Goal: Information Seeking & Learning: Learn about a topic

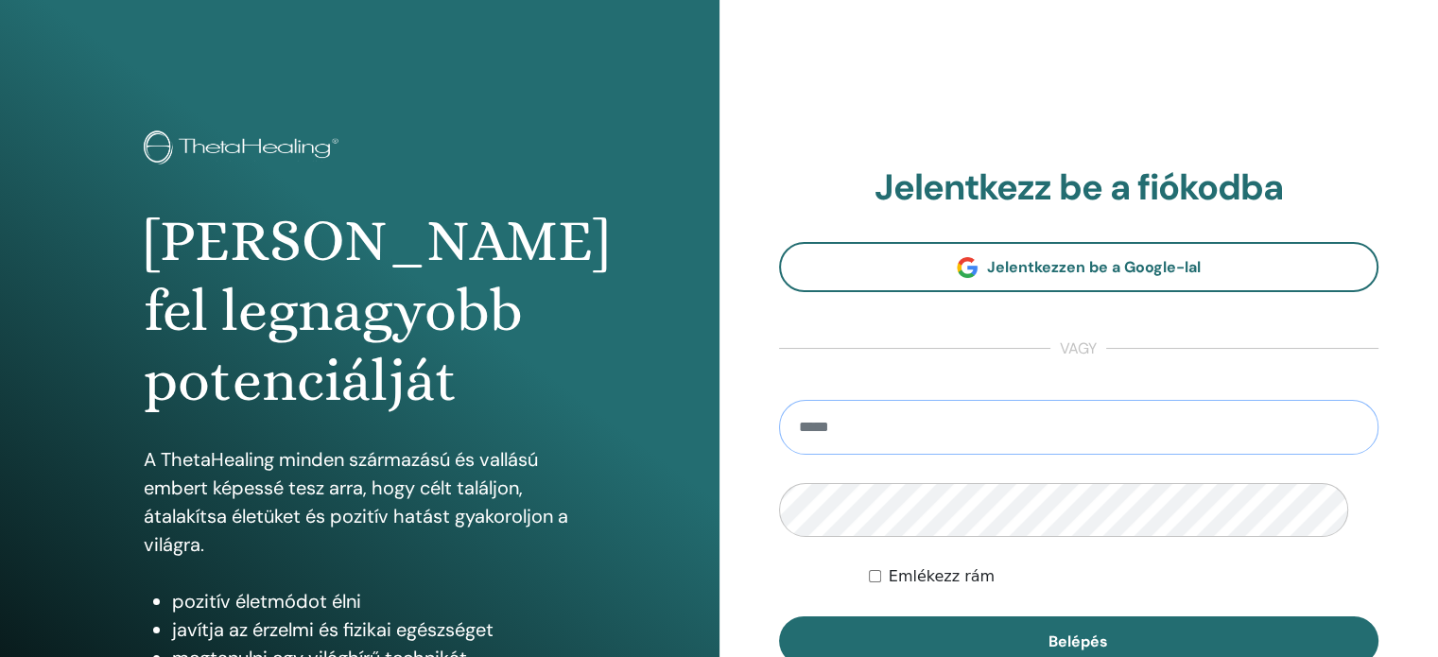
type input "**********"
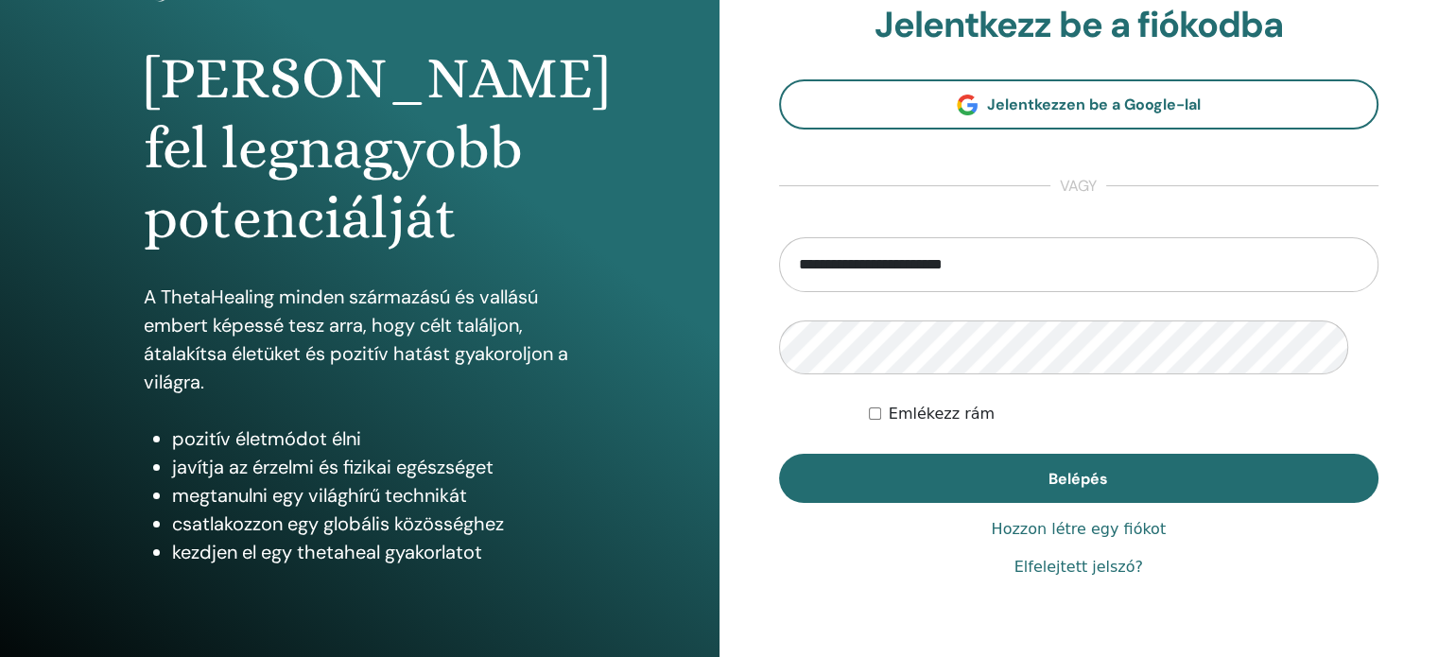
scroll to position [189, 0]
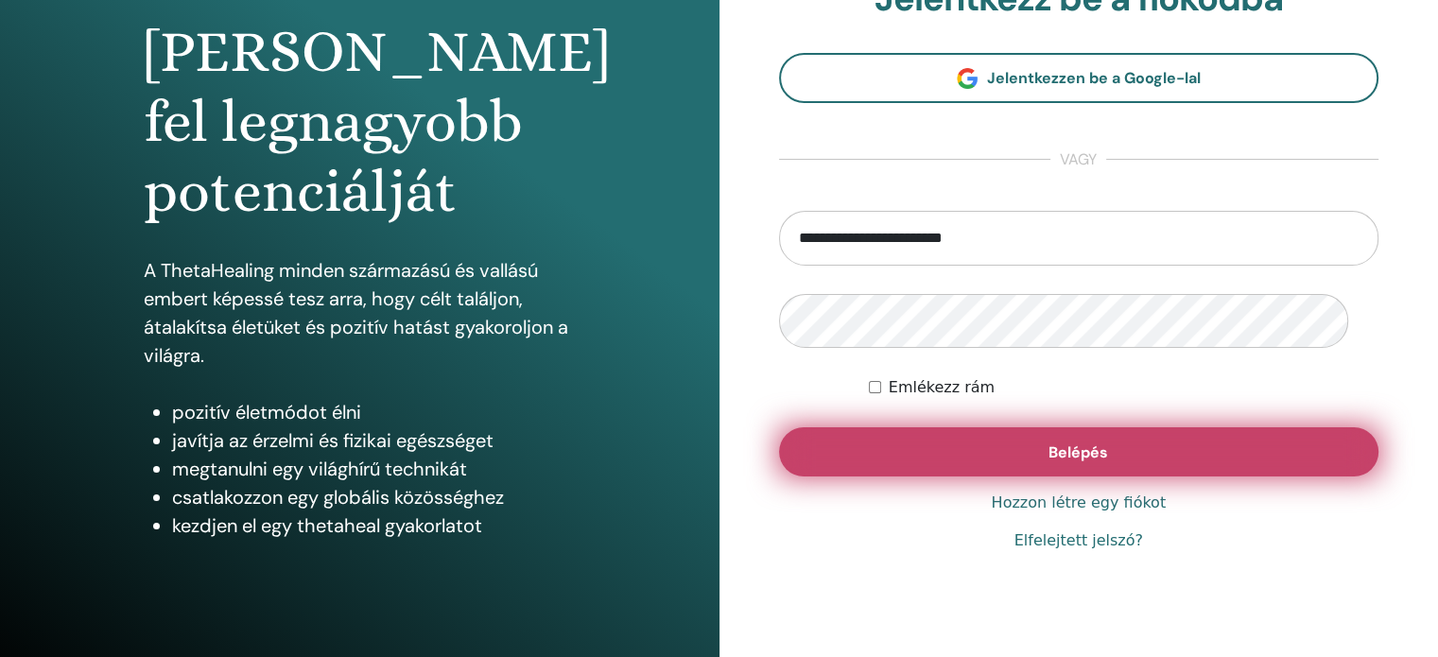
click at [1220, 477] on button "Belépés" at bounding box center [1079, 451] width 601 height 49
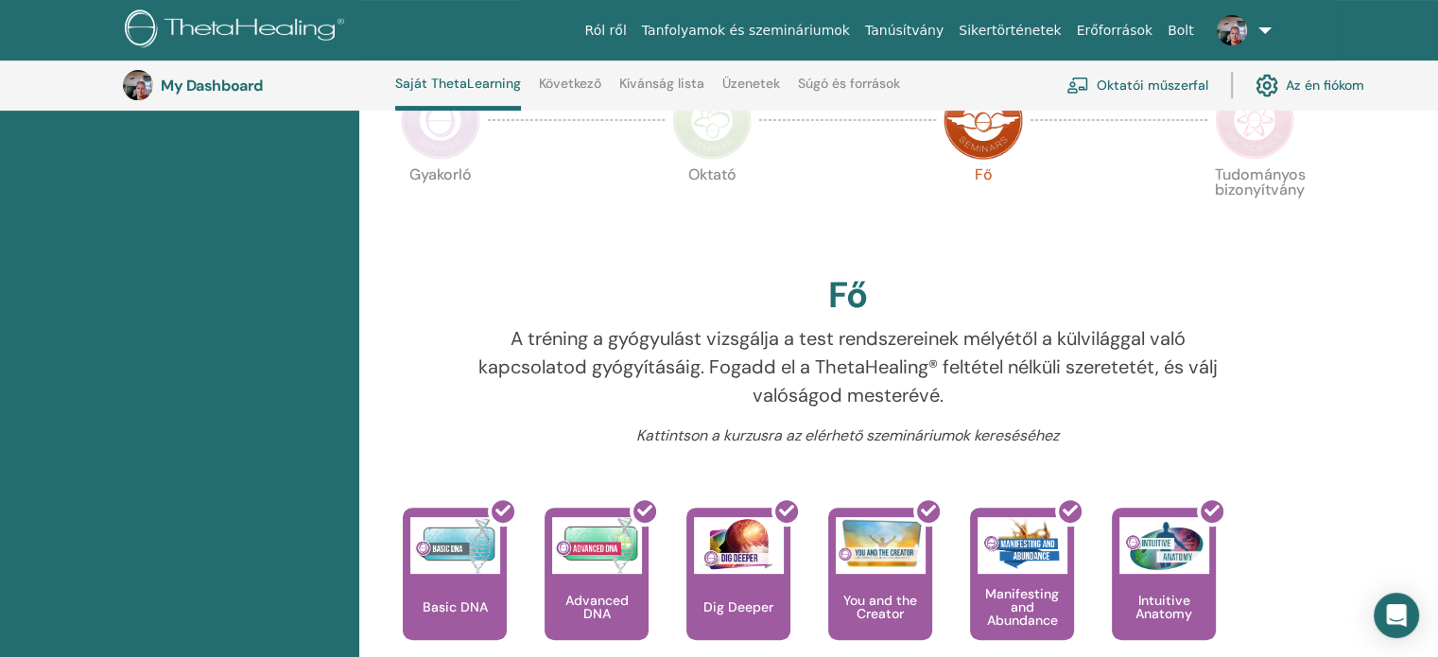
scroll to position [522, 0]
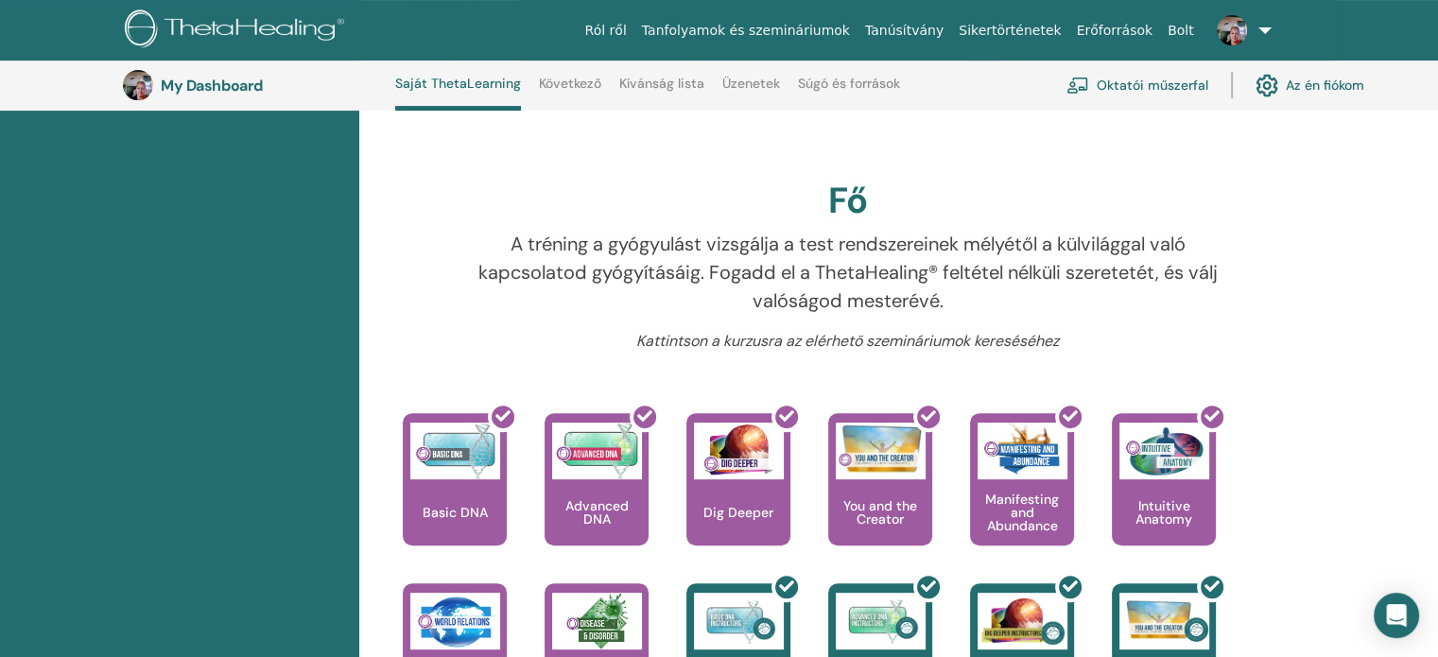
click at [571, 90] on link "Következő" at bounding box center [570, 91] width 62 height 30
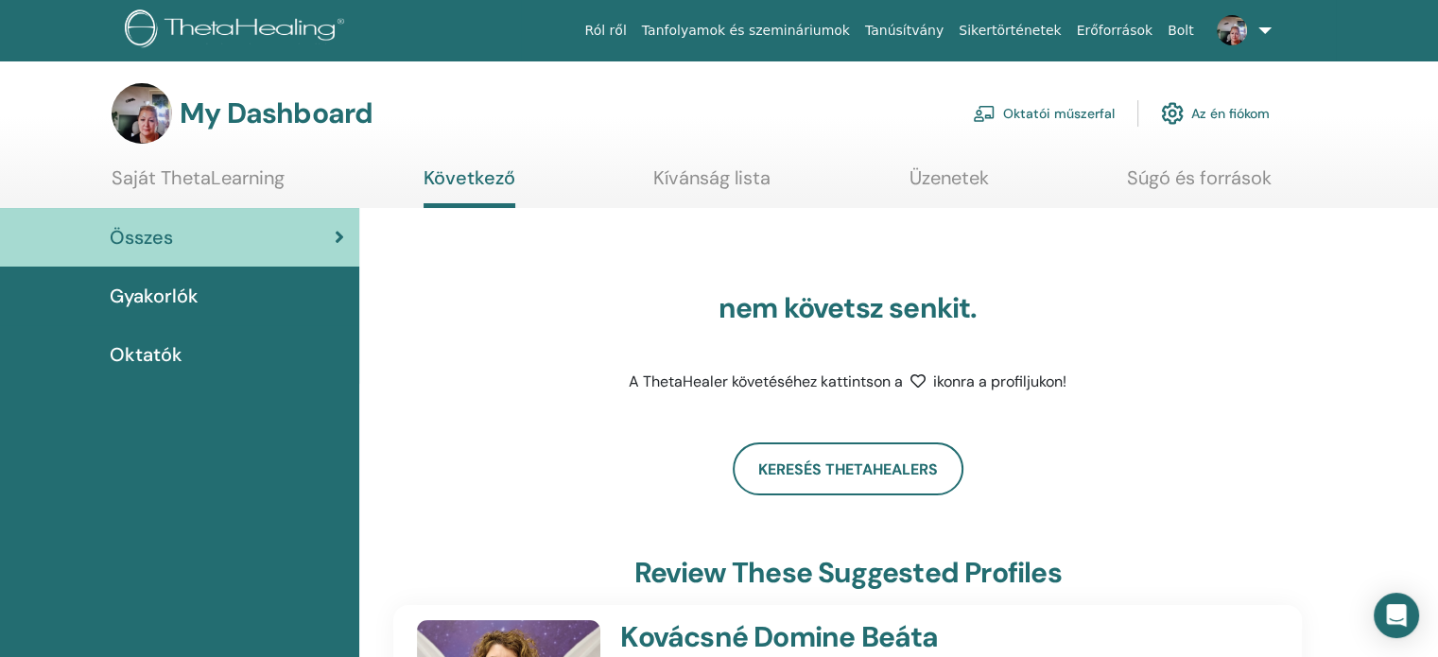
click at [336, 247] on icon at bounding box center [339, 237] width 9 height 19
click at [696, 200] on link "Kívánság lista" at bounding box center [711, 184] width 117 height 37
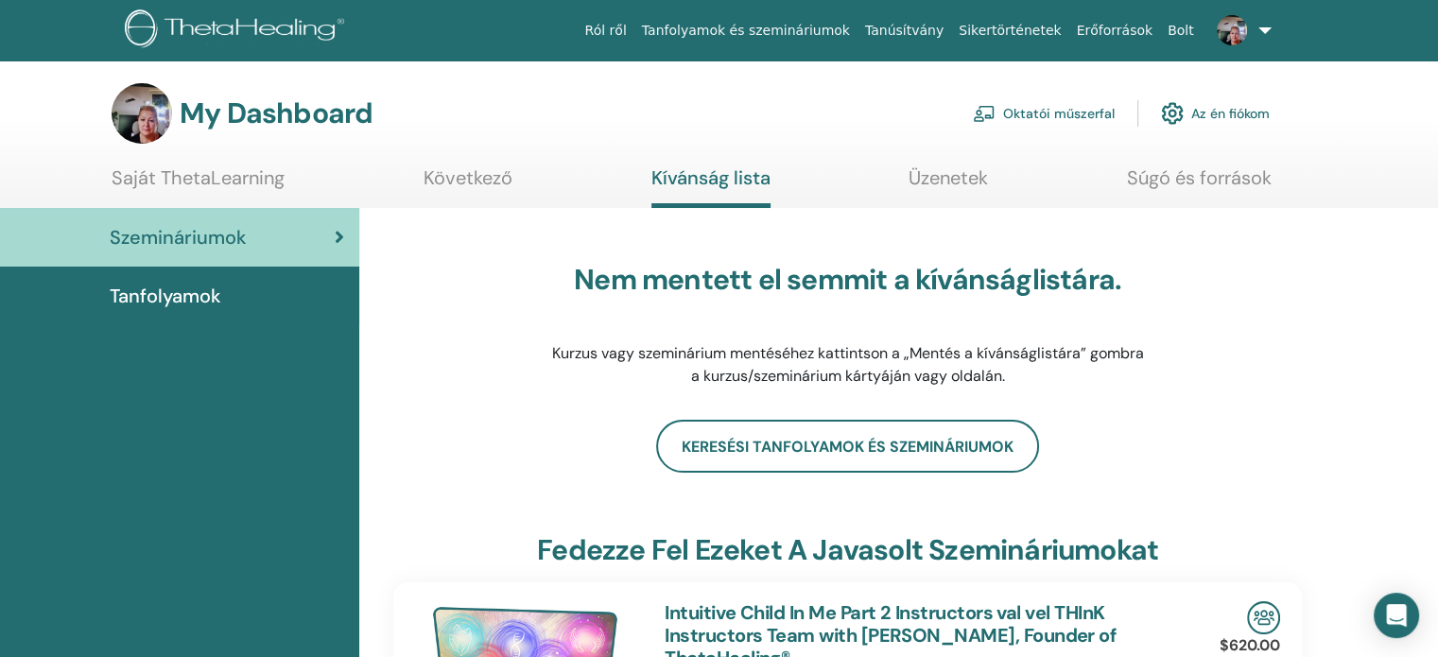
click at [190, 310] on span "Tanfolyamok" at bounding box center [166, 296] width 112 height 28
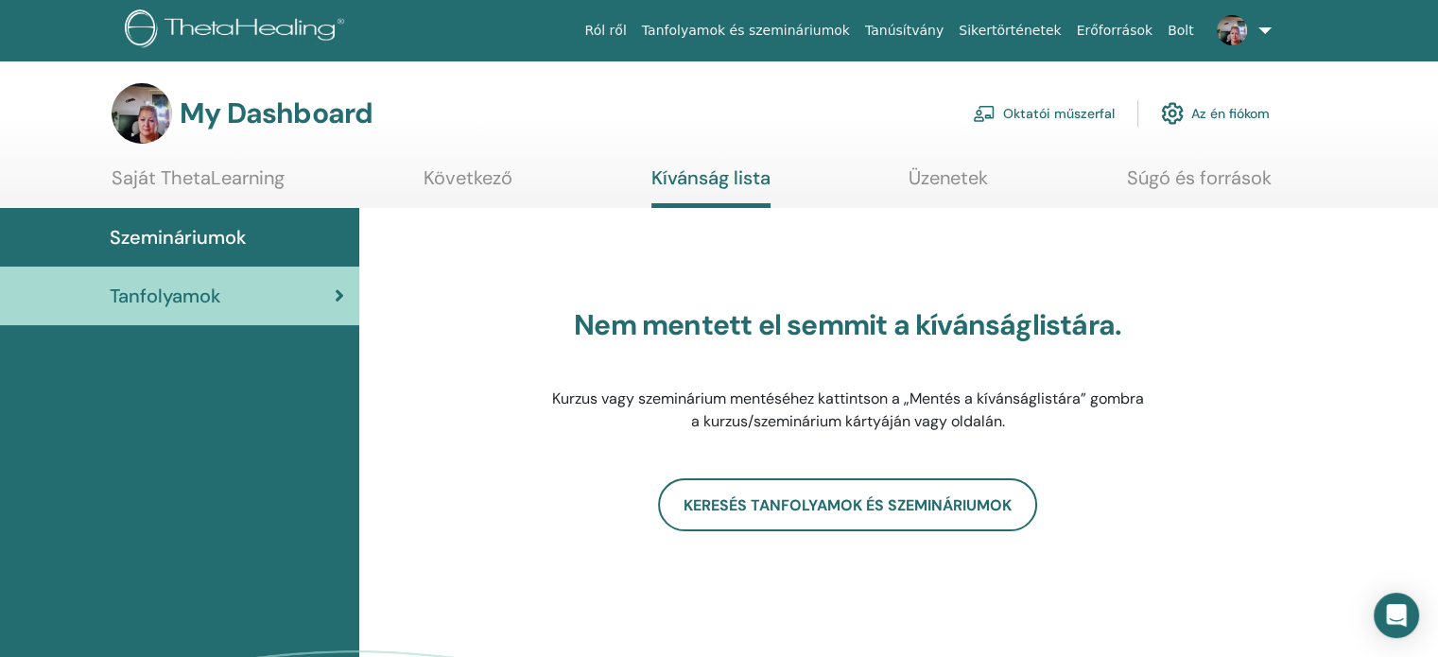
click at [933, 195] on link "Üzenetek" at bounding box center [948, 184] width 79 height 37
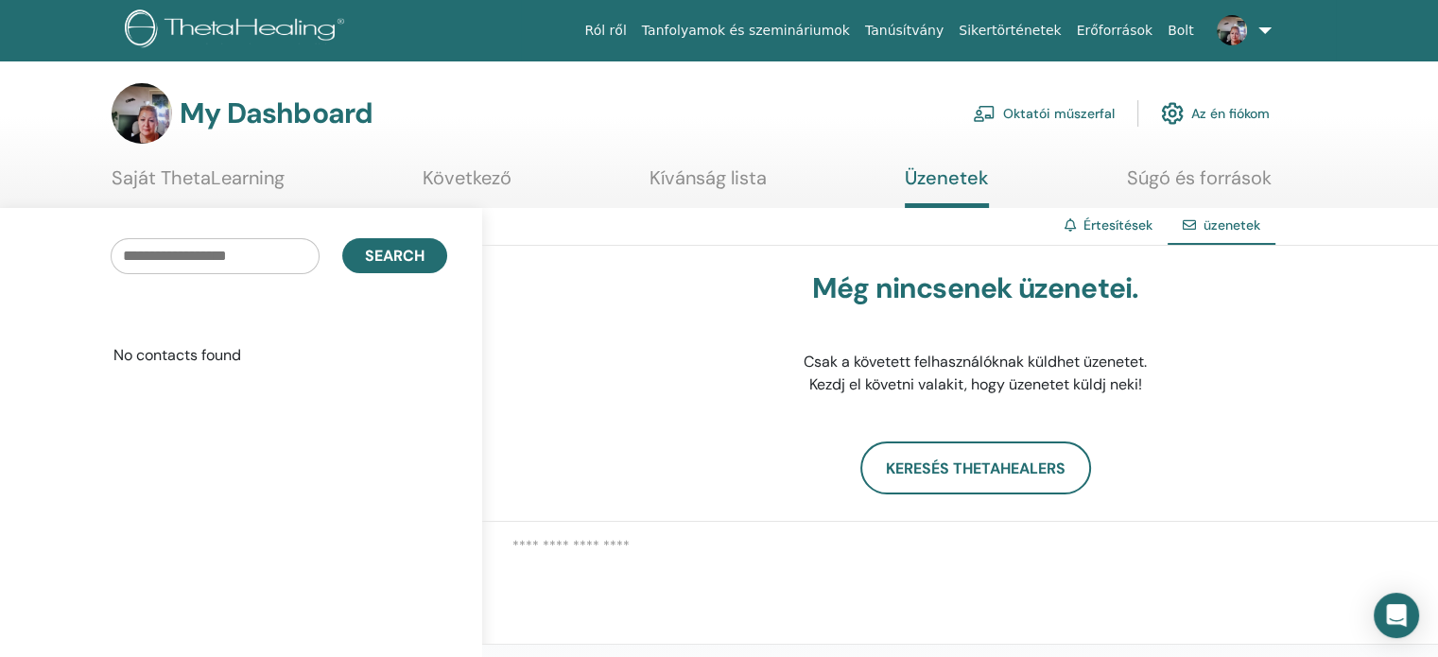
click at [1084, 234] on link "Értesítések" at bounding box center [1118, 225] width 69 height 17
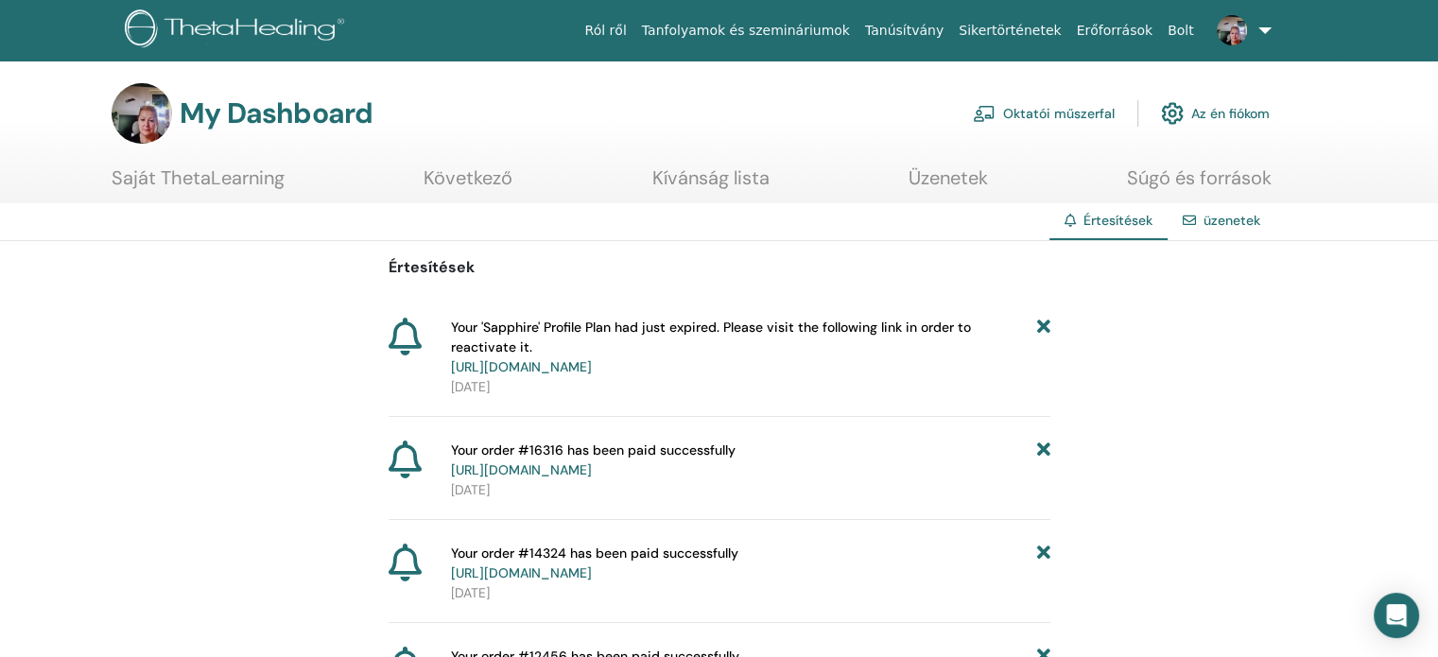
click at [1238, 131] on link "Az én fiókom" at bounding box center [1215, 114] width 109 height 42
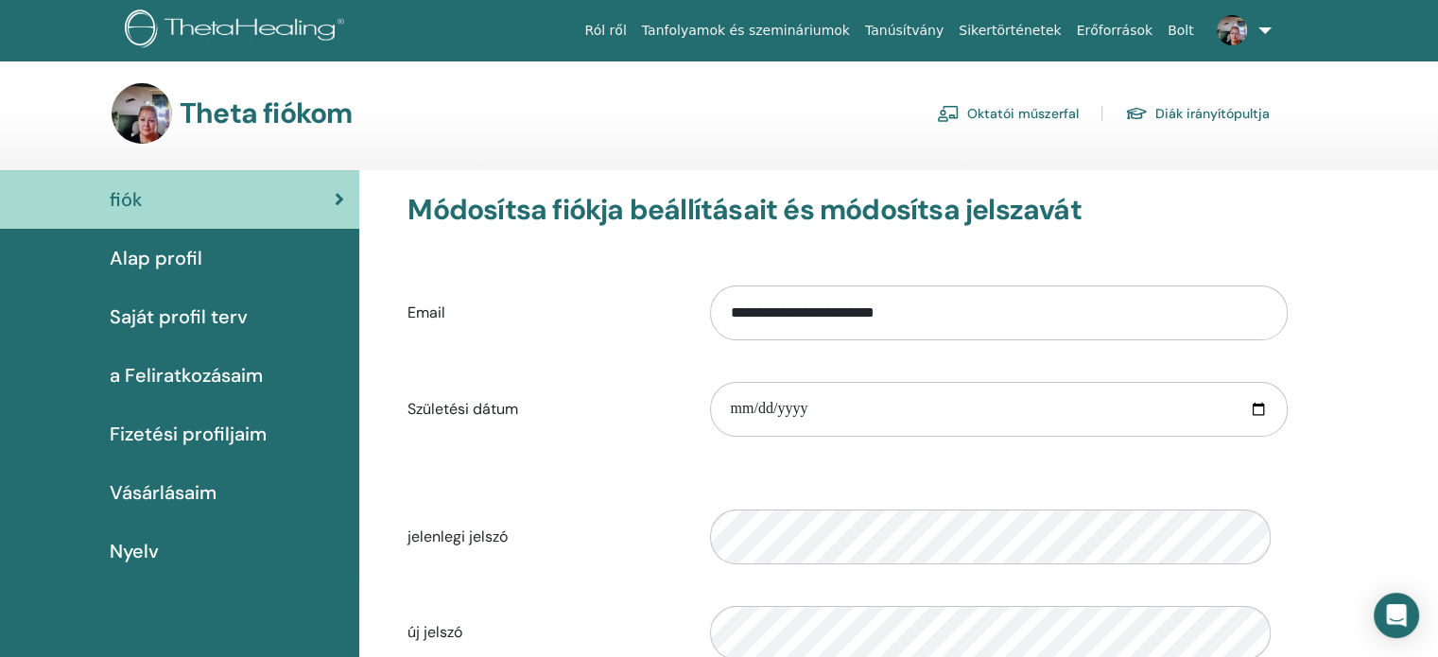
click at [164, 272] on span "Alap profil" at bounding box center [156, 258] width 93 height 28
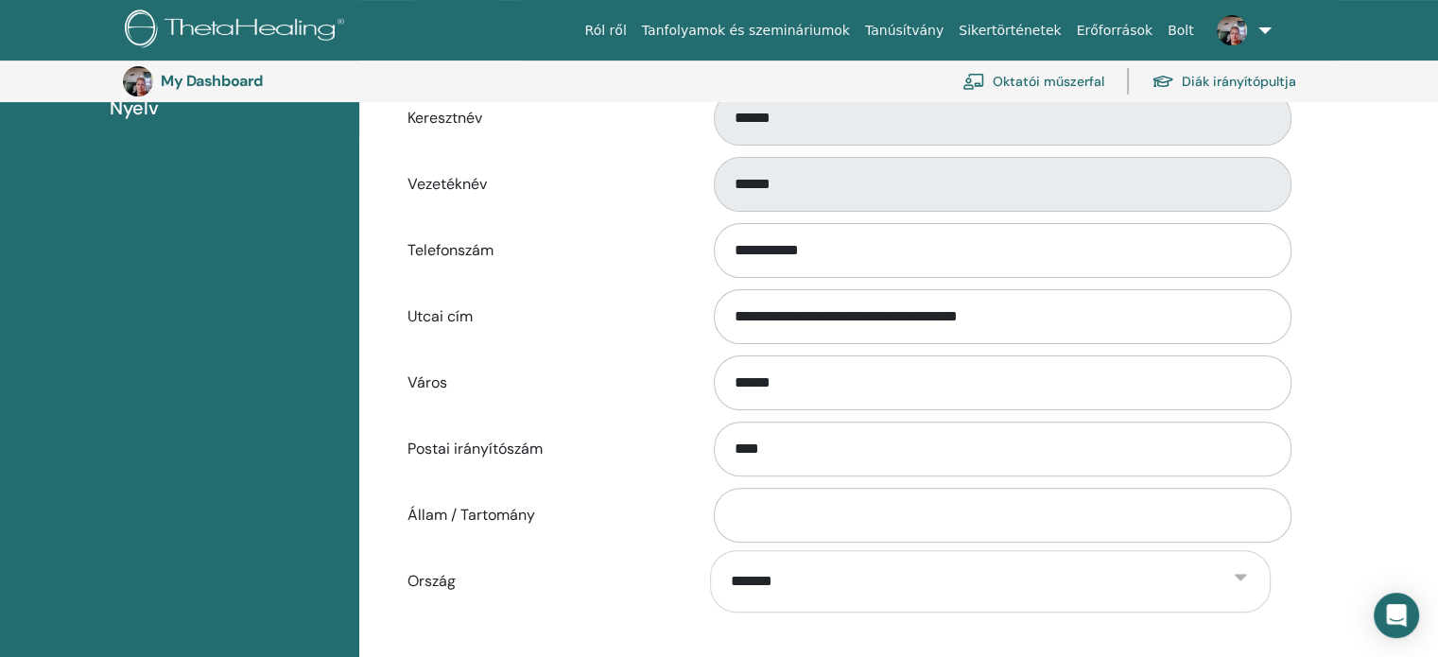
scroll to position [518, 0]
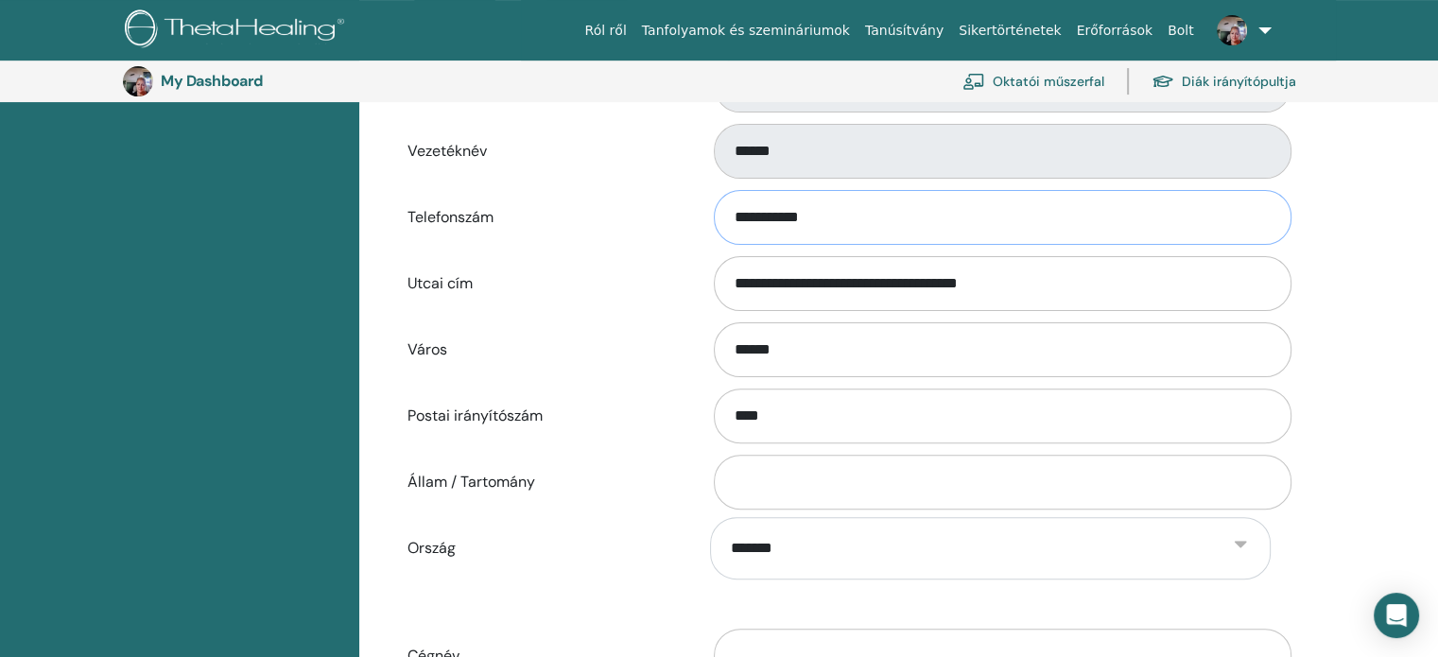
drag, startPoint x: 904, startPoint y: 268, endPoint x: 657, endPoint y: 269, distance: 246.8
click at [657, 249] on div "**********" at bounding box center [847, 217] width 909 height 62
drag, startPoint x: 1103, startPoint y: 337, endPoint x: 669, endPoint y: 342, distance: 434.1
click at [669, 315] on div "**********" at bounding box center [847, 284] width 909 height 62
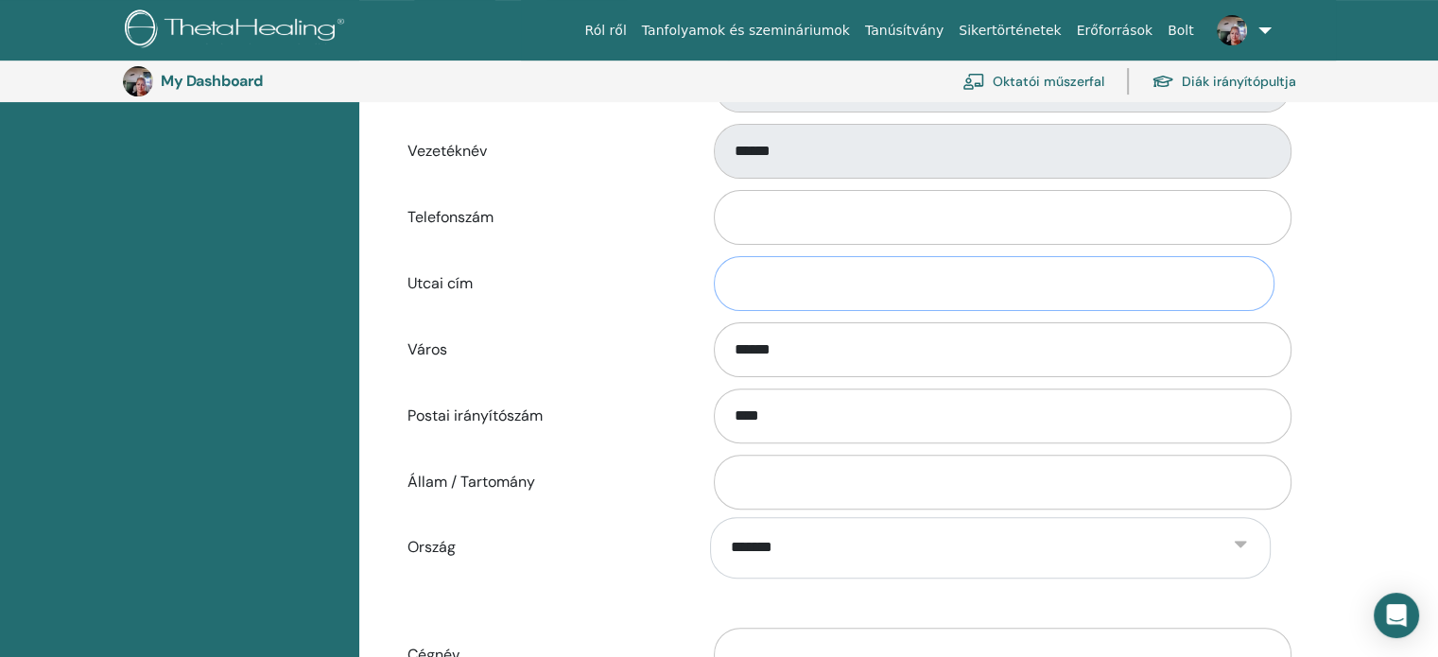
scroll to position [0, 0]
click at [758, 311] on input "Utcai cím" at bounding box center [994, 283] width 561 height 55
type input "**********"
type input "*******"
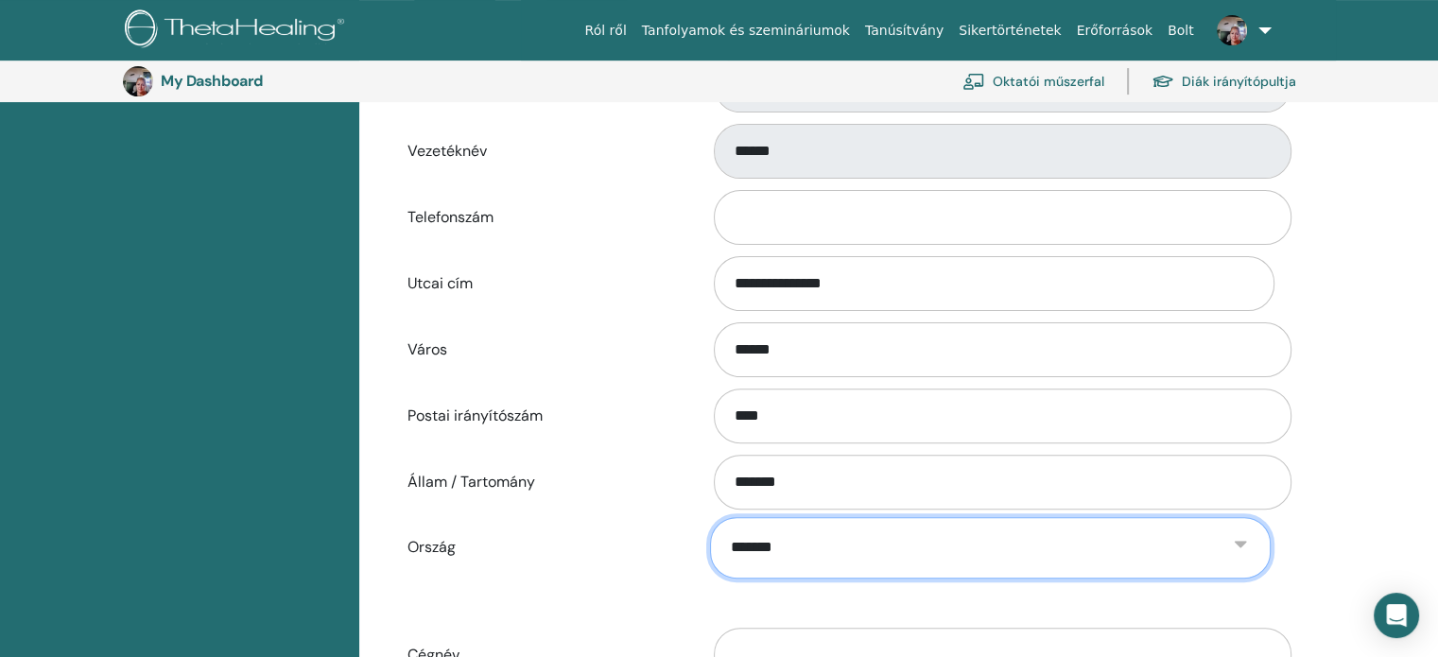
select select "**"
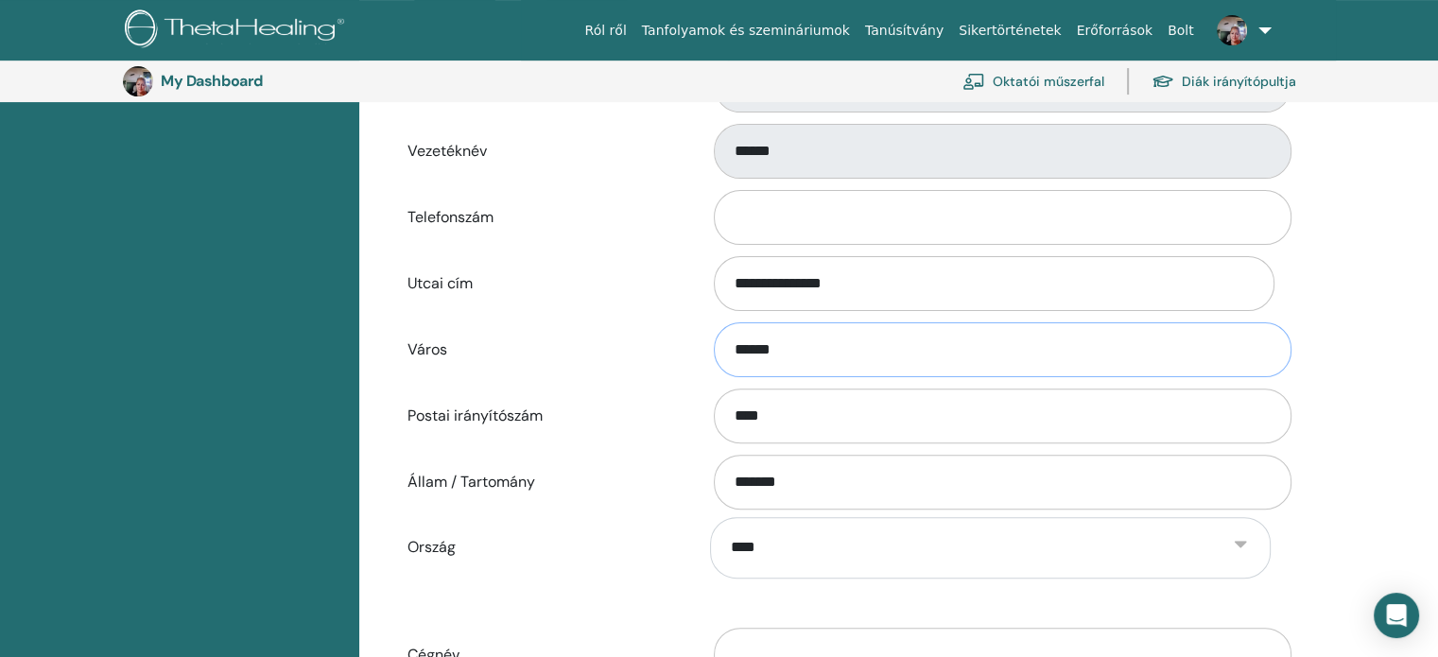
scroll to position [1, 0]
drag, startPoint x: 868, startPoint y: 405, endPoint x: 546, endPoint y: 406, distance: 322.5
click at [546, 381] on div "Város ******" at bounding box center [847, 350] width 909 height 62
drag, startPoint x: 857, startPoint y: 479, endPoint x: 635, endPoint y: 460, distance: 223.0
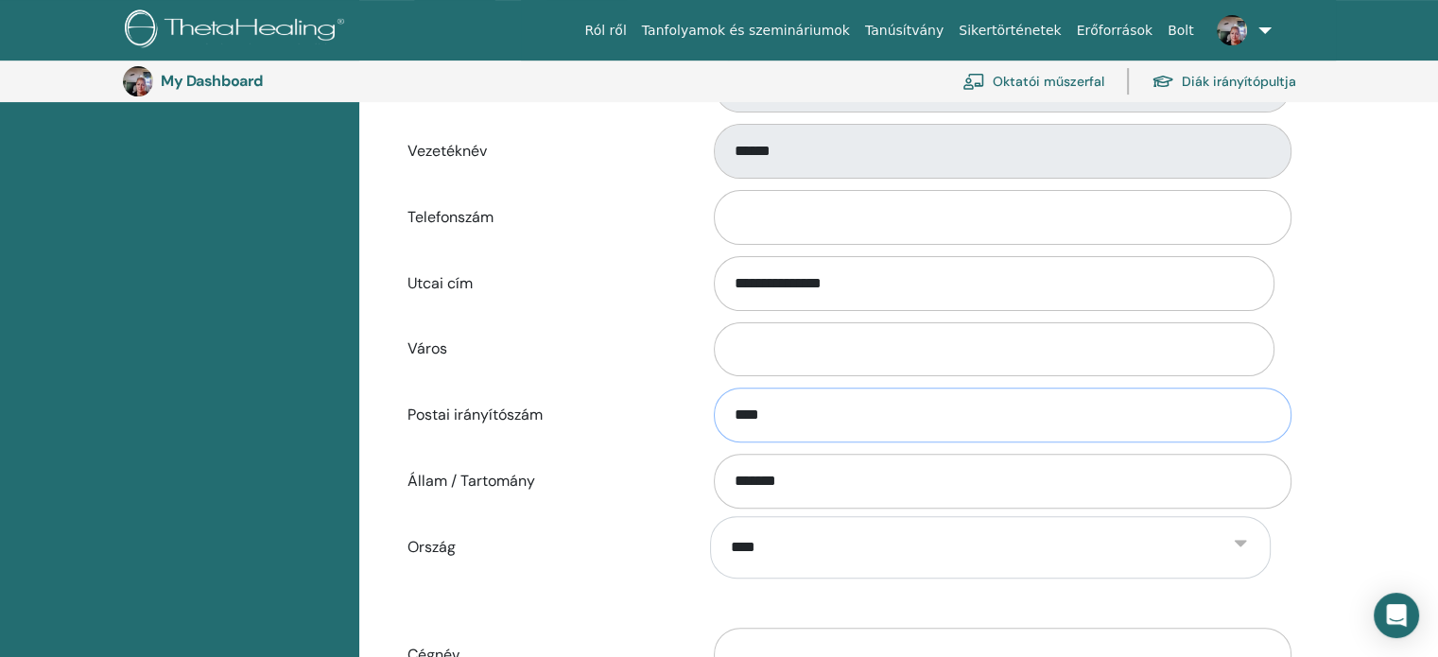
click at [635, 446] on div "Postai irányítószám ****" at bounding box center [847, 415] width 909 height 62
click at [860, 245] on input "Telefonszám" at bounding box center [1003, 217] width 578 height 55
type input "**********"
click at [1347, 236] on div "**********" at bounding box center [898, 386] width 1079 height 1385
drag, startPoint x: 859, startPoint y: 547, endPoint x: 642, endPoint y: 540, distance: 216.7
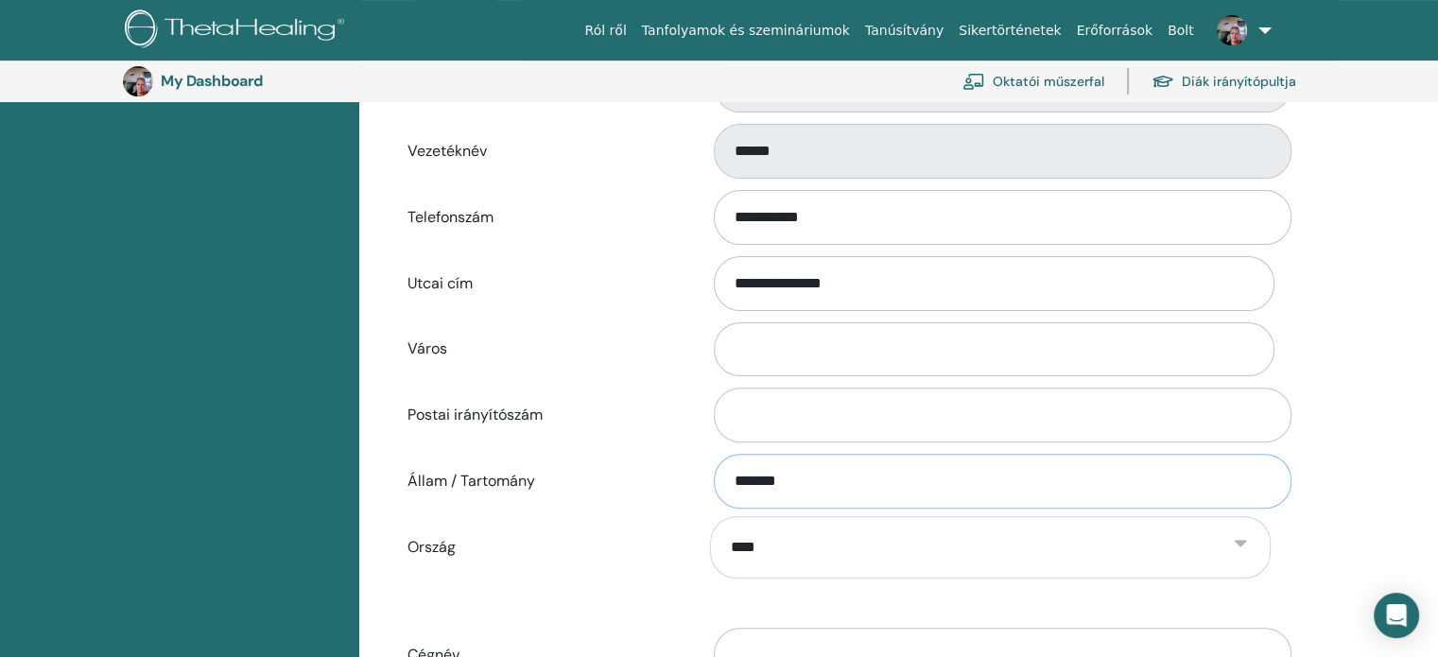
click at [642, 513] on div "Állam / Tartomány *******" at bounding box center [847, 481] width 909 height 62
click at [760, 377] on input "Város" at bounding box center [994, 349] width 561 height 55
type input "*******"
type input "********"
click at [1361, 298] on div "**********" at bounding box center [898, 386] width 1079 height 1385
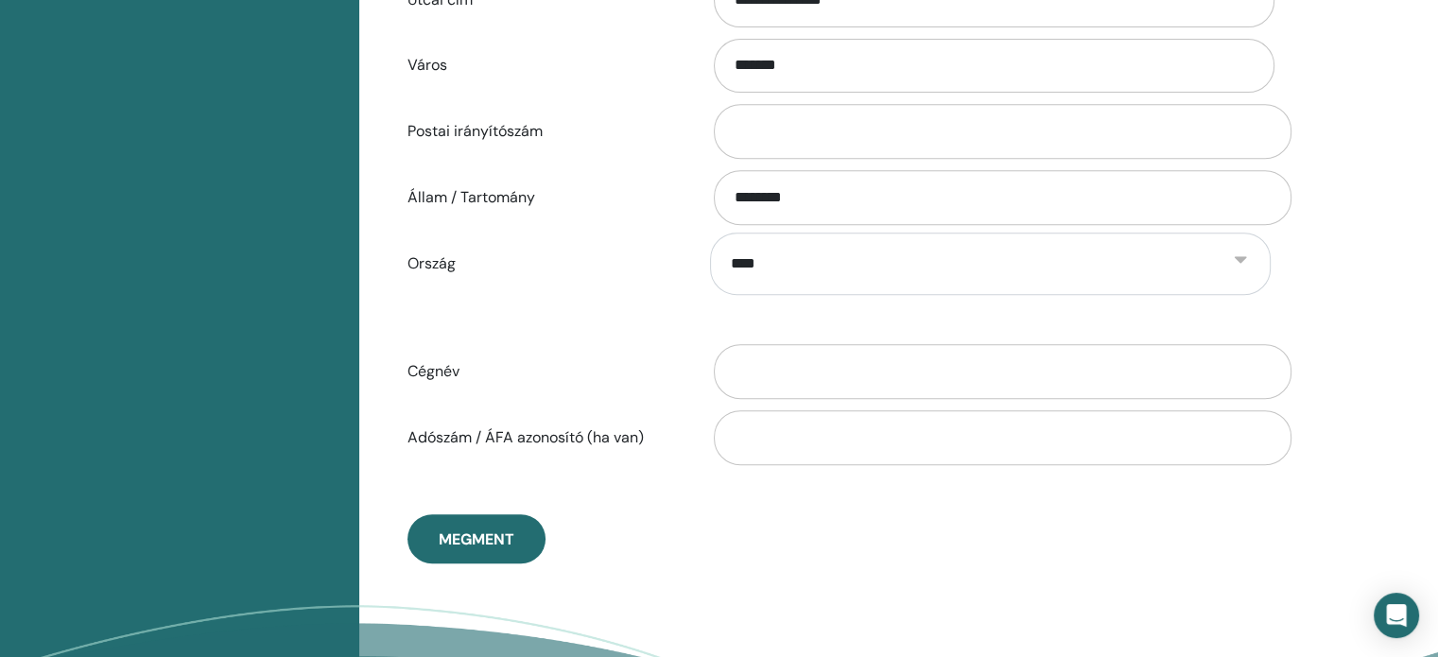
scroll to position [897, 0]
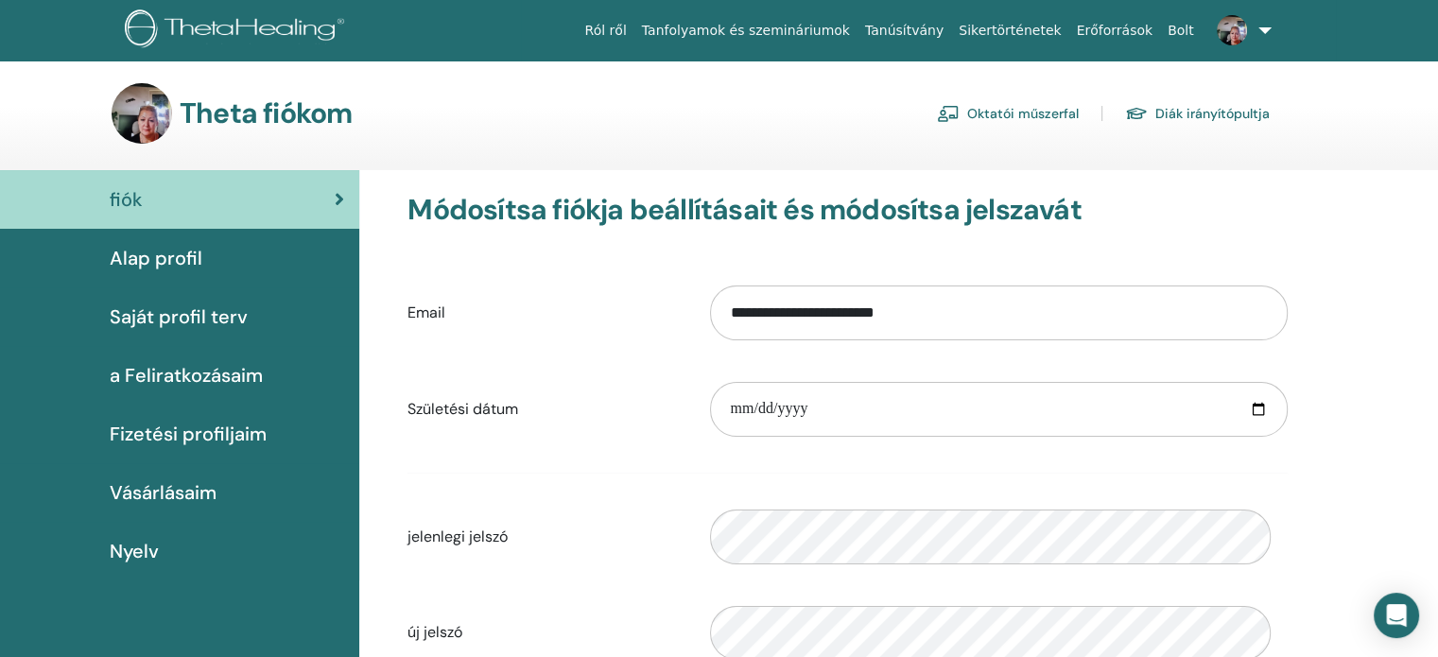
click at [141, 272] on span "Alap profil" at bounding box center [156, 258] width 93 height 28
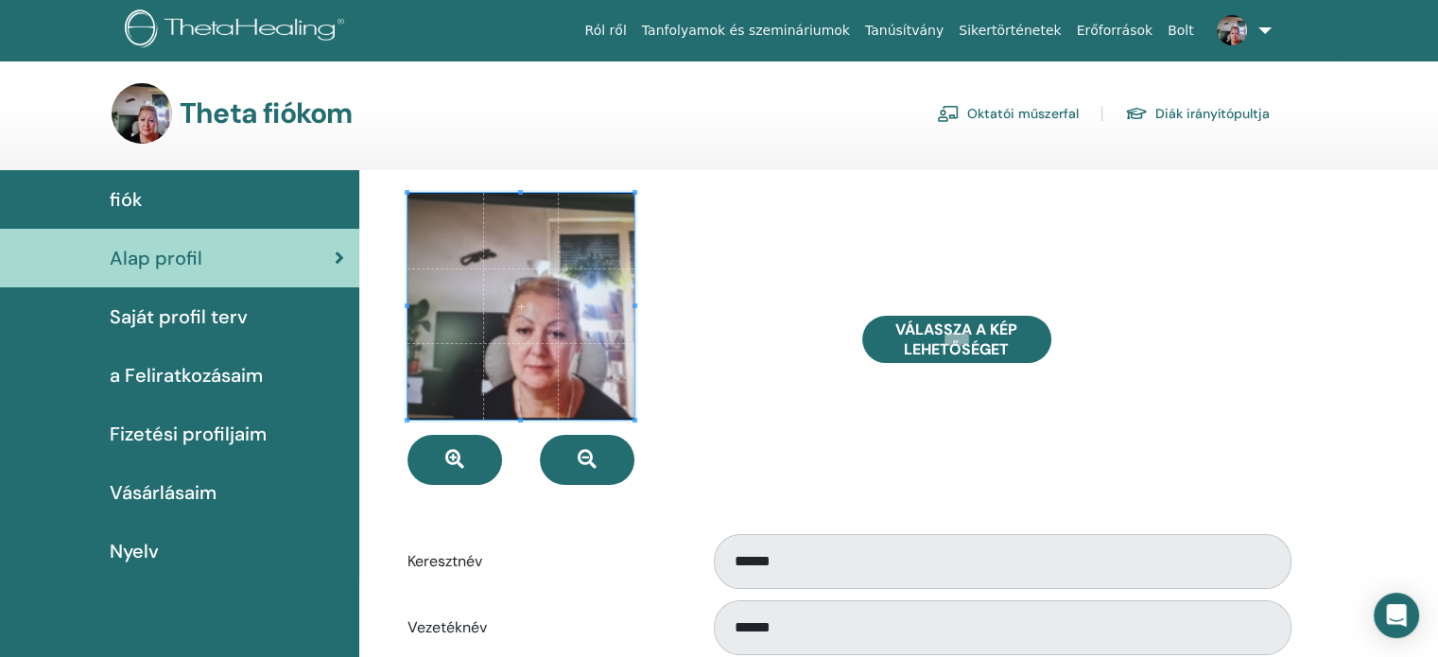
click at [155, 331] on span "Saját profil terv" at bounding box center [179, 317] width 138 height 28
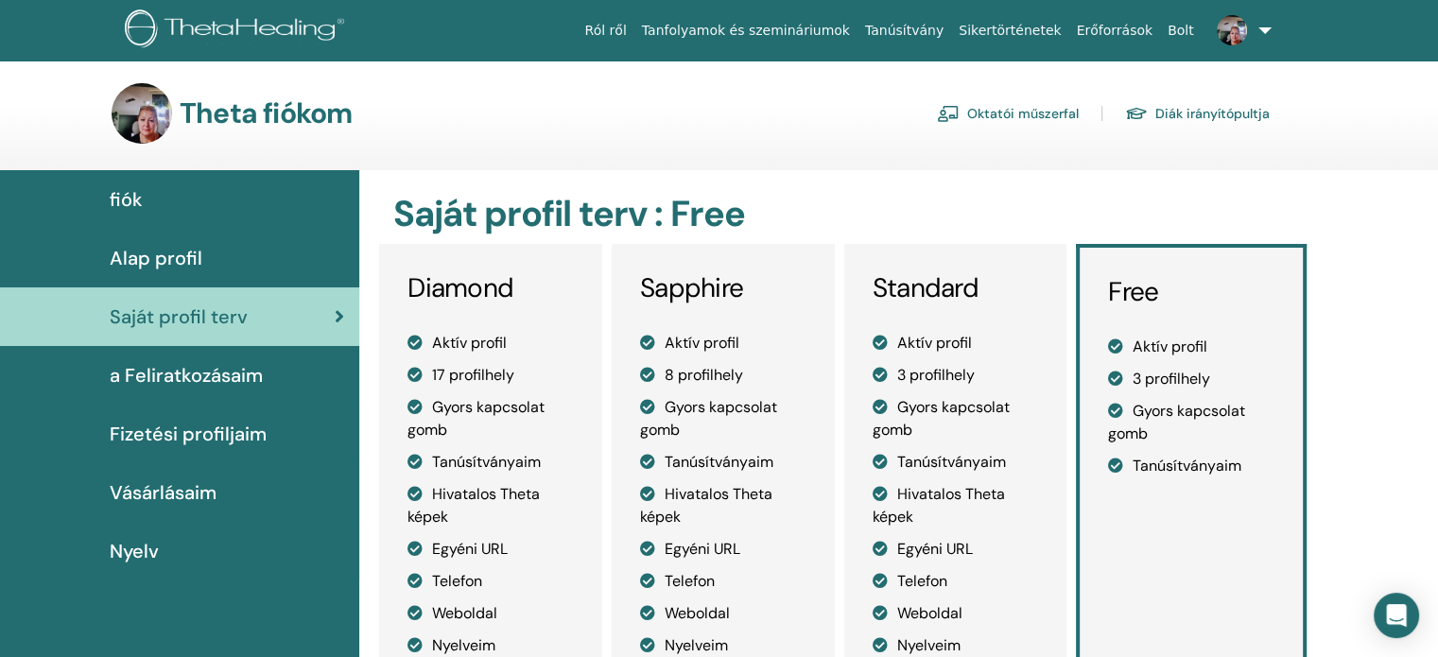
click at [185, 390] on span "a Feliratkozásaim" at bounding box center [186, 375] width 153 height 28
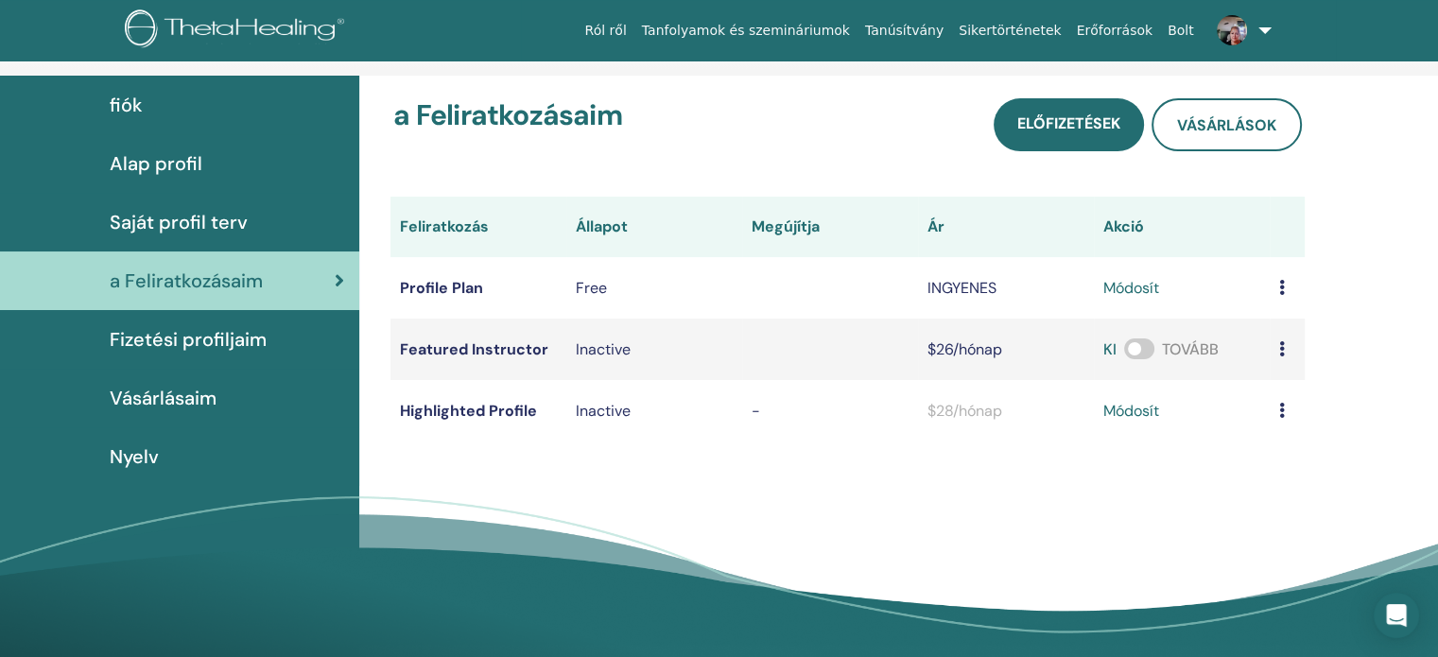
scroll to position [235, 0]
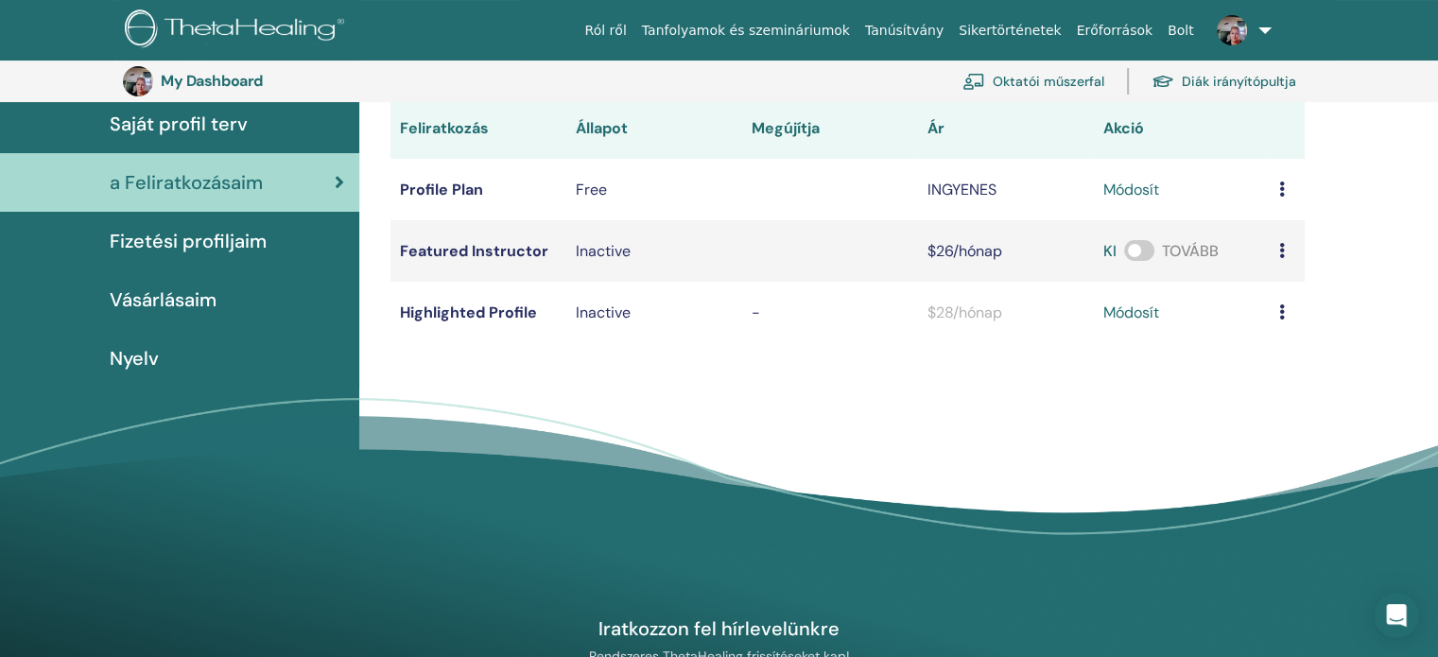
click at [204, 255] on span "Fizetési profiljaim" at bounding box center [188, 241] width 157 height 28
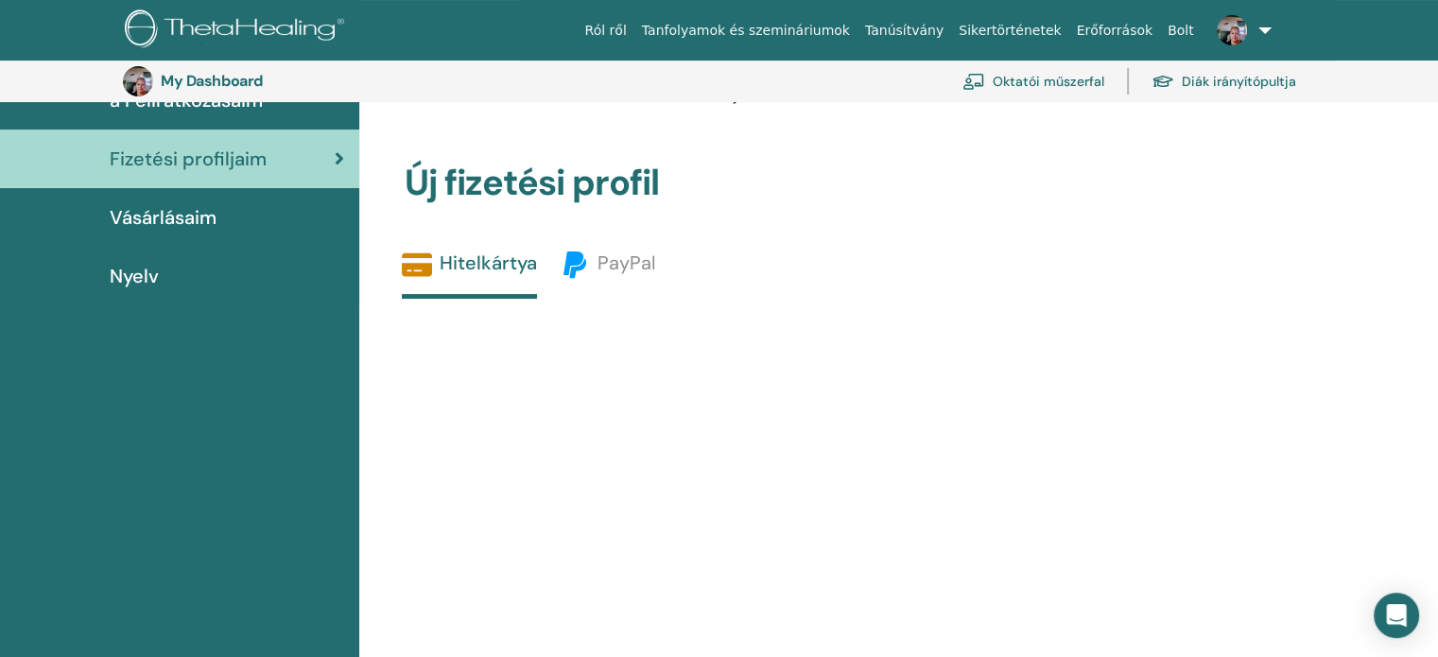
scroll to position [235, 0]
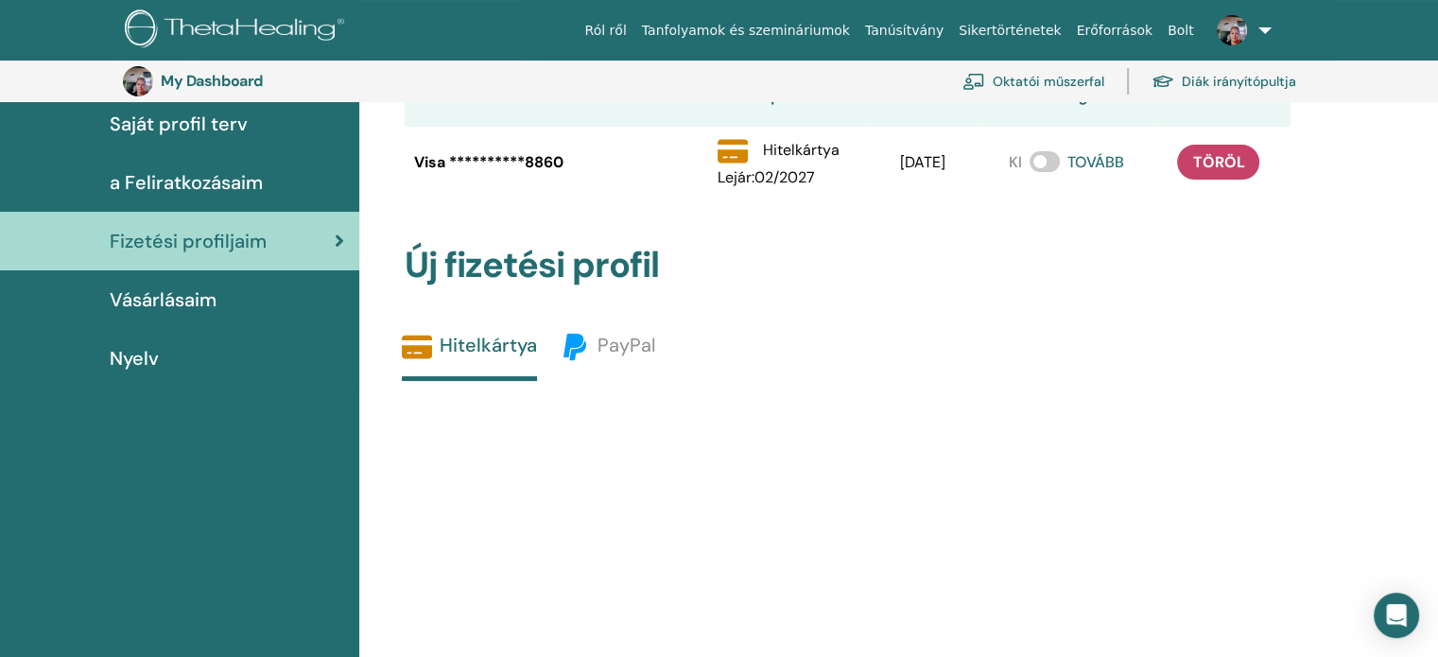
click at [158, 314] on span "Vásárlásaim" at bounding box center [163, 300] width 107 height 28
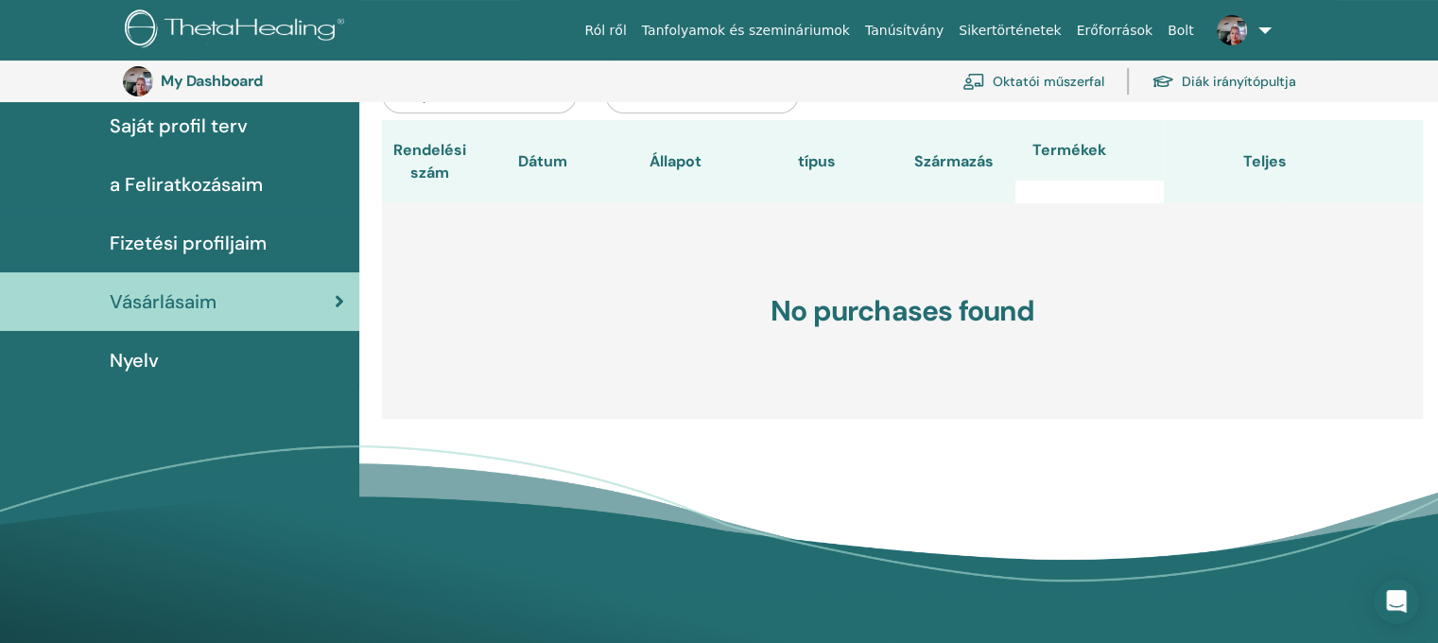
scroll to position [235, 0]
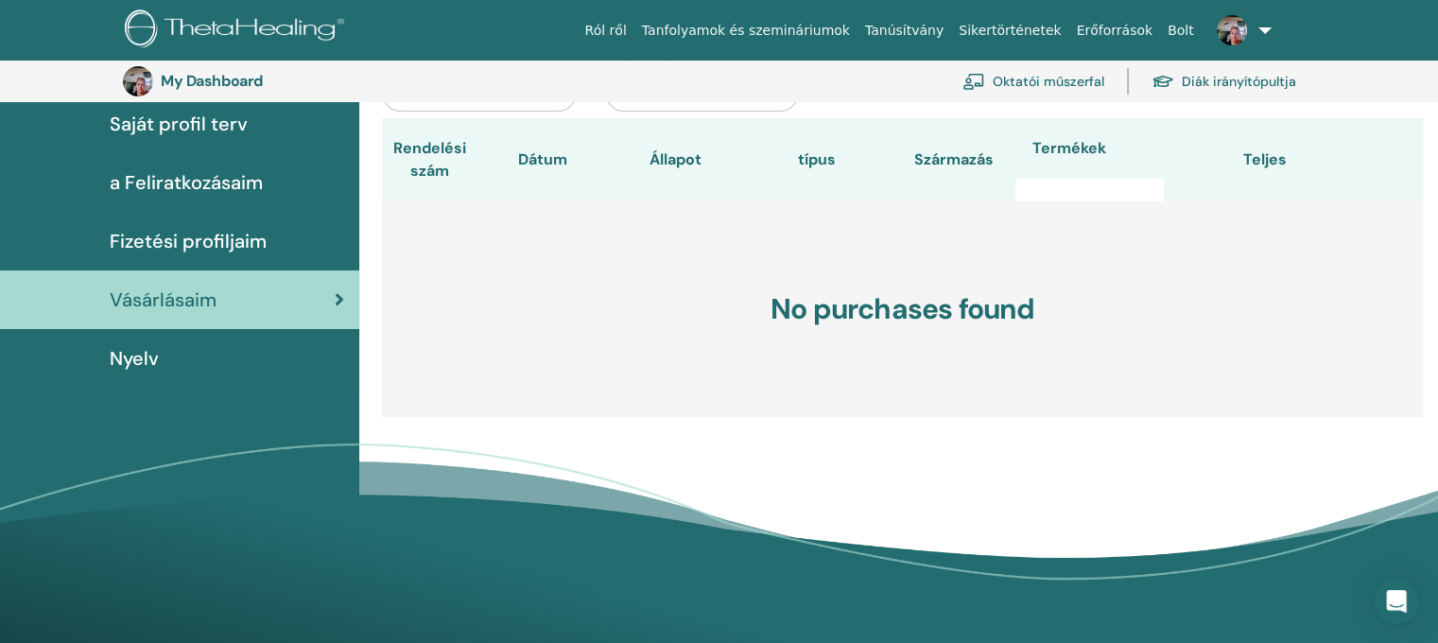
click at [148, 373] on span "Nyelv" at bounding box center [134, 358] width 49 height 28
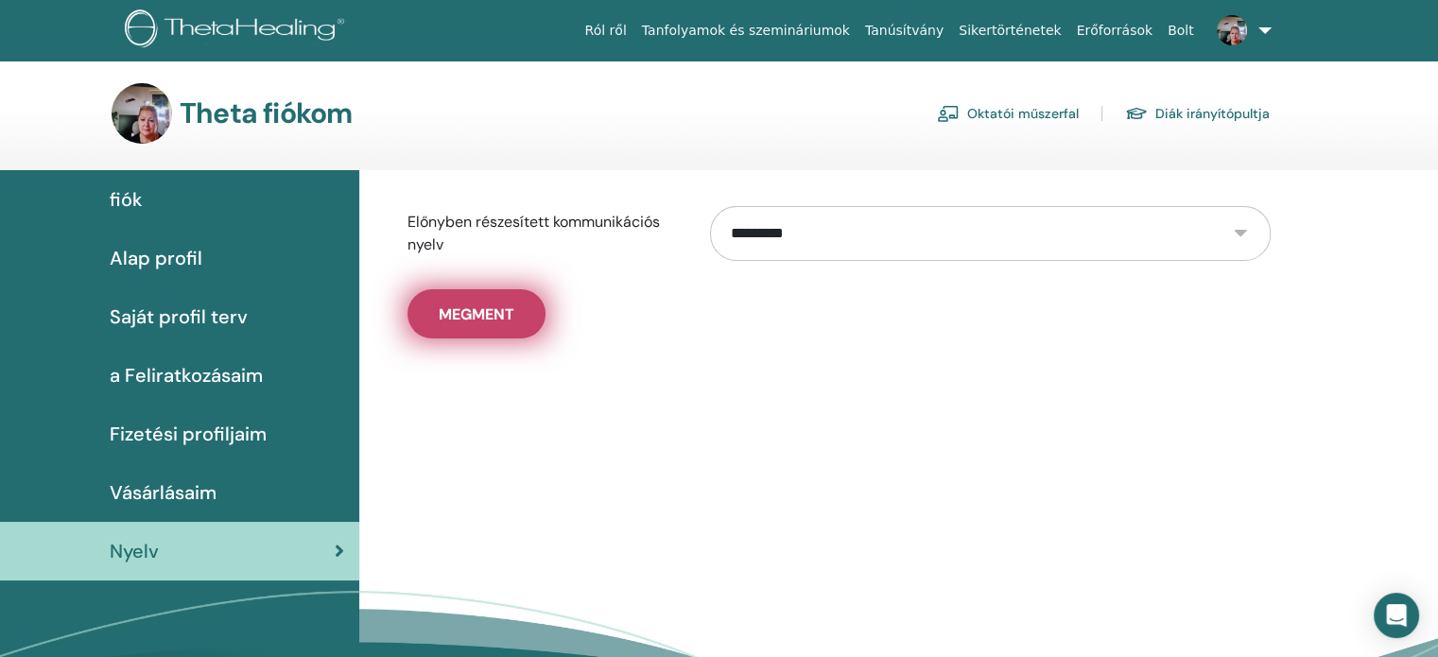
click at [477, 324] on span "Megment" at bounding box center [477, 315] width 76 height 20
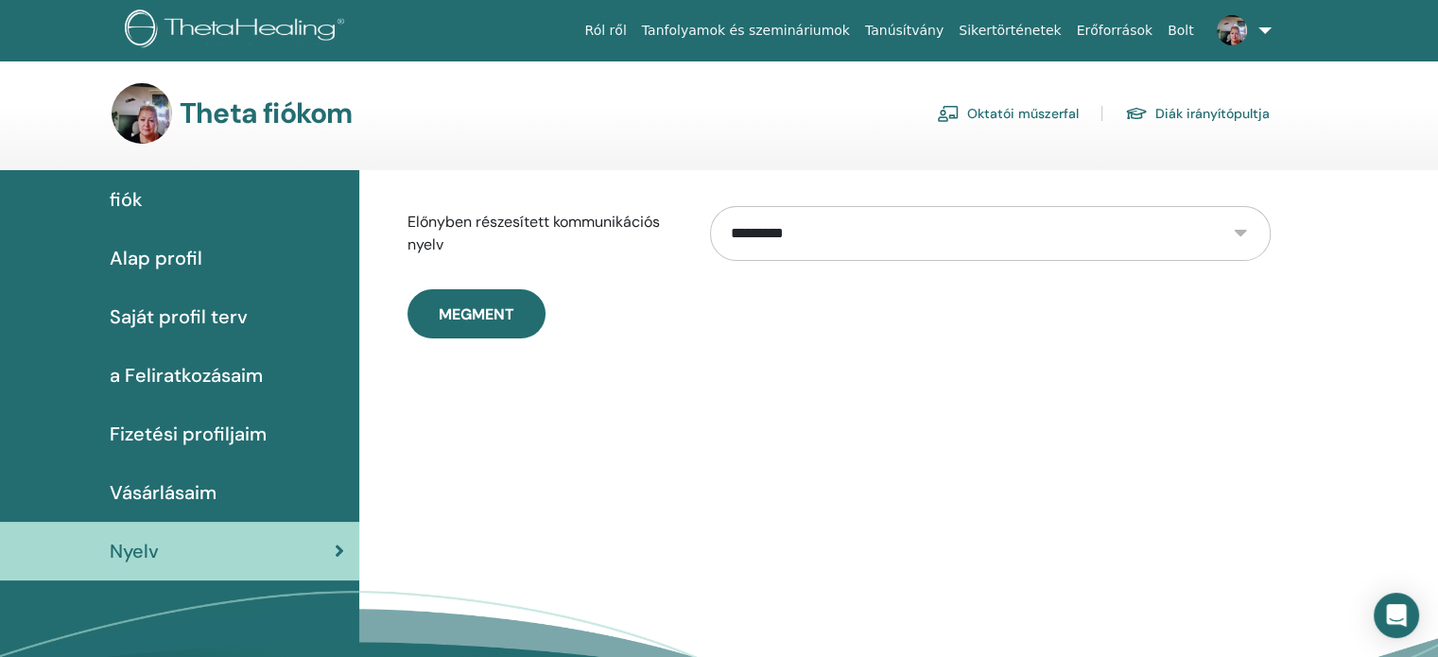
click at [1016, 129] on link "Oktatói műszerfal" at bounding box center [1008, 113] width 142 height 30
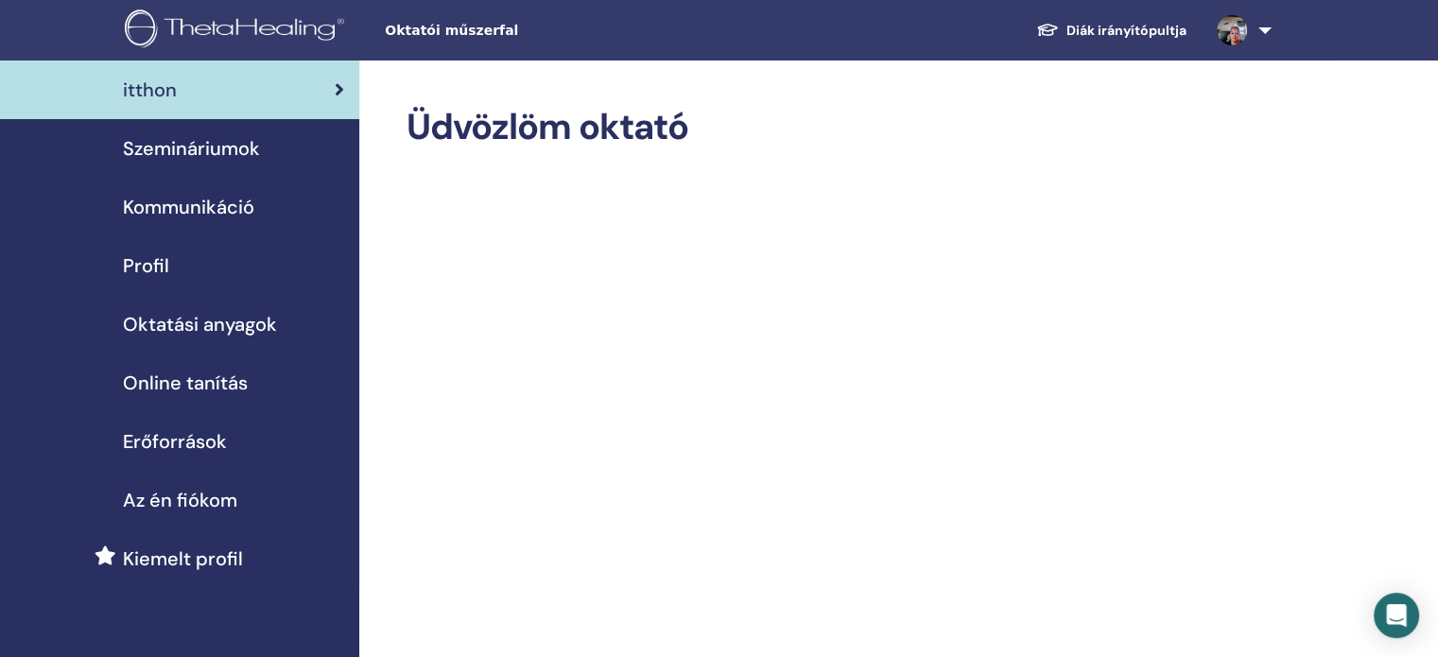
click at [187, 339] on span "Oktatási anyagok" at bounding box center [200, 324] width 154 height 28
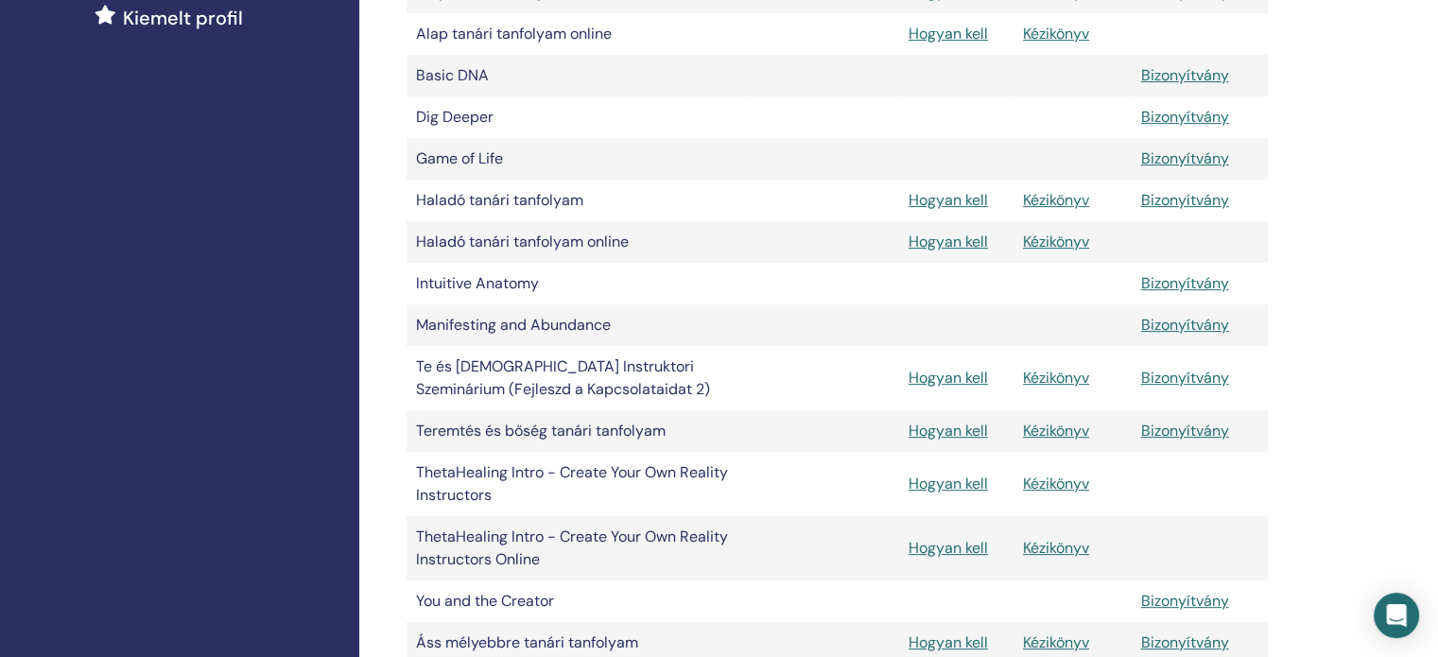
scroll to position [567, 0]
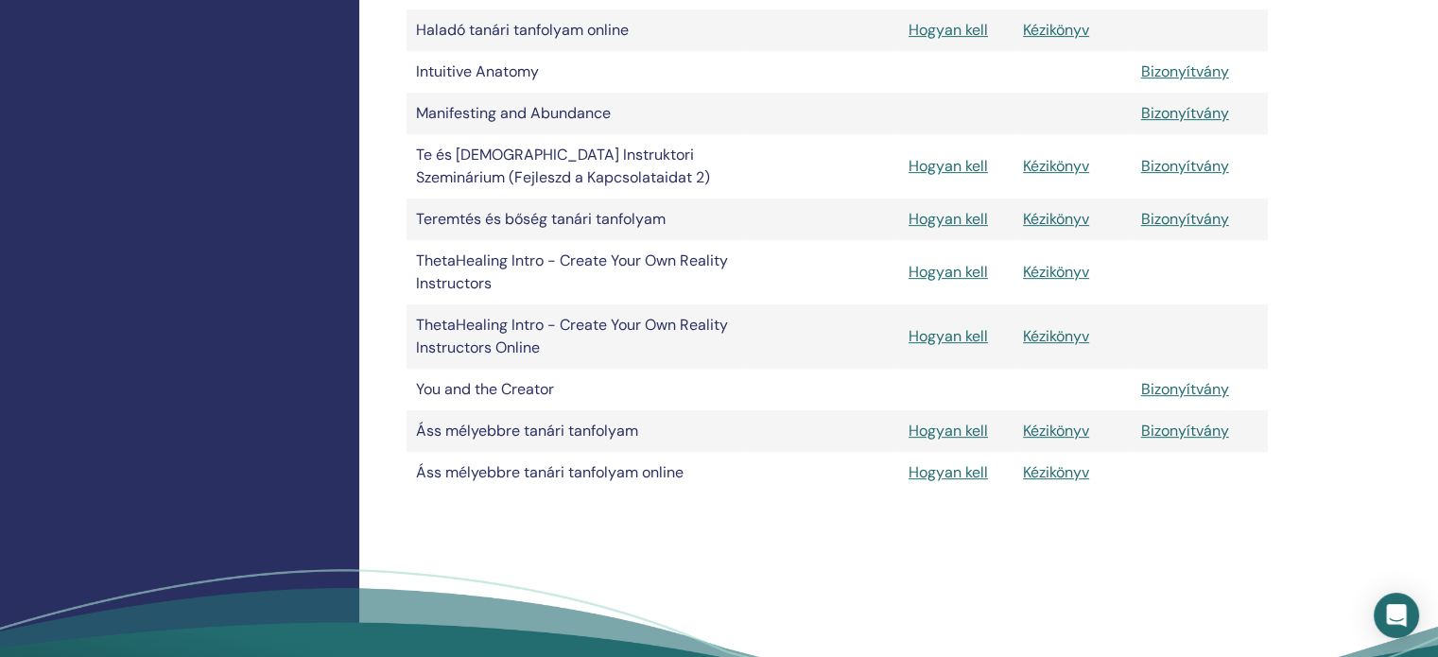
scroll to position [753, 0]
click at [945, 346] on link "Hogyan kell" at bounding box center [948, 336] width 79 height 20
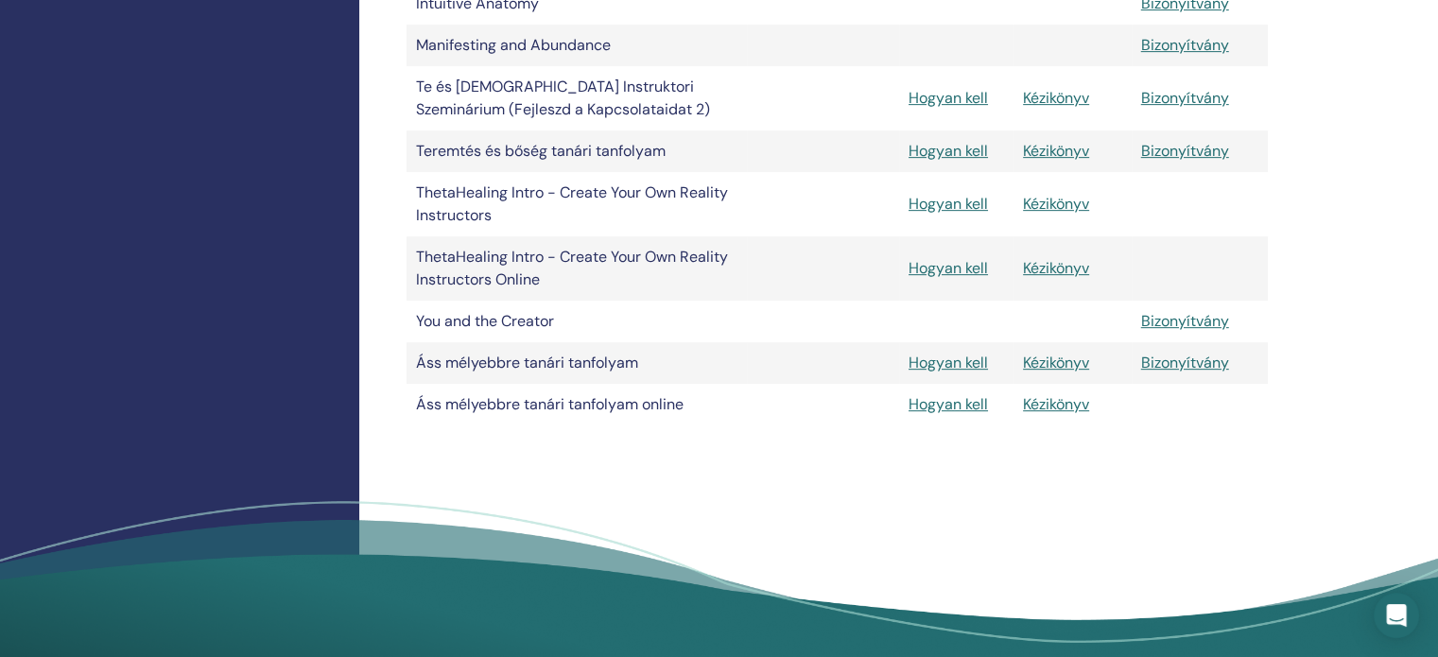
scroll to position [847, 0]
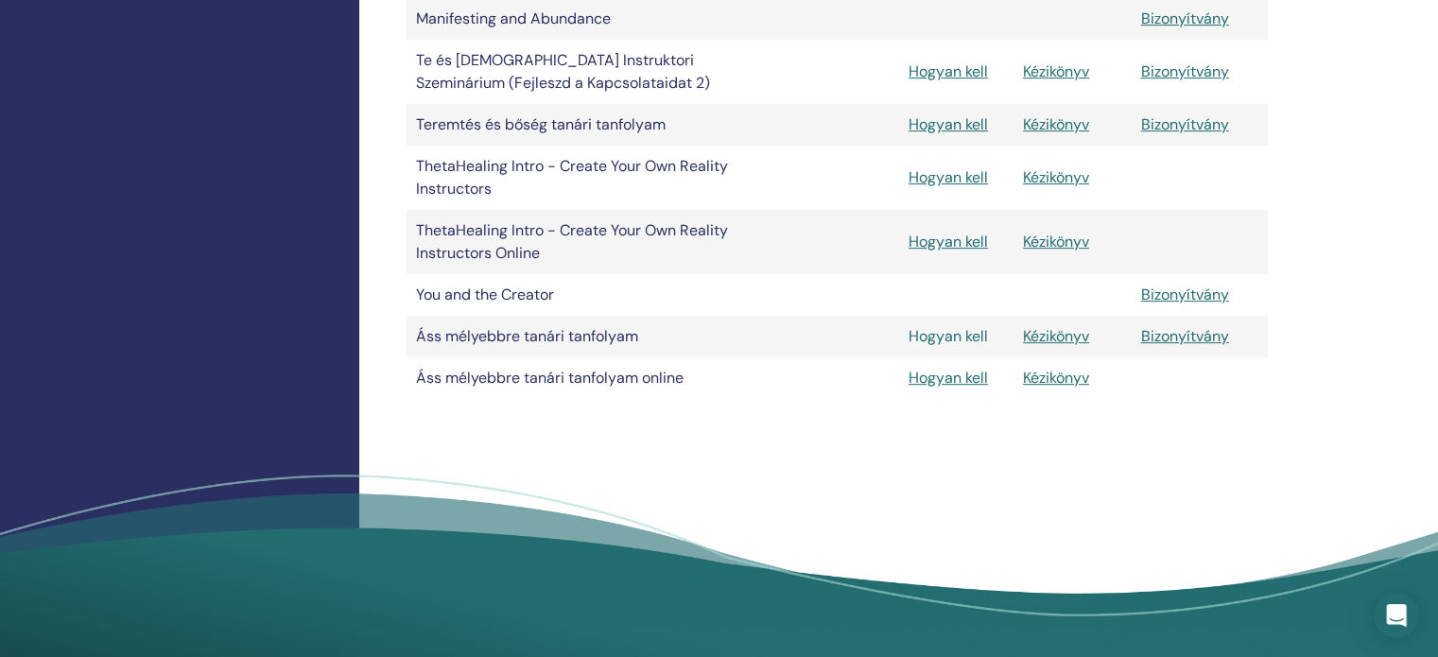
click at [960, 346] on link "Hogyan kell" at bounding box center [948, 336] width 79 height 20
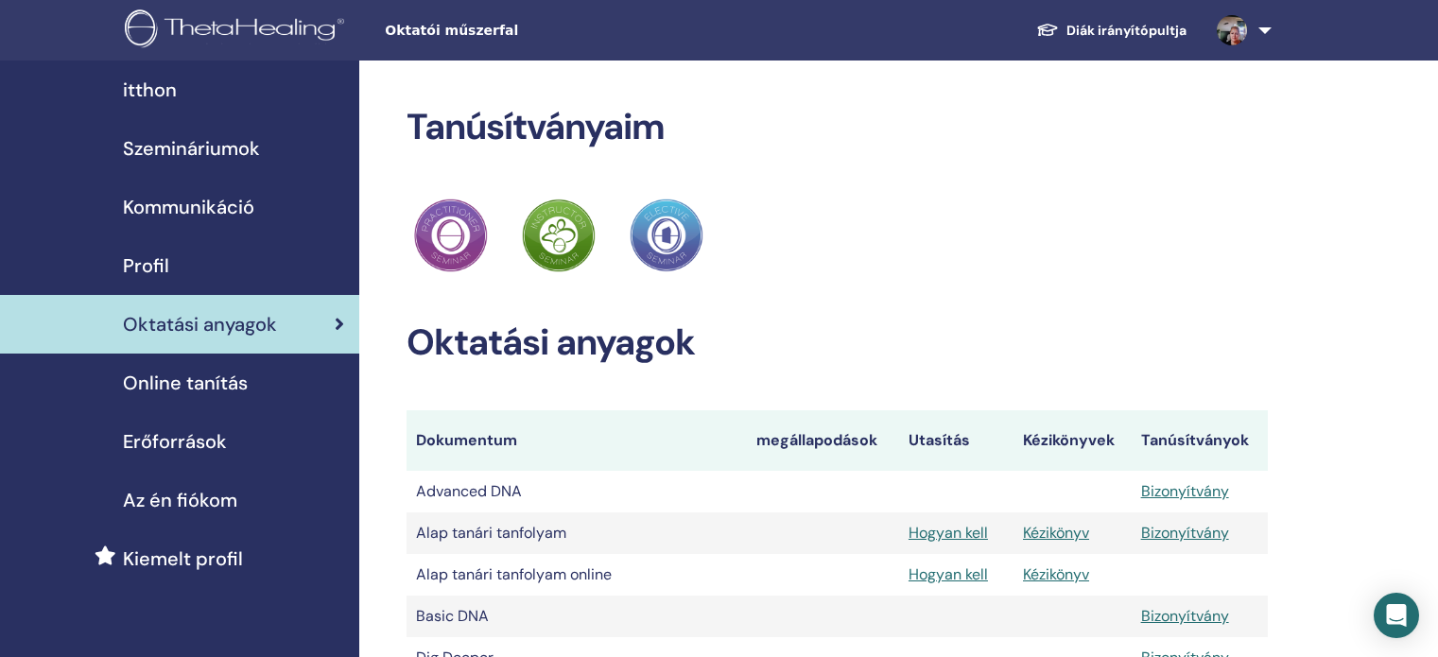
scroll to position [847, 0]
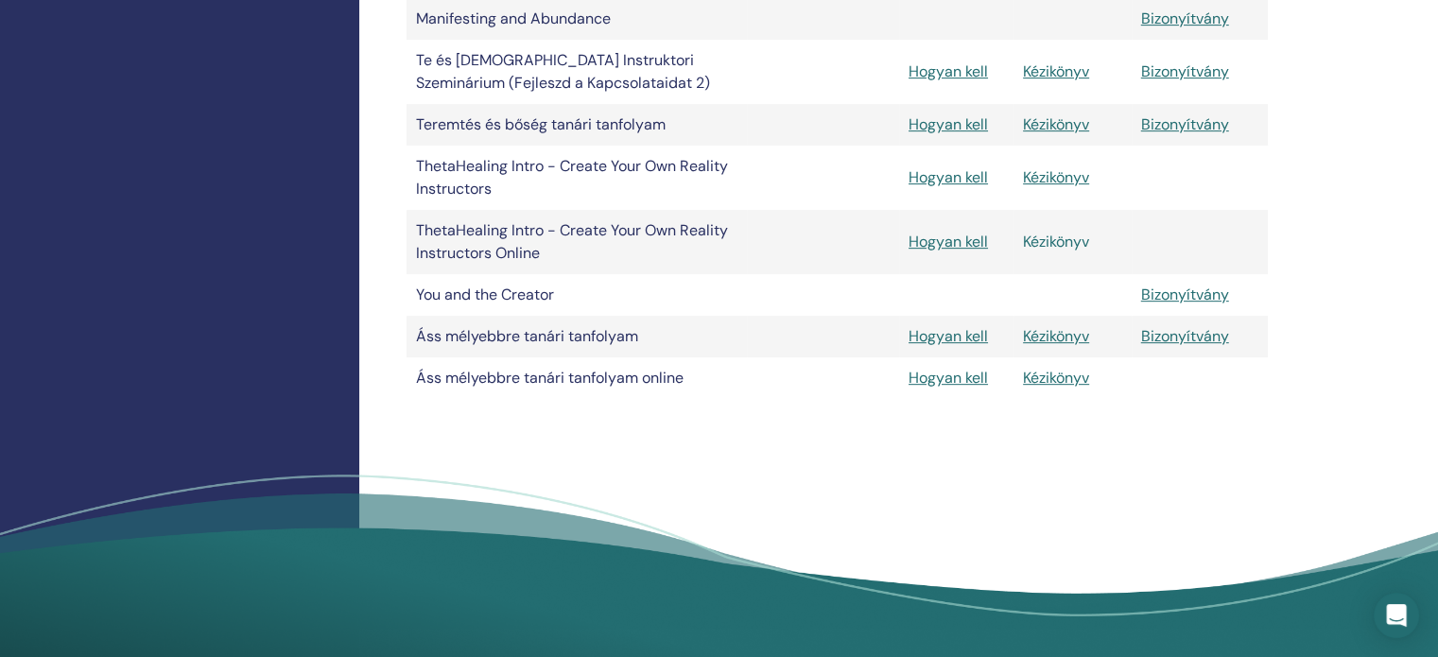
click at [1066, 252] on link "Kézikönyv" at bounding box center [1056, 242] width 66 height 20
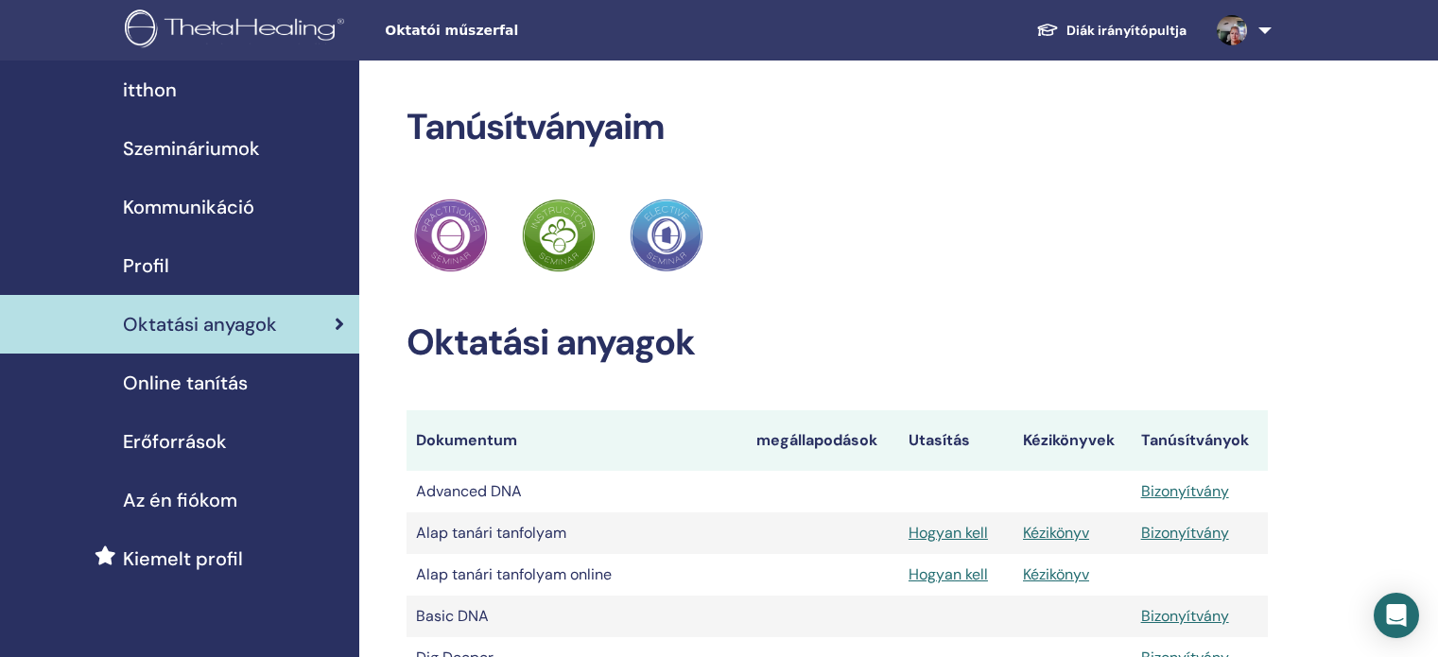
scroll to position [847, 0]
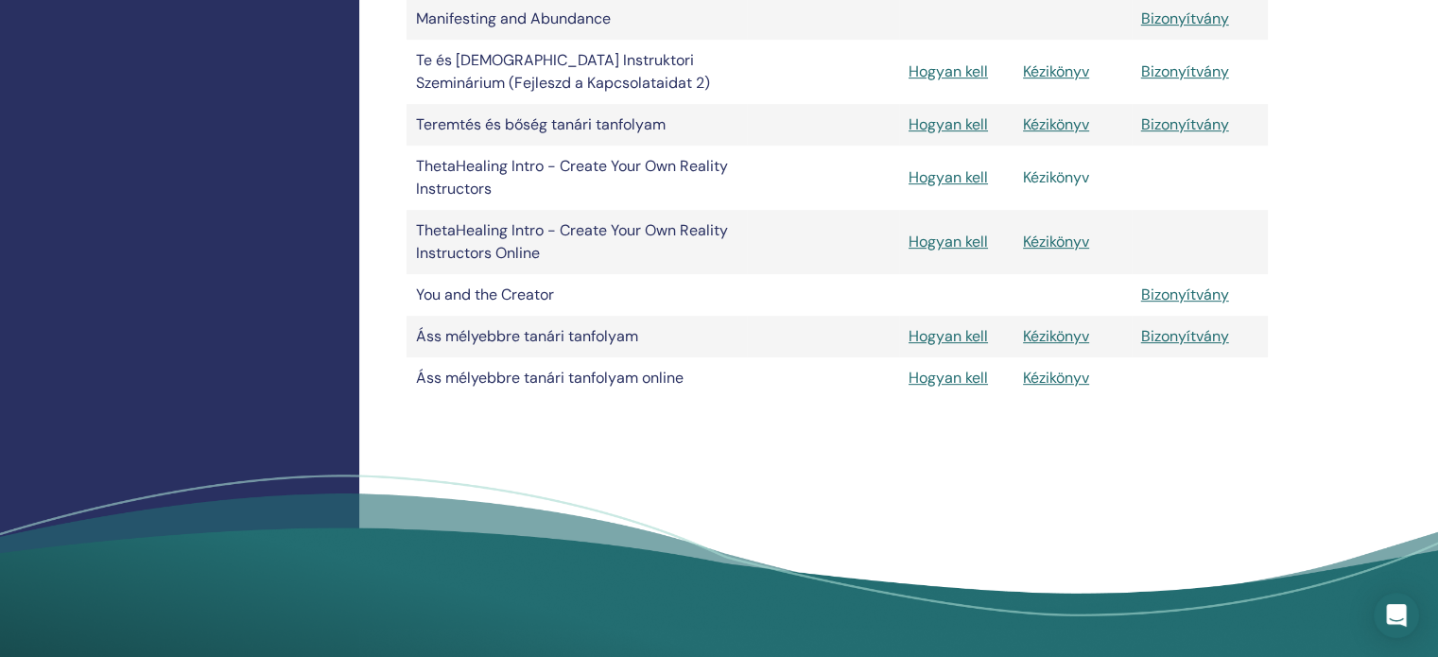
click at [1059, 187] on link "Kézikönyv" at bounding box center [1056, 177] width 66 height 20
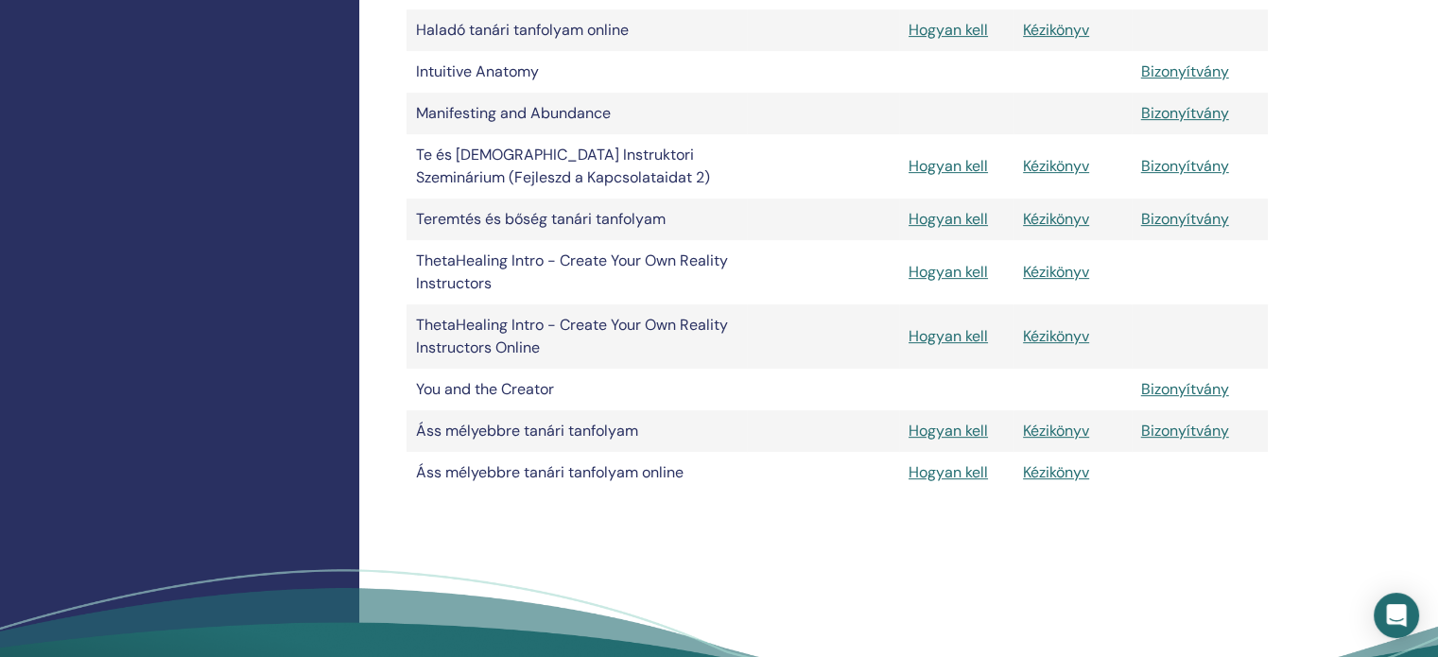
scroll to position [658, 0]
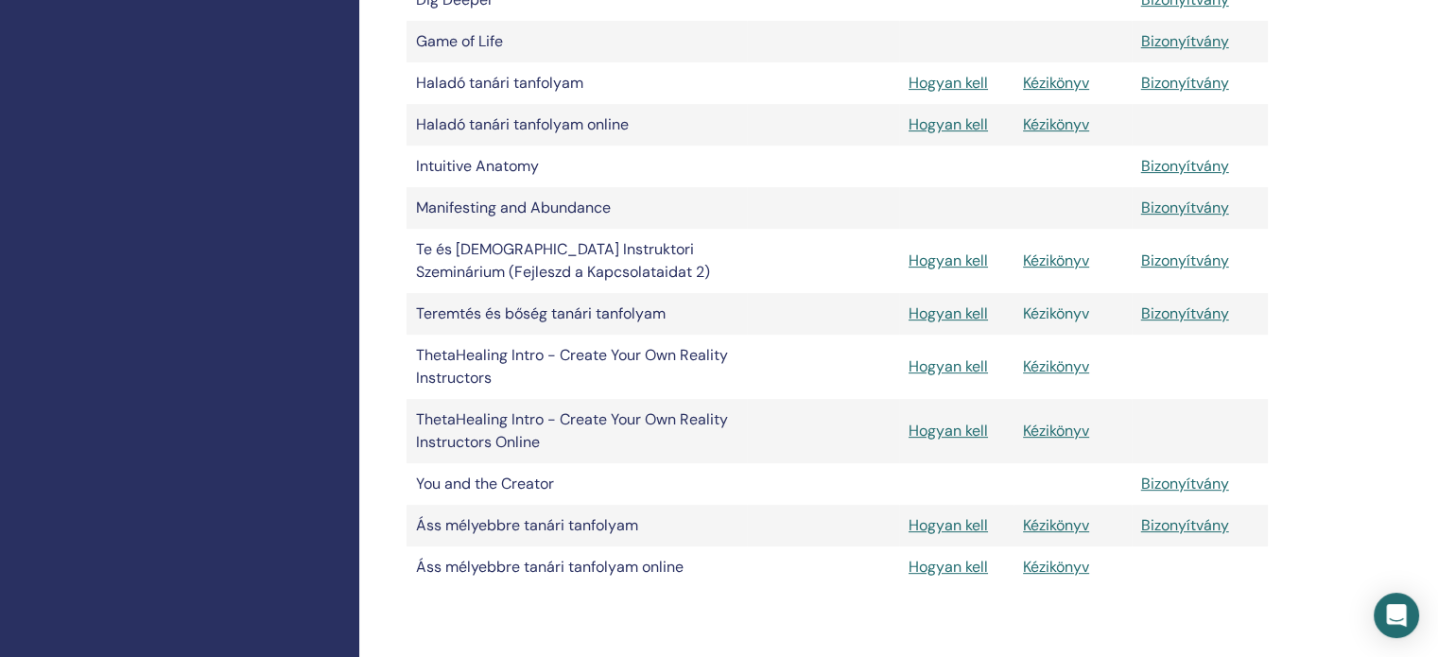
click at [1059, 323] on link "Kézikönyv" at bounding box center [1056, 314] width 66 height 20
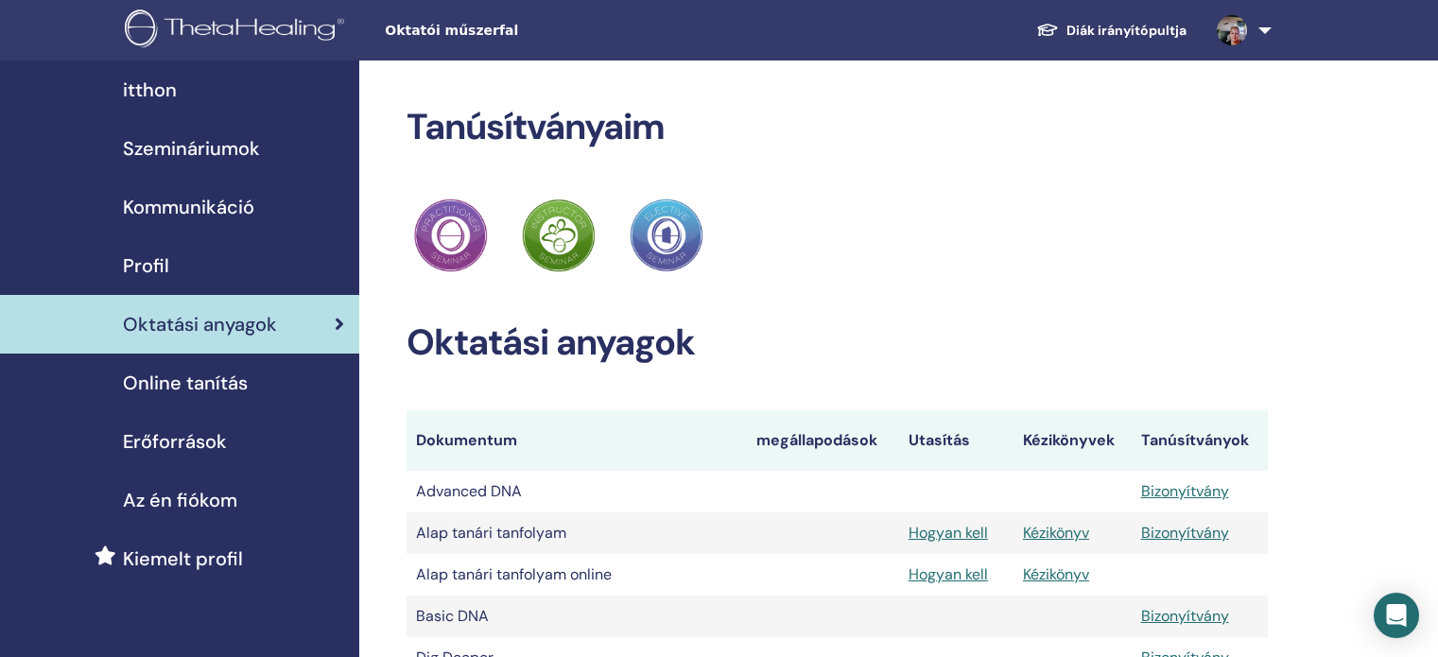
scroll to position [658, 0]
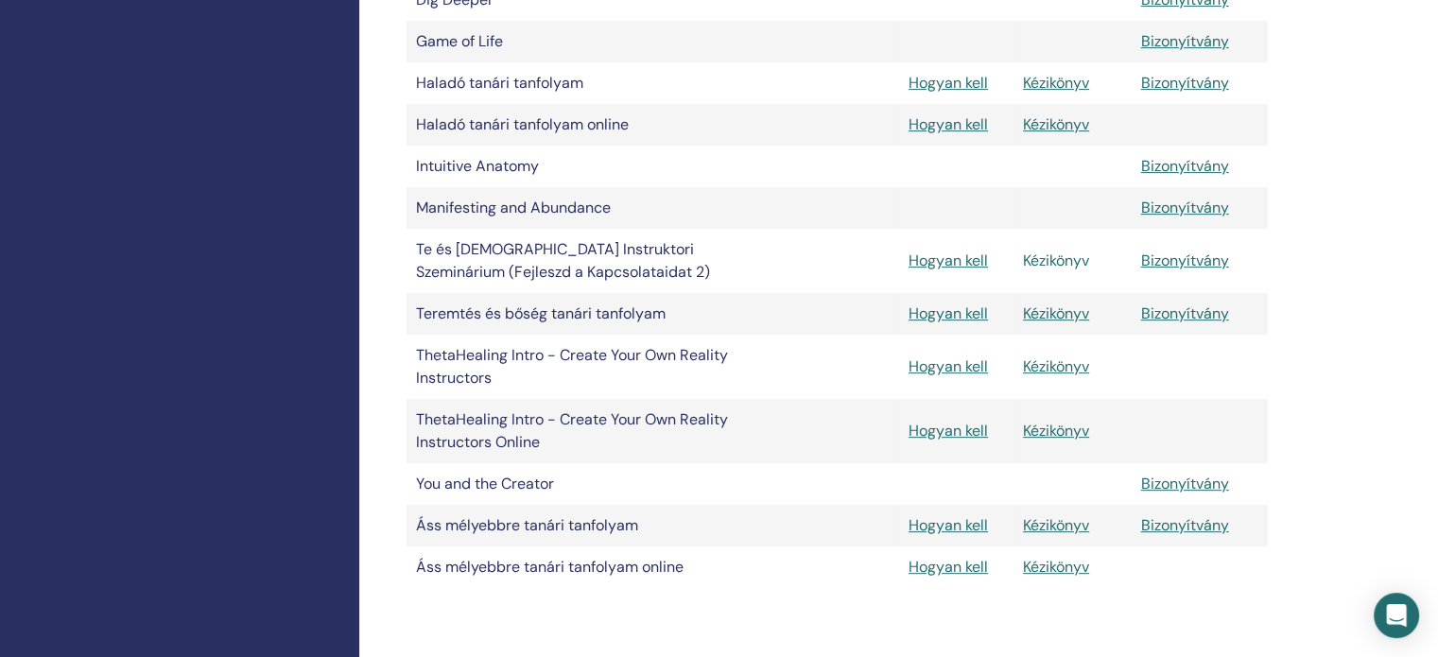
click at [1054, 270] on link "Kézikönyv" at bounding box center [1056, 261] width 66 height 20
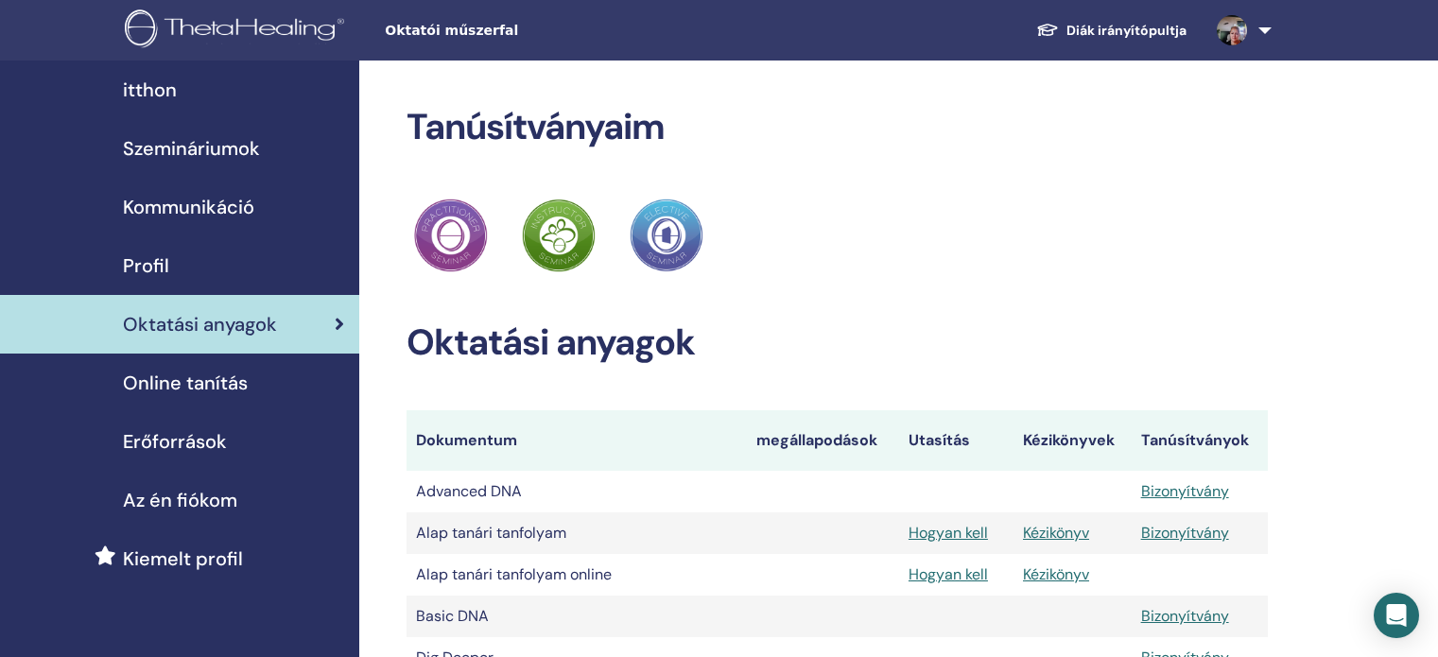
scroll to position [658, 0]
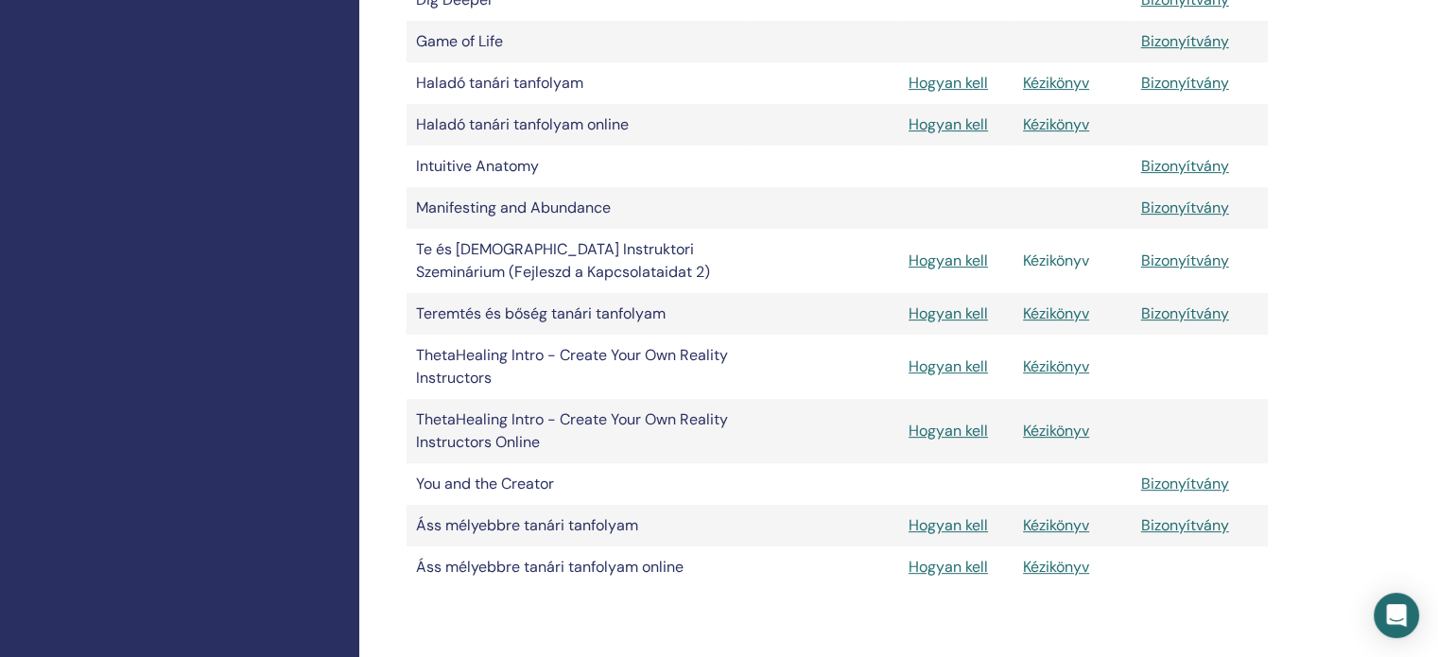
click at [1069, 270] on link "Kézikönyv" at bounding box center [1056, 261] width 66 height 20
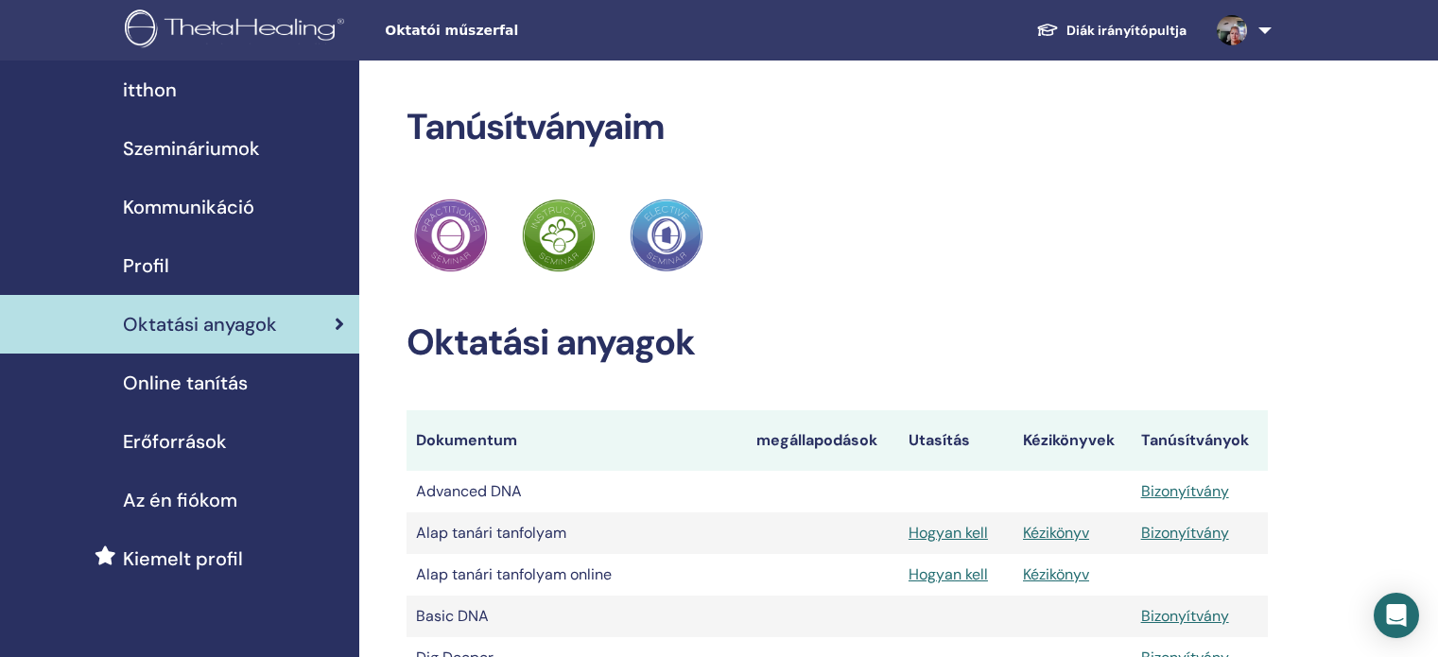
scroll to position [658, 0]
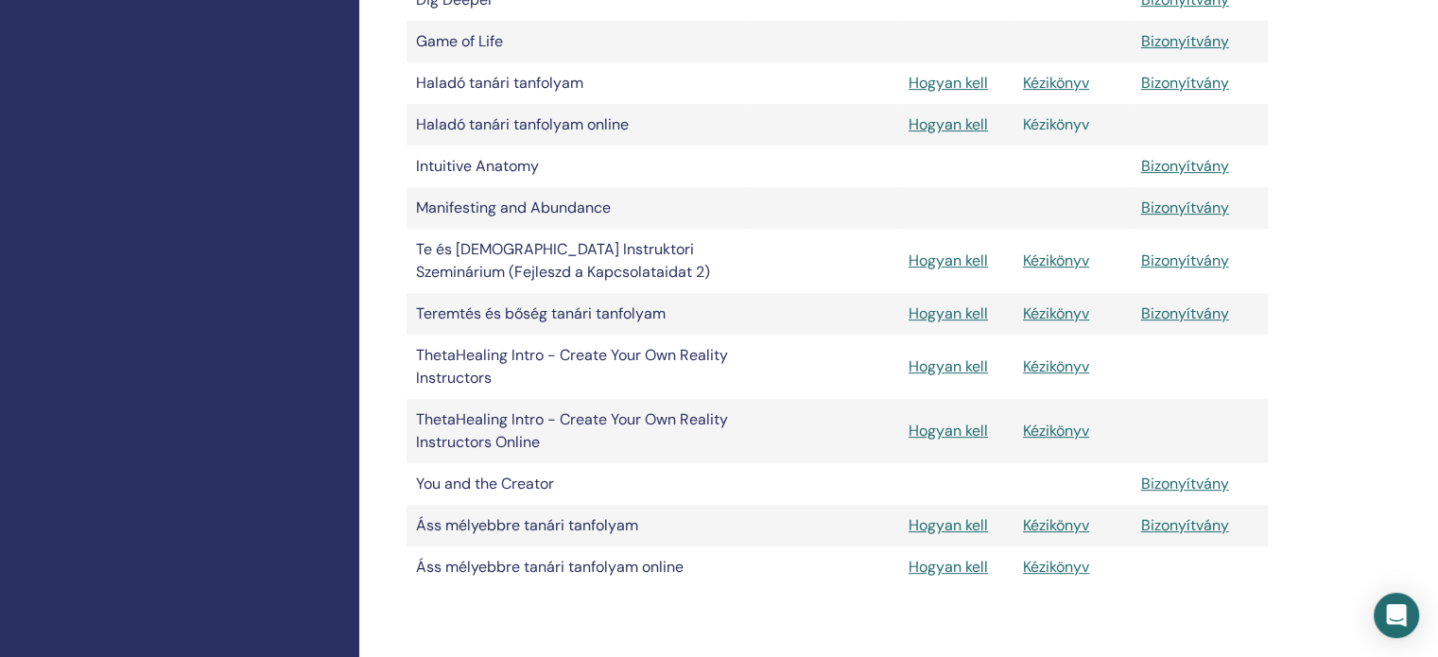
click at [1068, 134] on link "Kézikönyv" at bounding box center [1056, 124] width 66 height 20
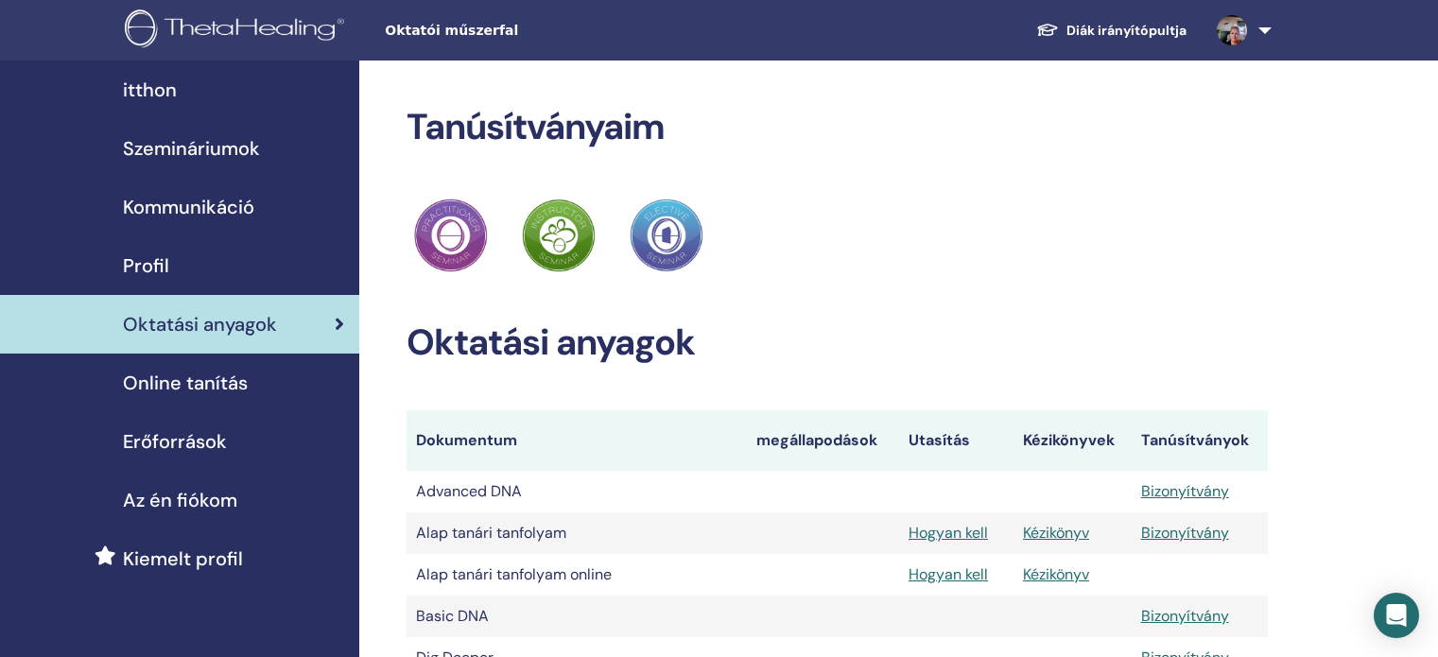
scroll to position [658, 0]
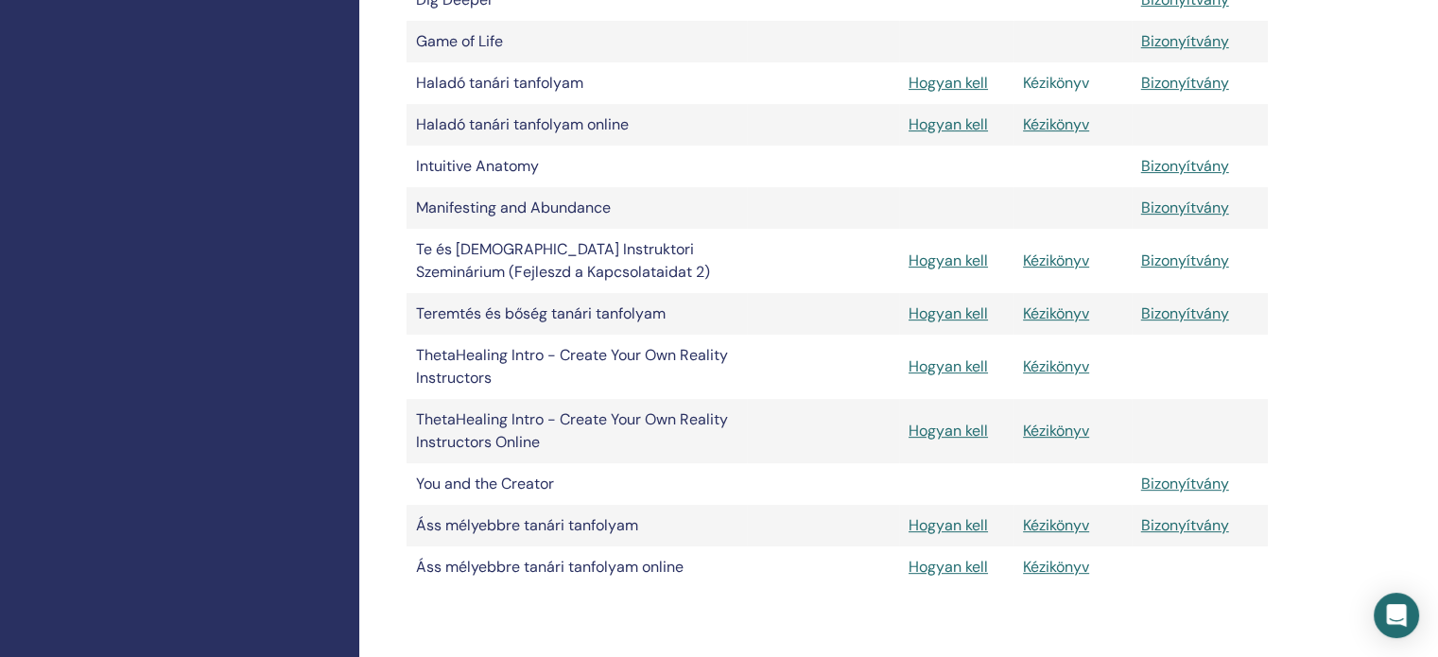
click at [1054, 93] on link "Kézikönyv" at bounding box center [1056, 83] width 66 height 20
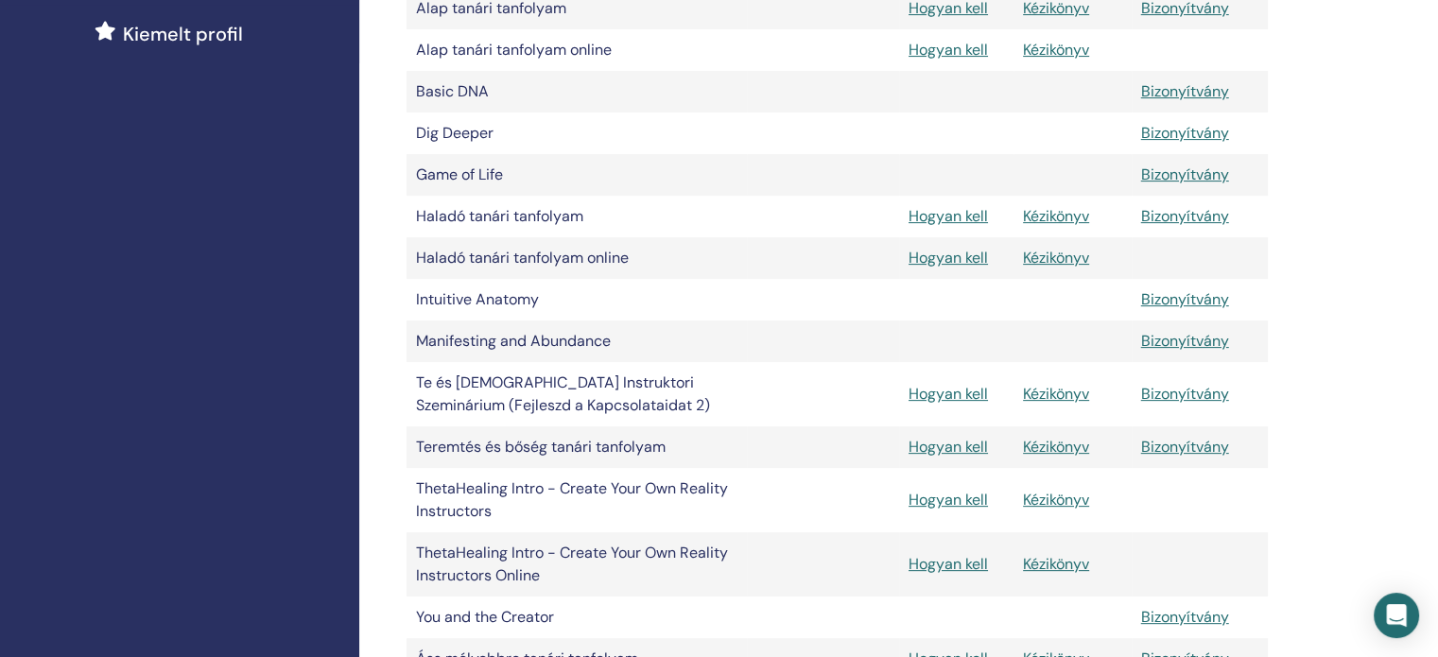
scroll to position [469, 0]
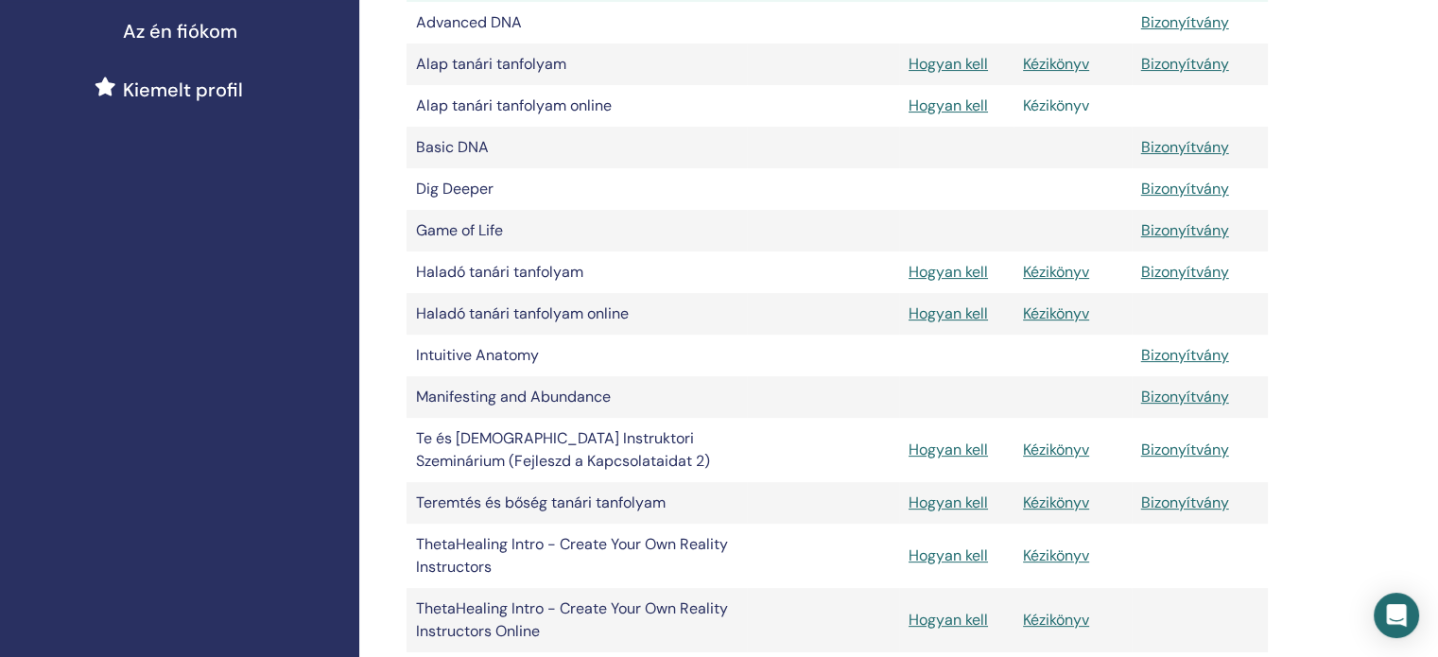
click at [1048, 115] on link "Kézikönyv" at bounding box center [1056, 106] width 66 height 20
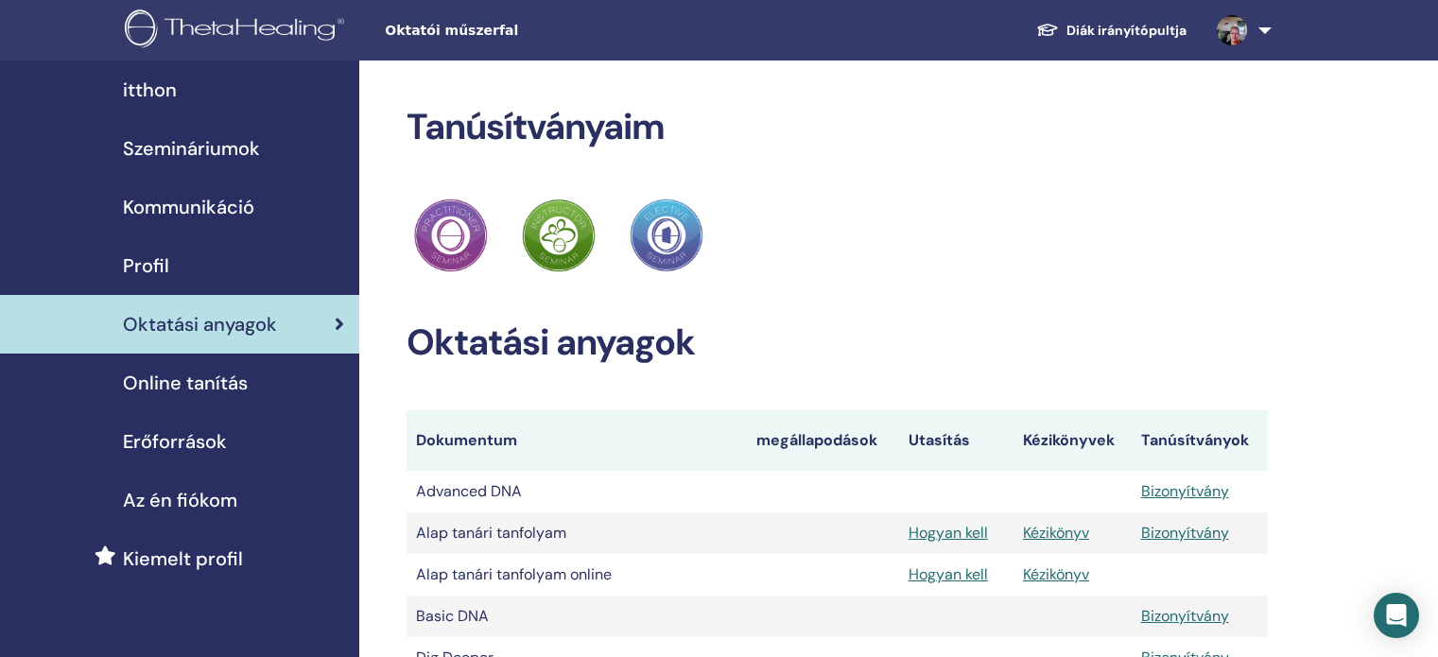
scroll to position [469, 0]
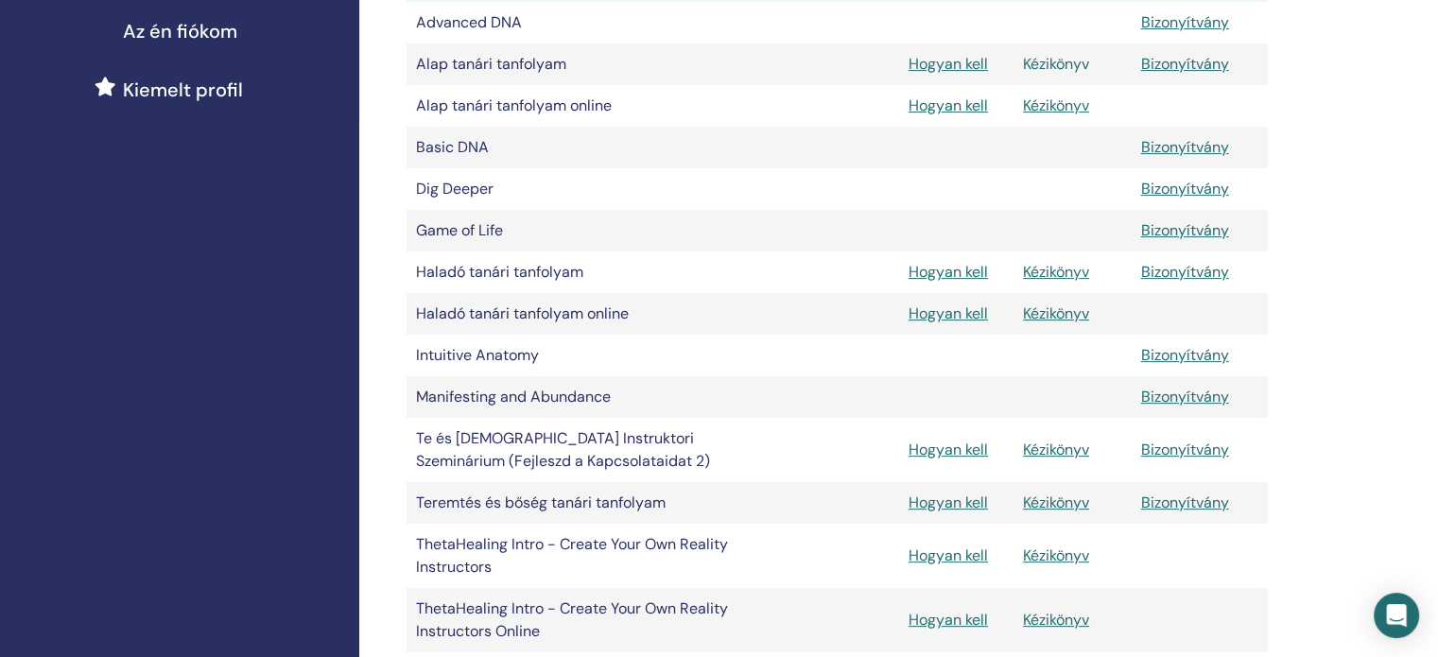
click at [1058, 74] on link "Kézikönyv" at bounding box center [1056, 64] width 66 height 20
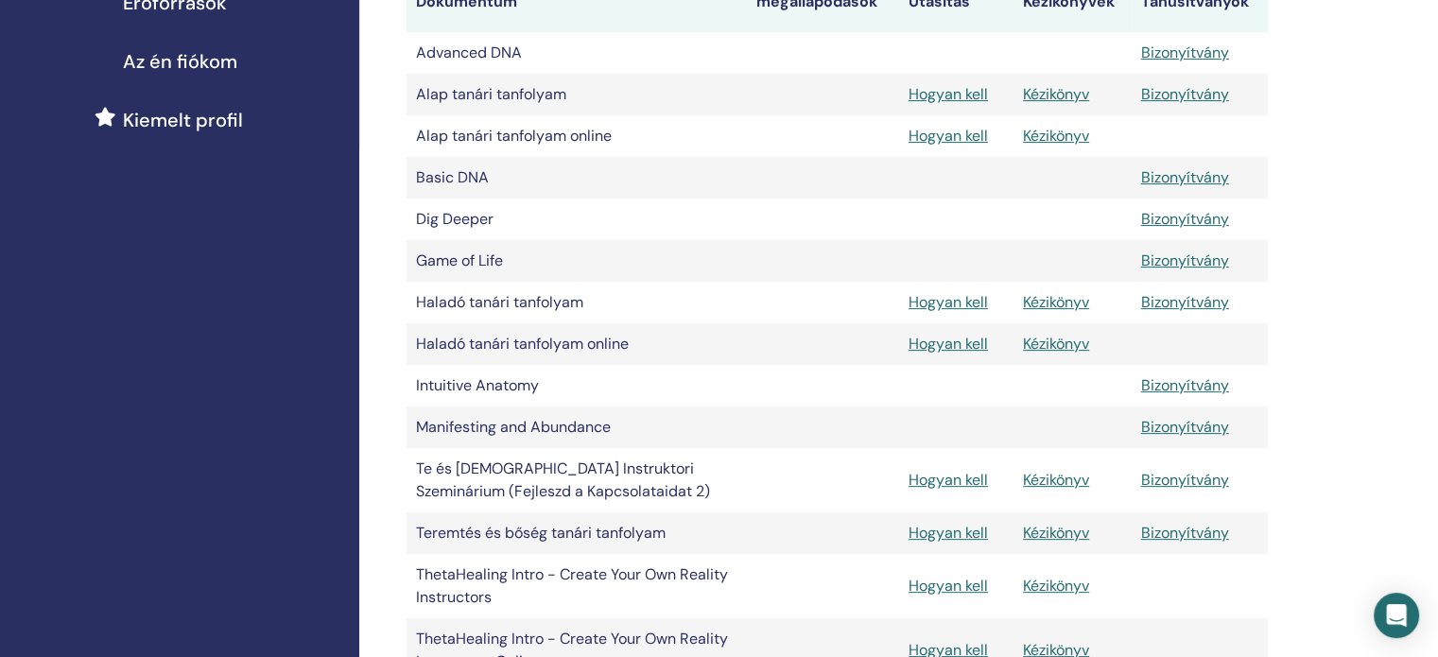
scroll to position [469, 0]
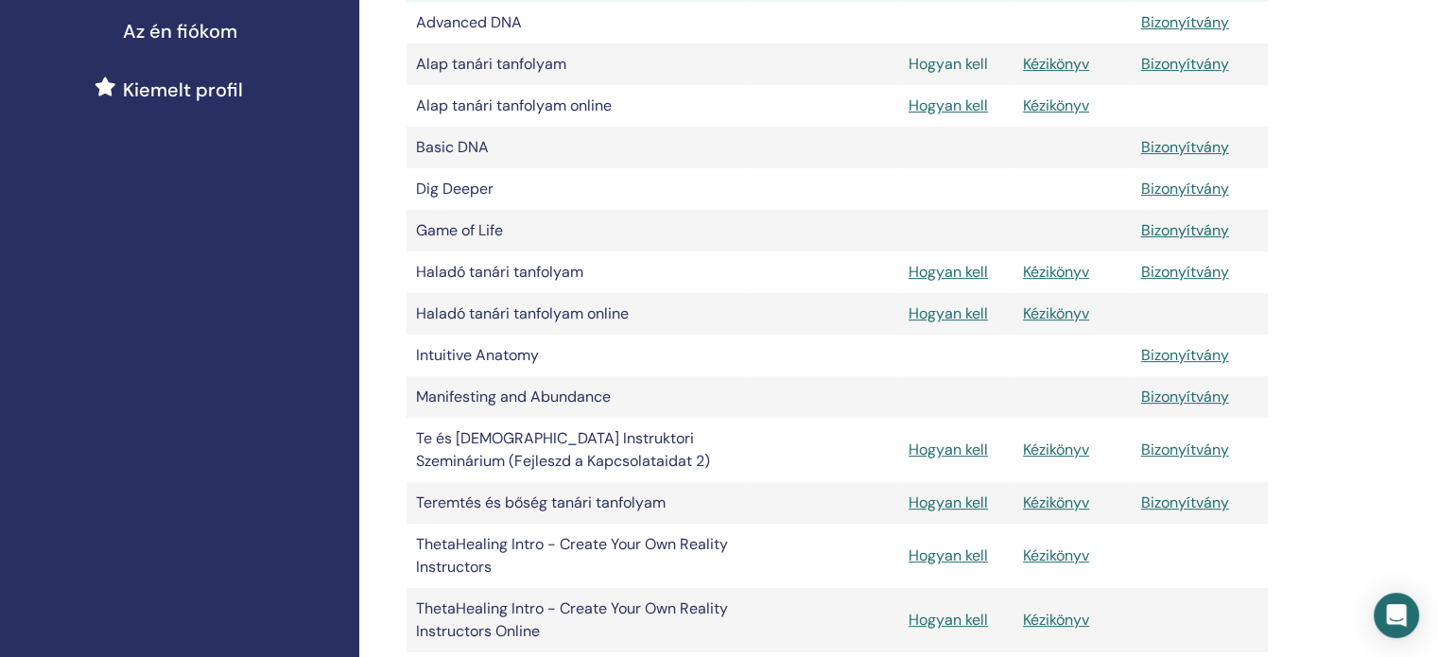
click at [949, 74] on link "Hogyan kell" at bounding box center [948, 64] width 79 height 20
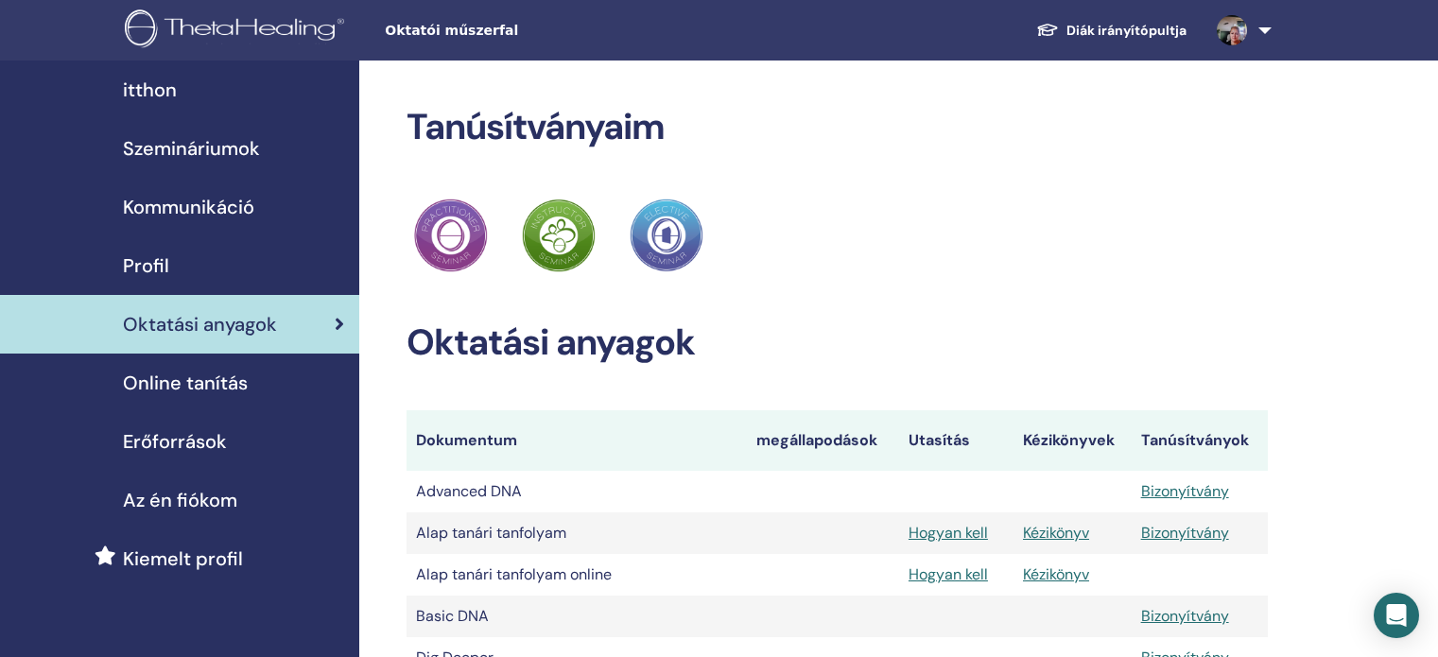
scroll to position [469, 0]
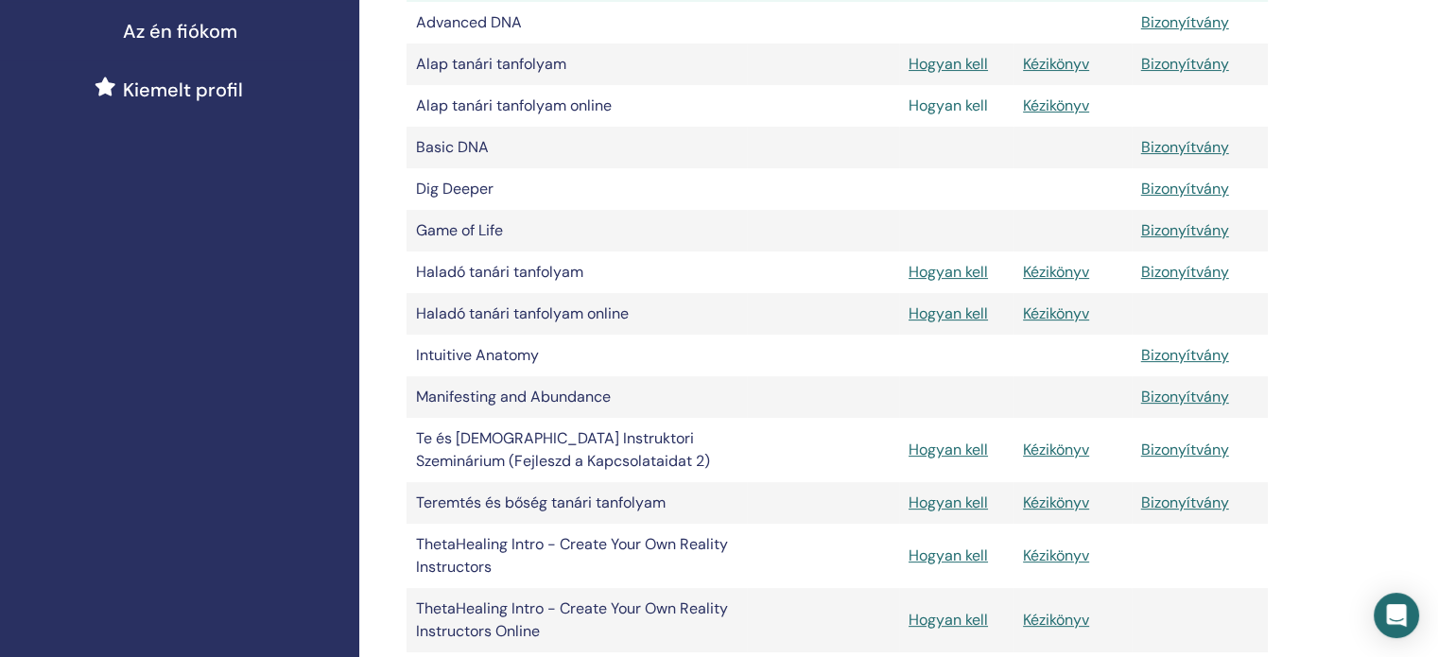
click at [947, 115] on link "Hogyan kell" at bounding box center [948, 106] width 79 height 20
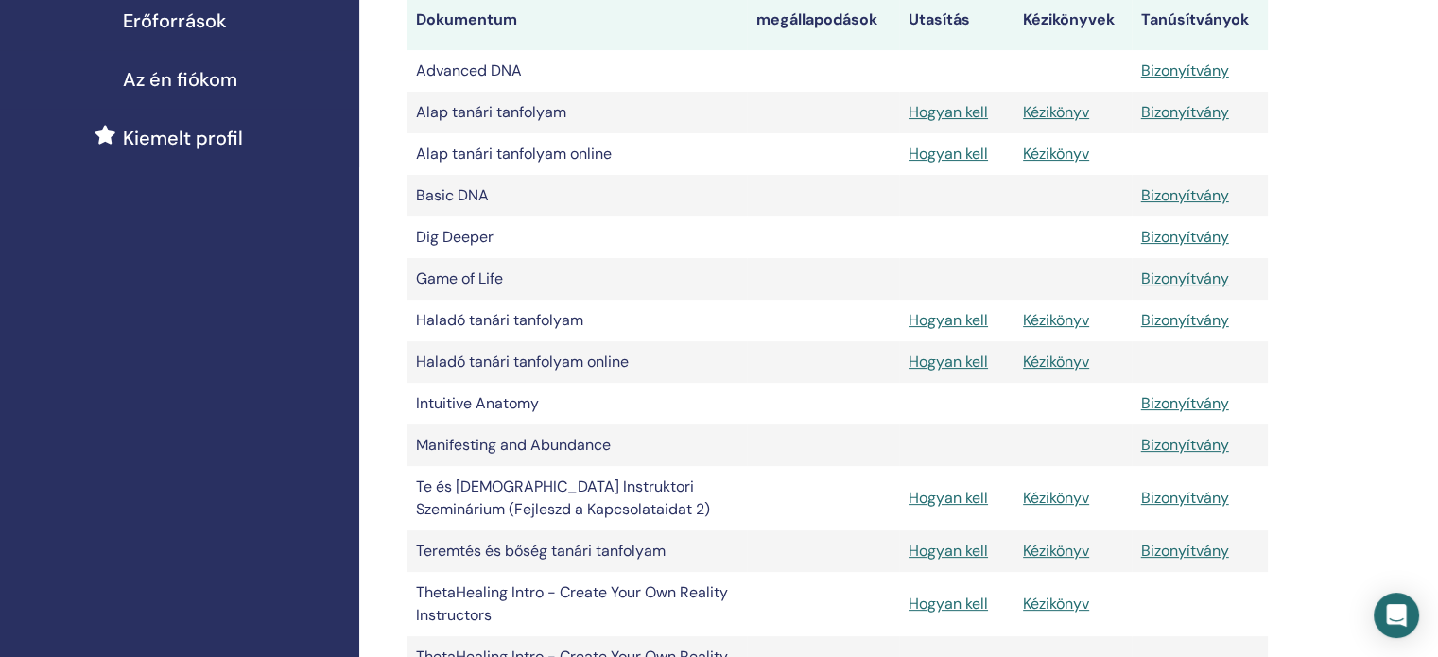
scroll to position [375, 0]
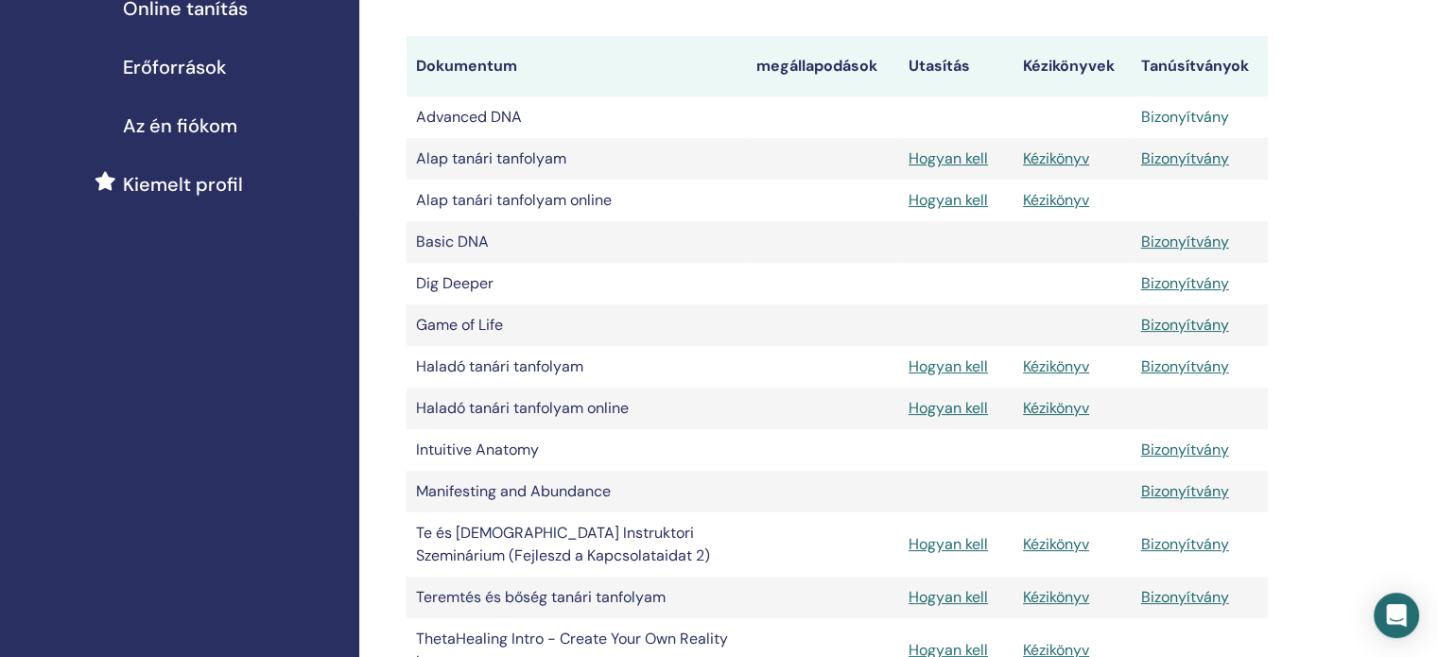
click at [1184, 127] on link "Bizonyítvány" at bounding box center [1185, 117] width 88 height 20
click at [1193, 168] on link "Bizonyítvány" at bounding box center [1185, 158] width 88 height 20
click at [1184, 252] on link "Bizonyítvány" at bounding box center [1185, 242] width 88 height 20
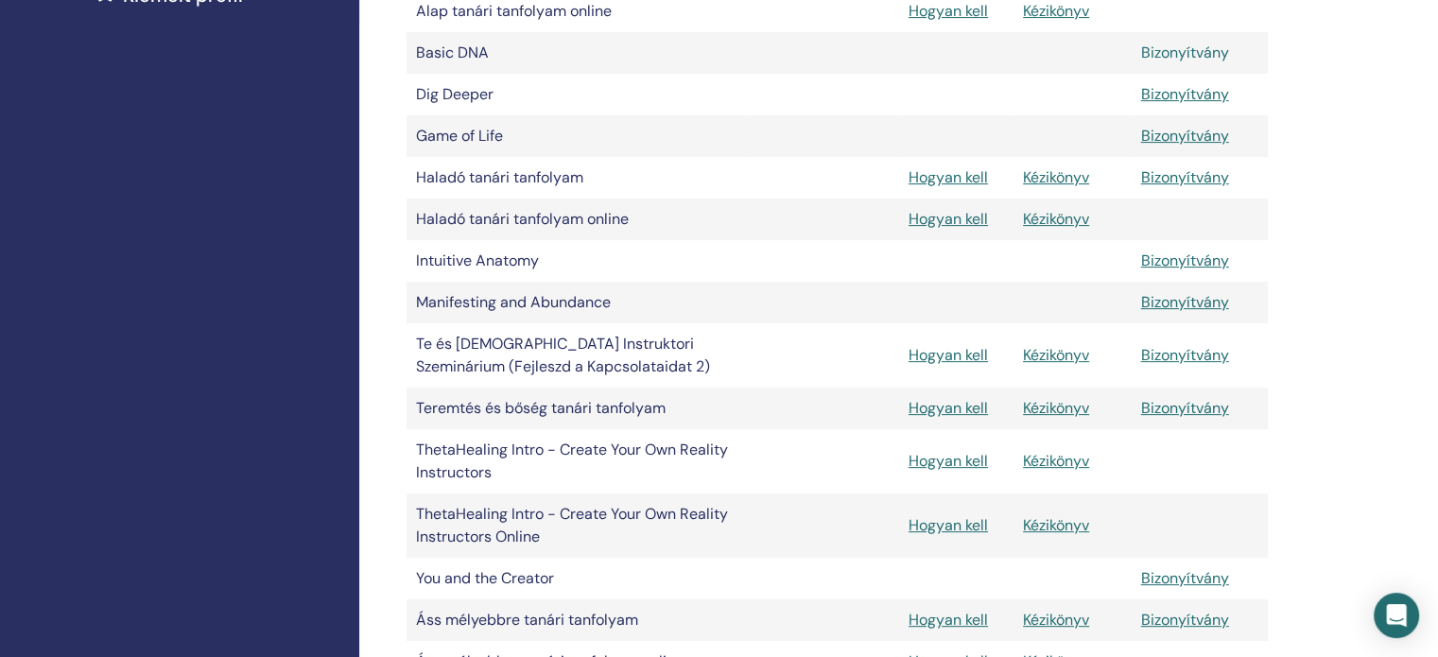
scroll to position [658, 0]
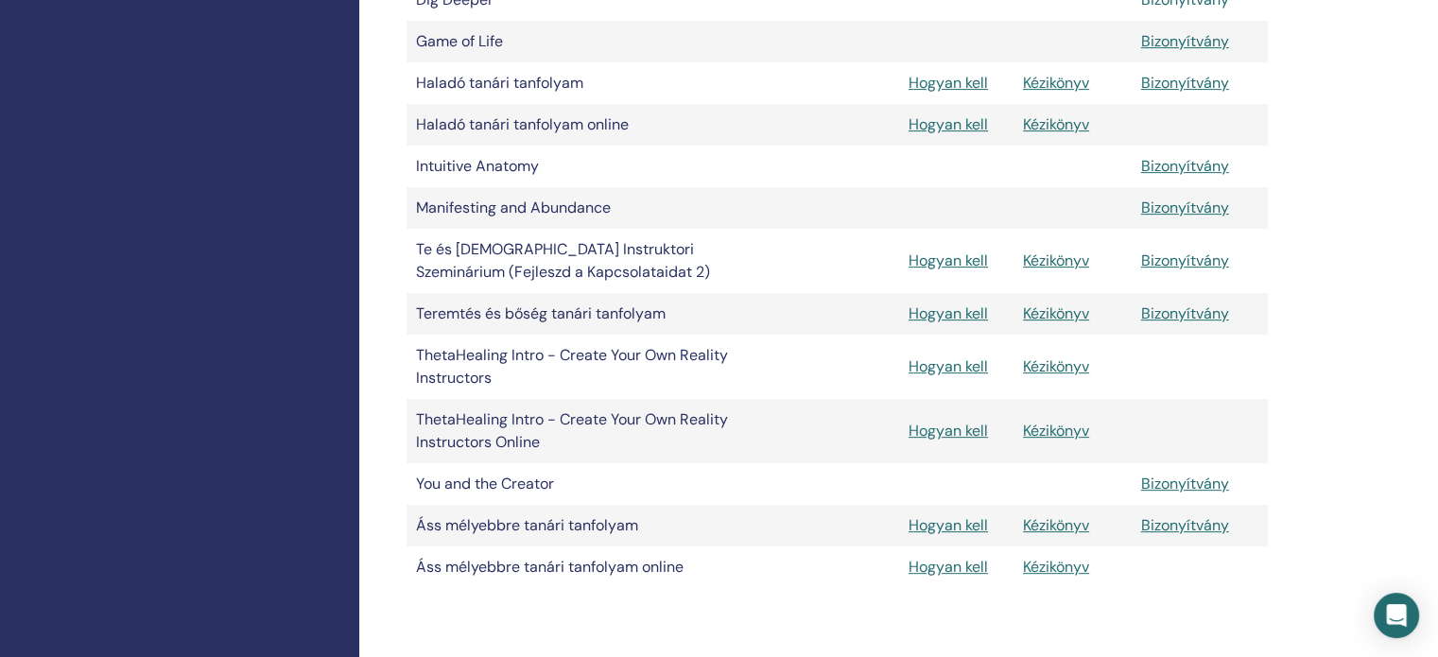
click at [1187, 9] on link "Bizonyítvány" at bounding box center [1185, 0] width 88 height 20
click at [1189, 51] on link "Bizonyítvány" at bounding box center [1185, 41] width 88 height 20
click at [1205, 93] on link "Bizonyítvány" at bounding box center [1185, 83] width 88 height 20
click at [1193, 176] on link "Bizonyítvány" at bounding box center [1185, 166] width 88 height 20
click at [1189, 218] on link "Bizonyítvány" at bounding box center [1185, 208] width 88 height 20
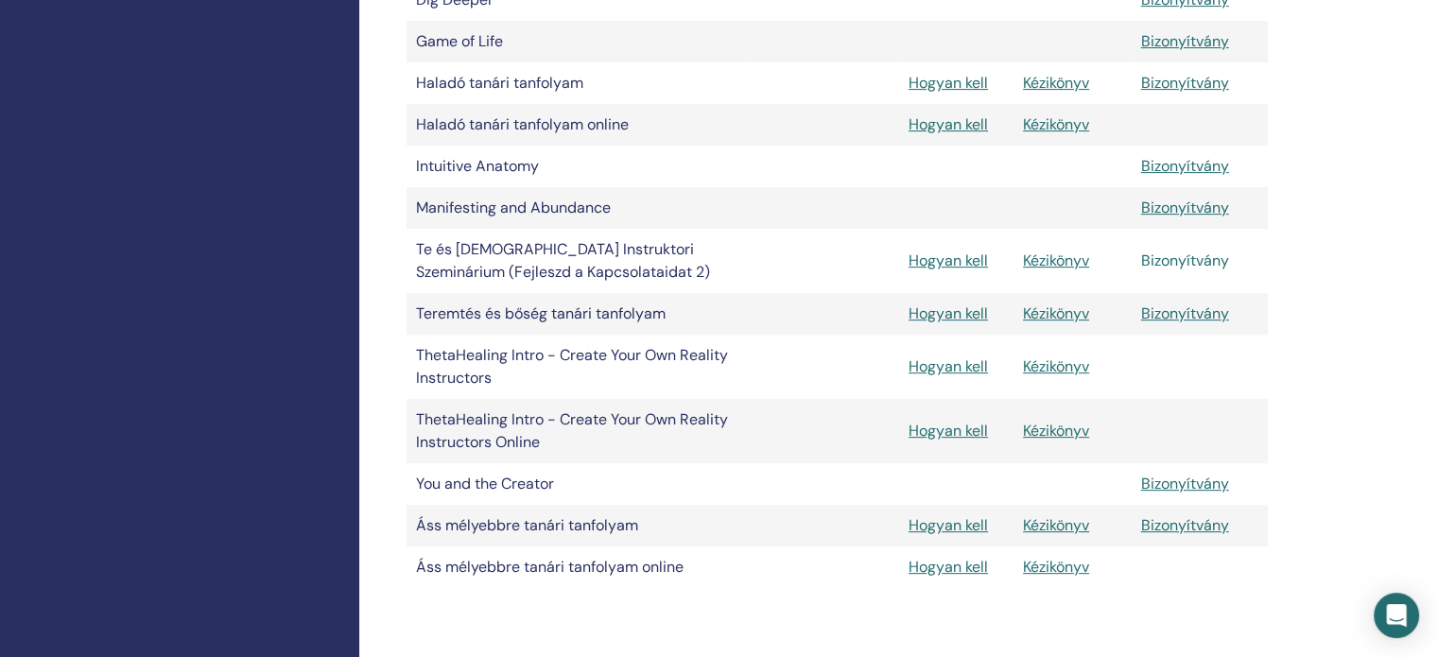
click at [1176, 270] on link "Bizonyítvány" at bounding box center [1185, 261] width 88 height 20
click at [1196, 323] on link "Bizonyítvány" at bounding box center [1185, 314] width 88 height 20
click at [1187, 494] on link "Bizonyítvány" at bounding box center [1185, 484] width 88 height 20
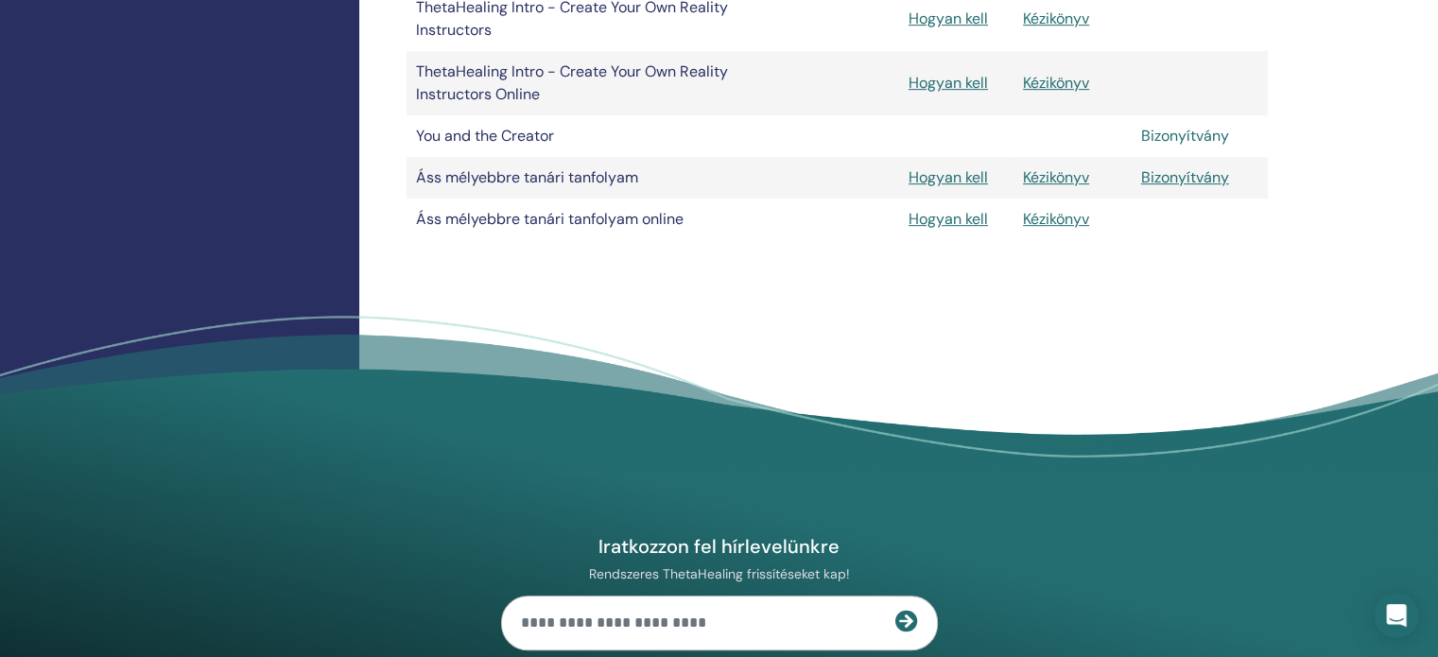
scroll to position [1037, 0]
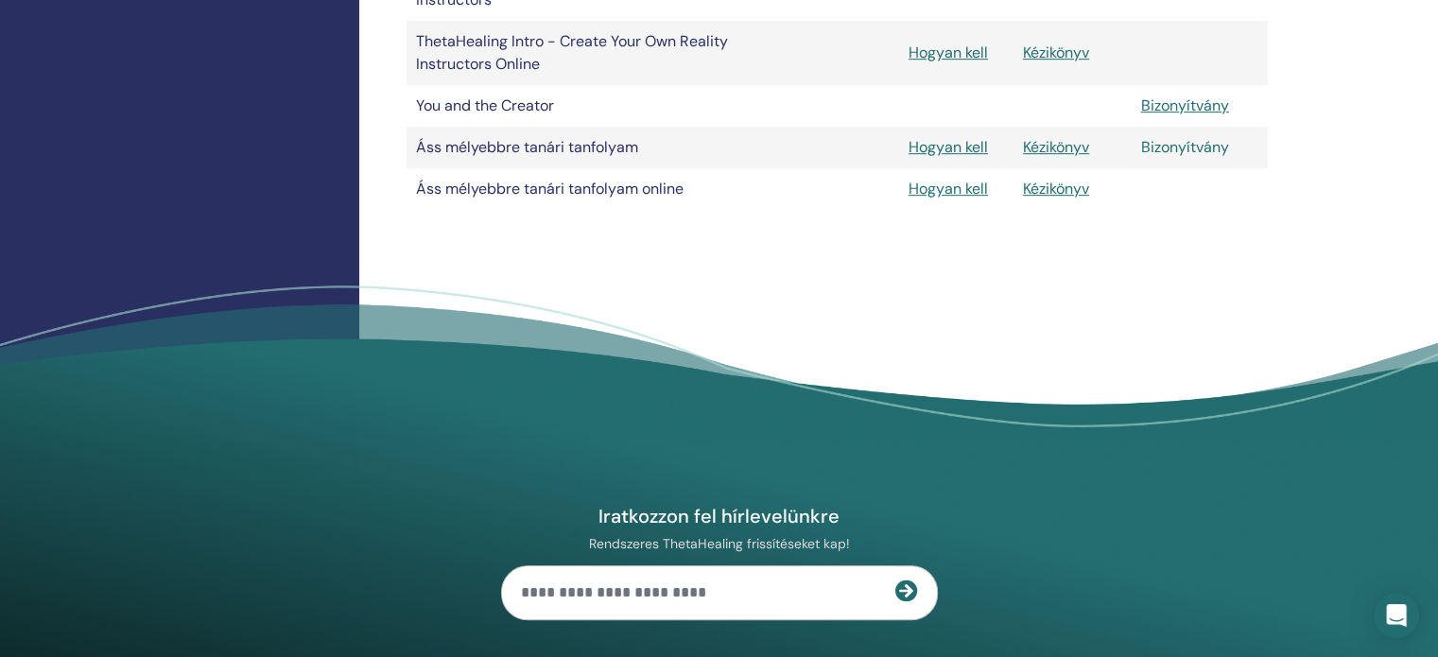
click at [1176, 157] on link "Bizonyítvány" at bounding box center [1185, 147] width 88 height 20
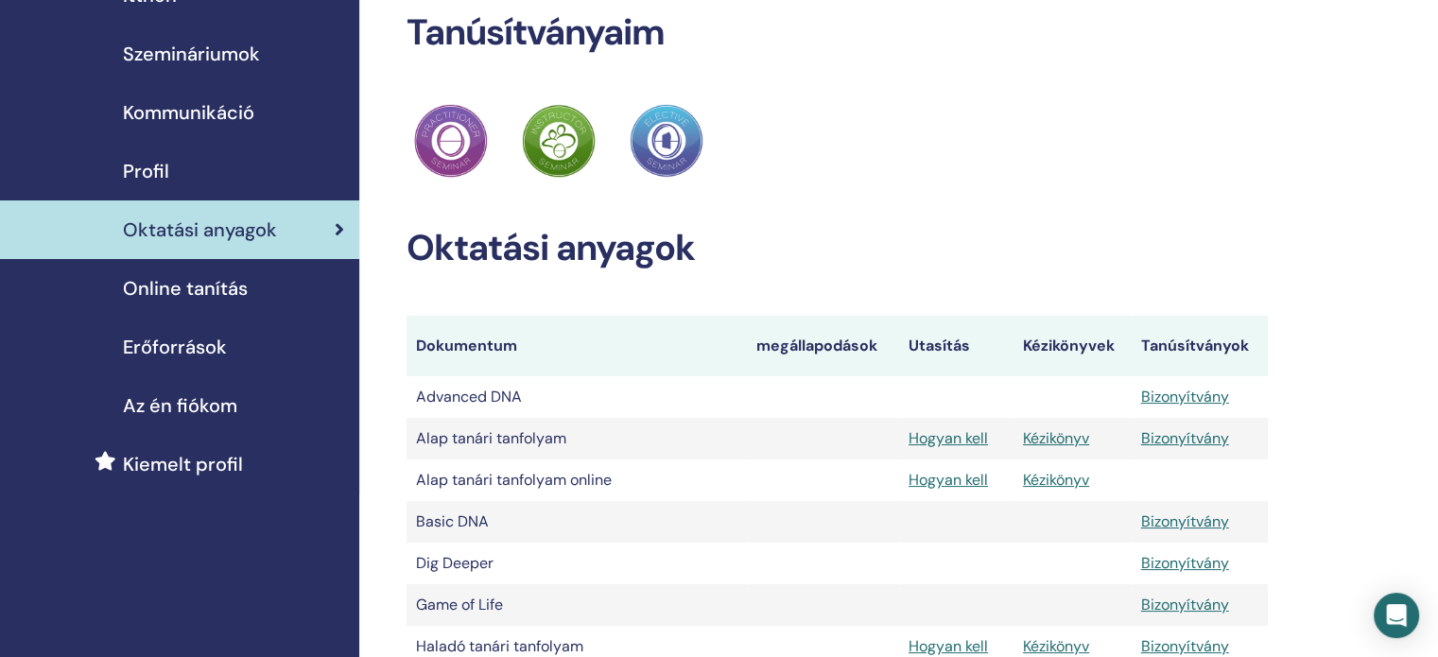
scroll to position [21, 0]
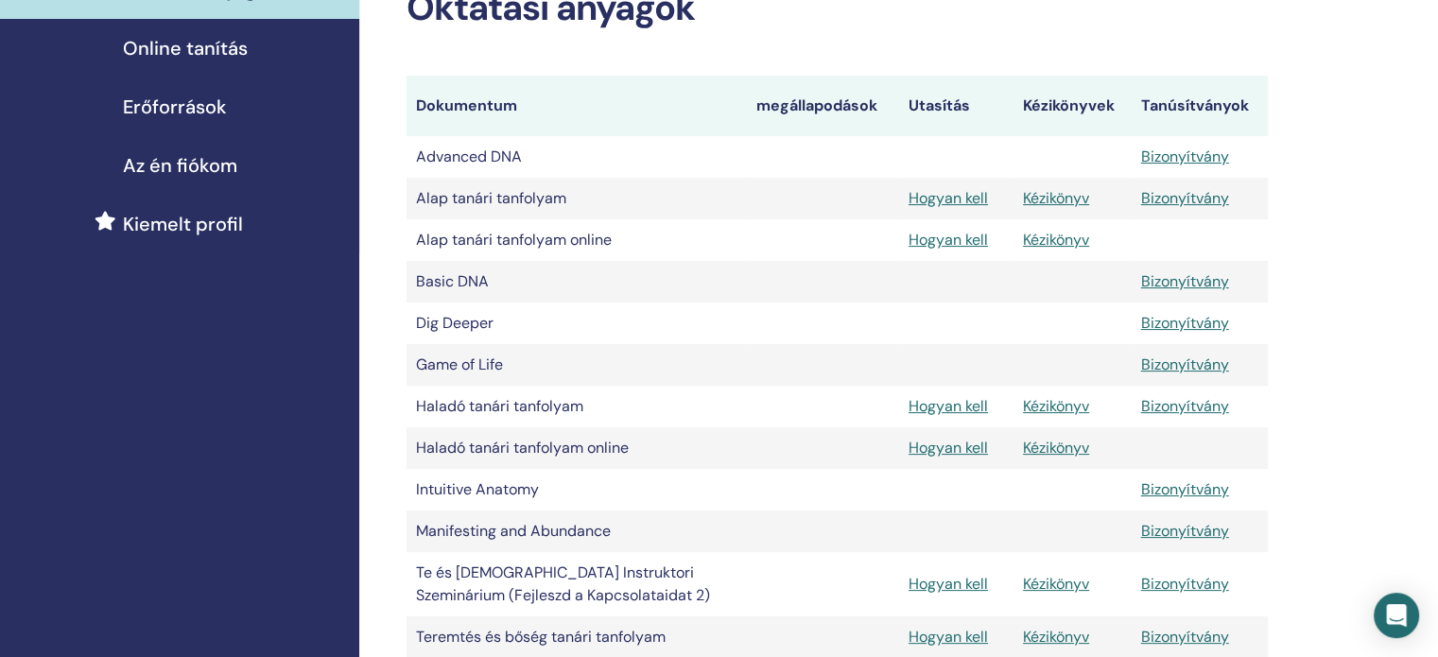
scroll to position [284, 0]
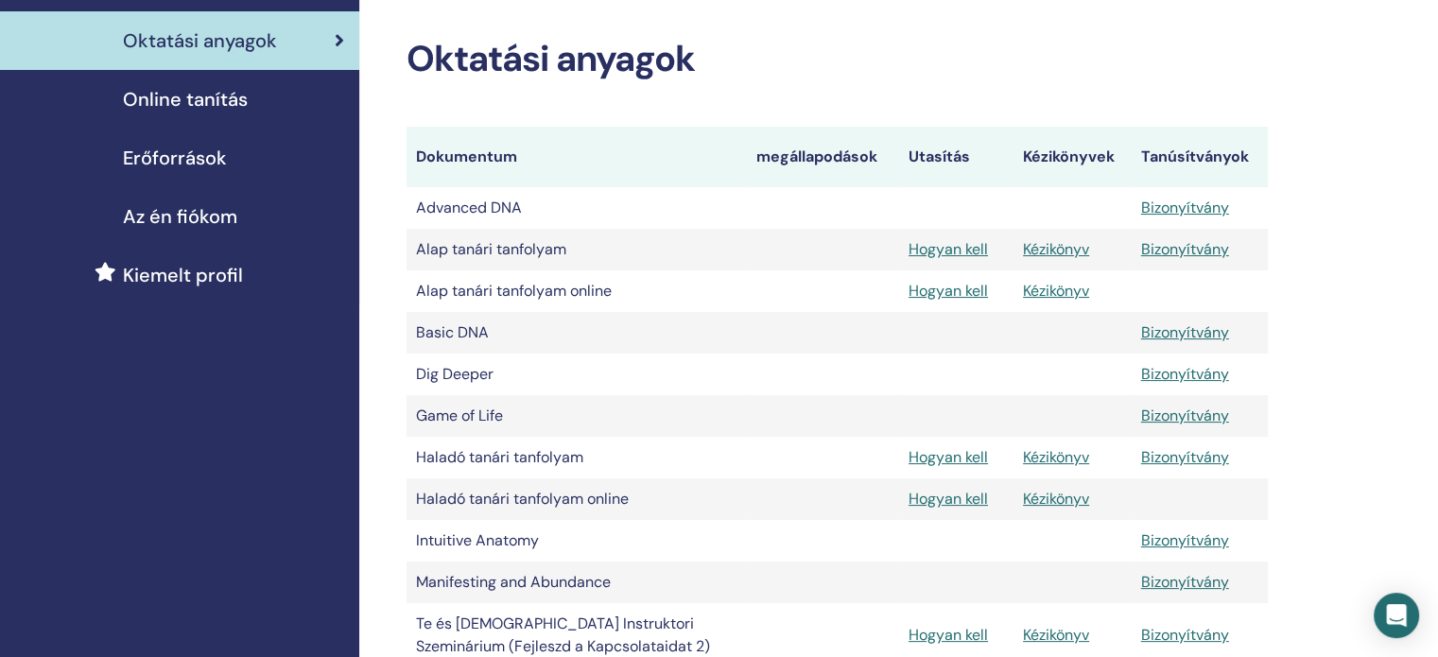
click at [231, 113] on span "Online tanítás" at bounding box center [185, 99] width 125 height 28
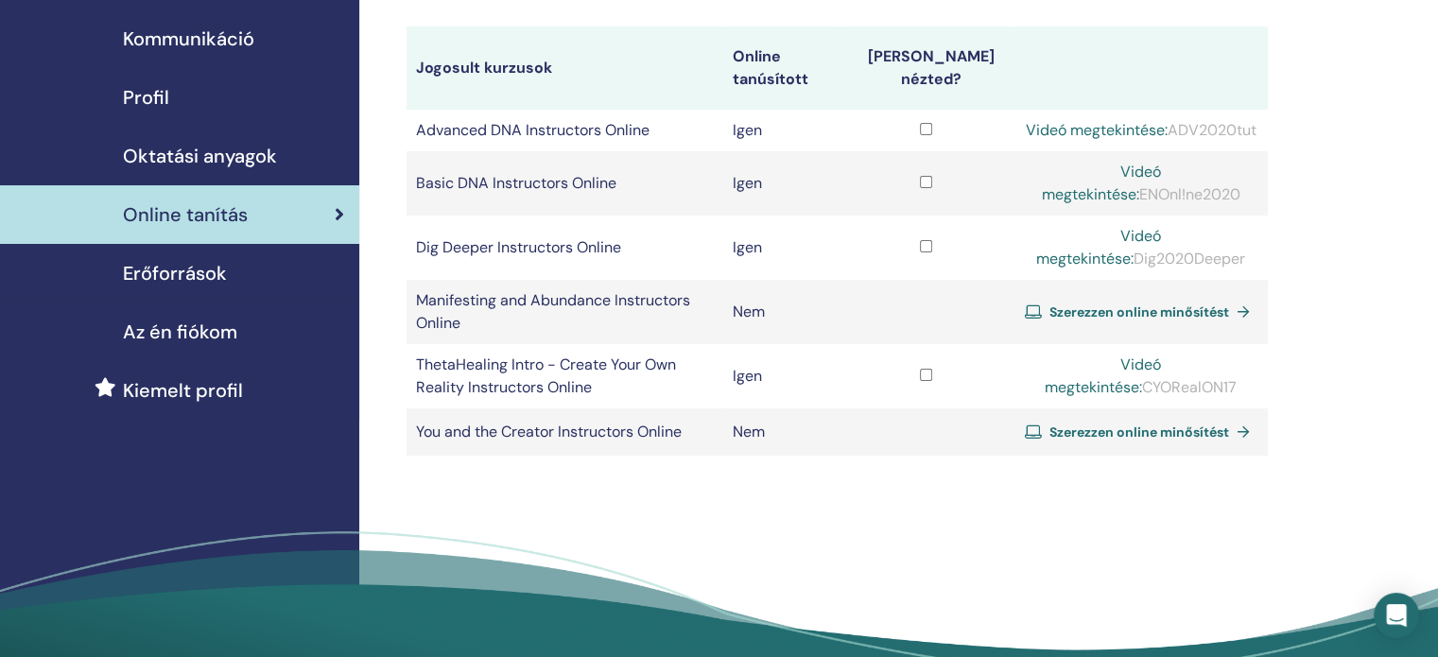
scroll to position [189, 0]
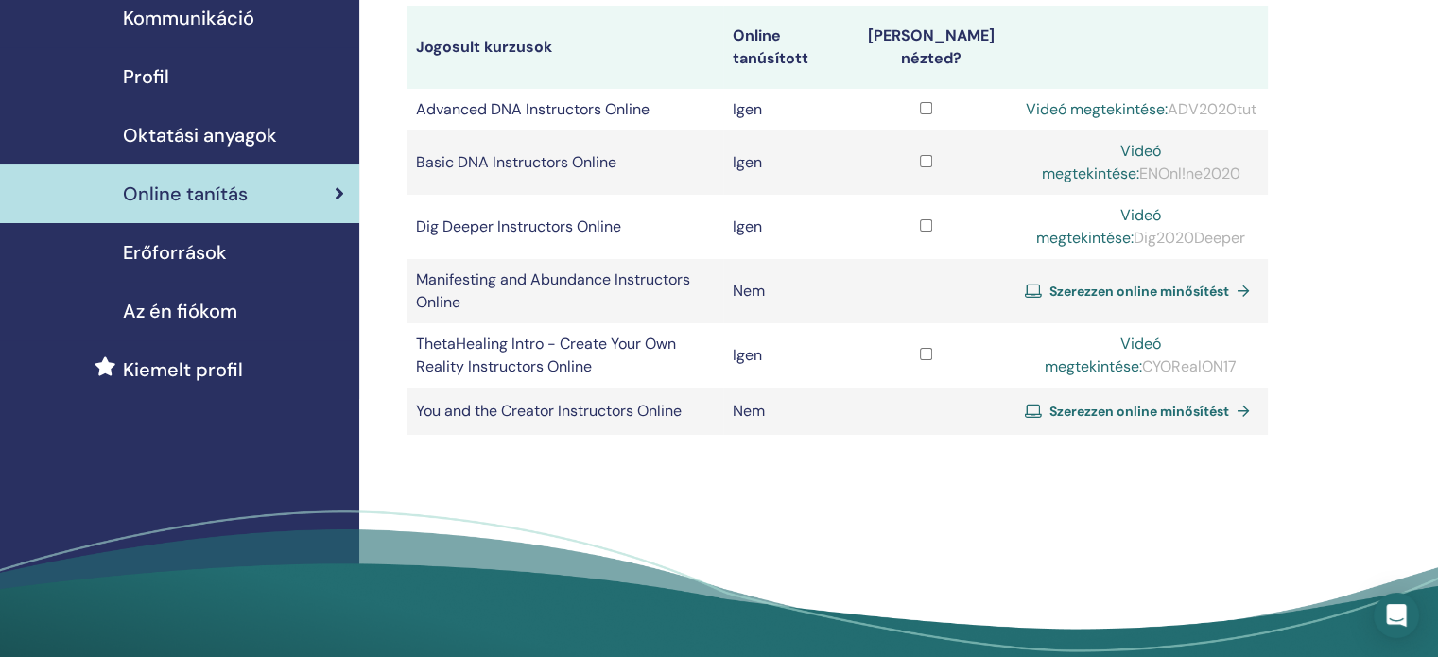
click at [1103, 374] on link "Videó megtekintése:" at bounding box center [1103, 355] width 116 height 43
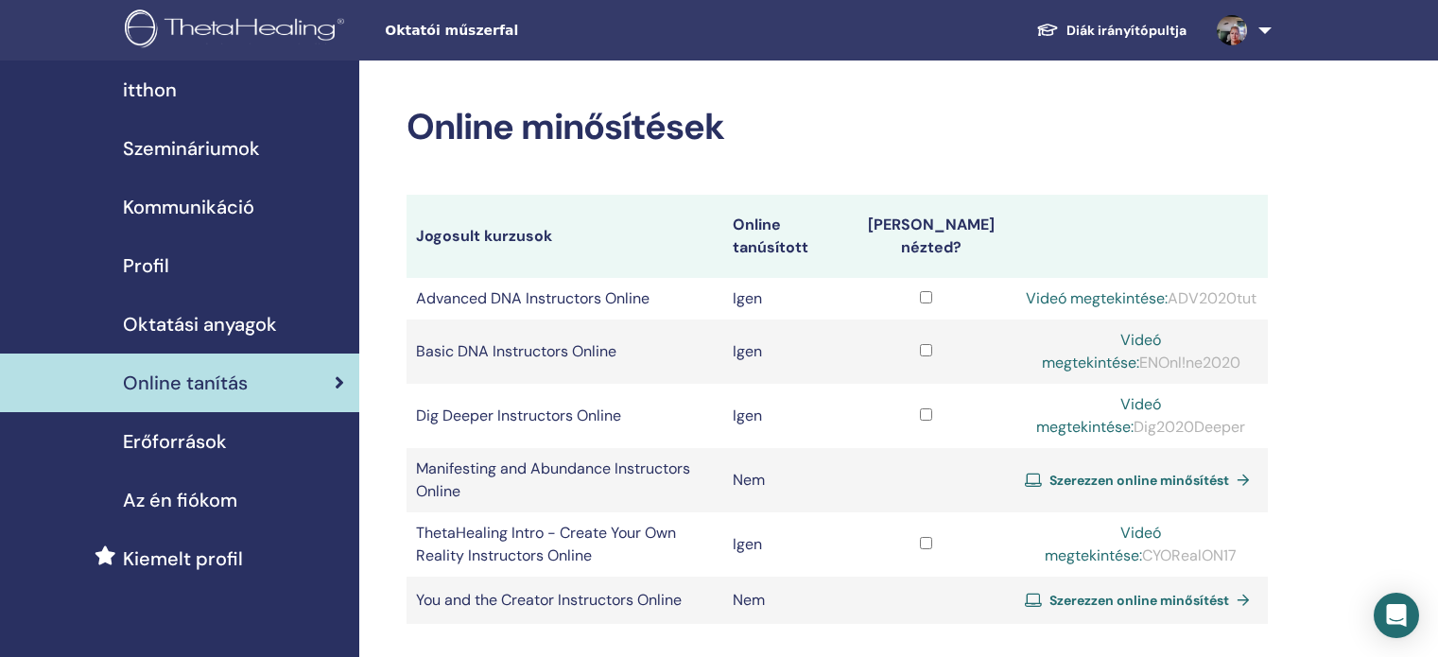
scroll to position [189, 0]
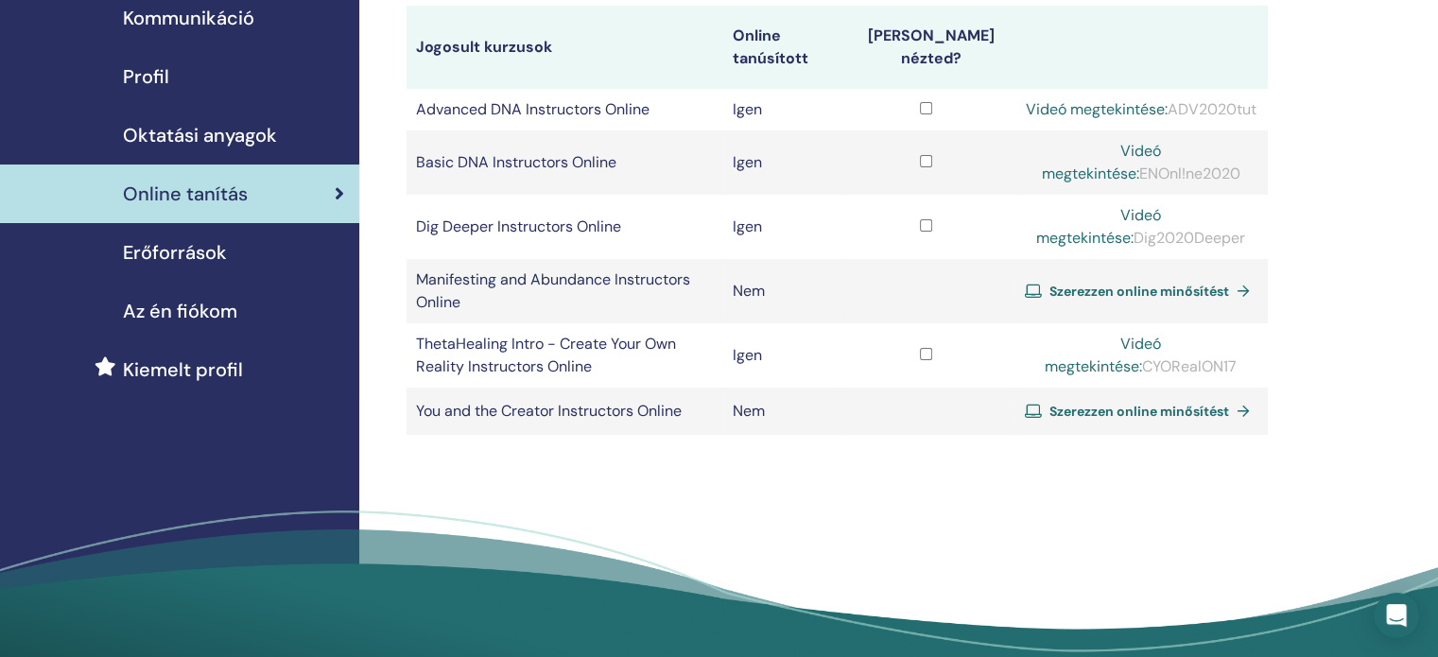
click at [1127, 248] on link "Videó megtekintése:" at bounding box center [1099, 226] width 125 height 43
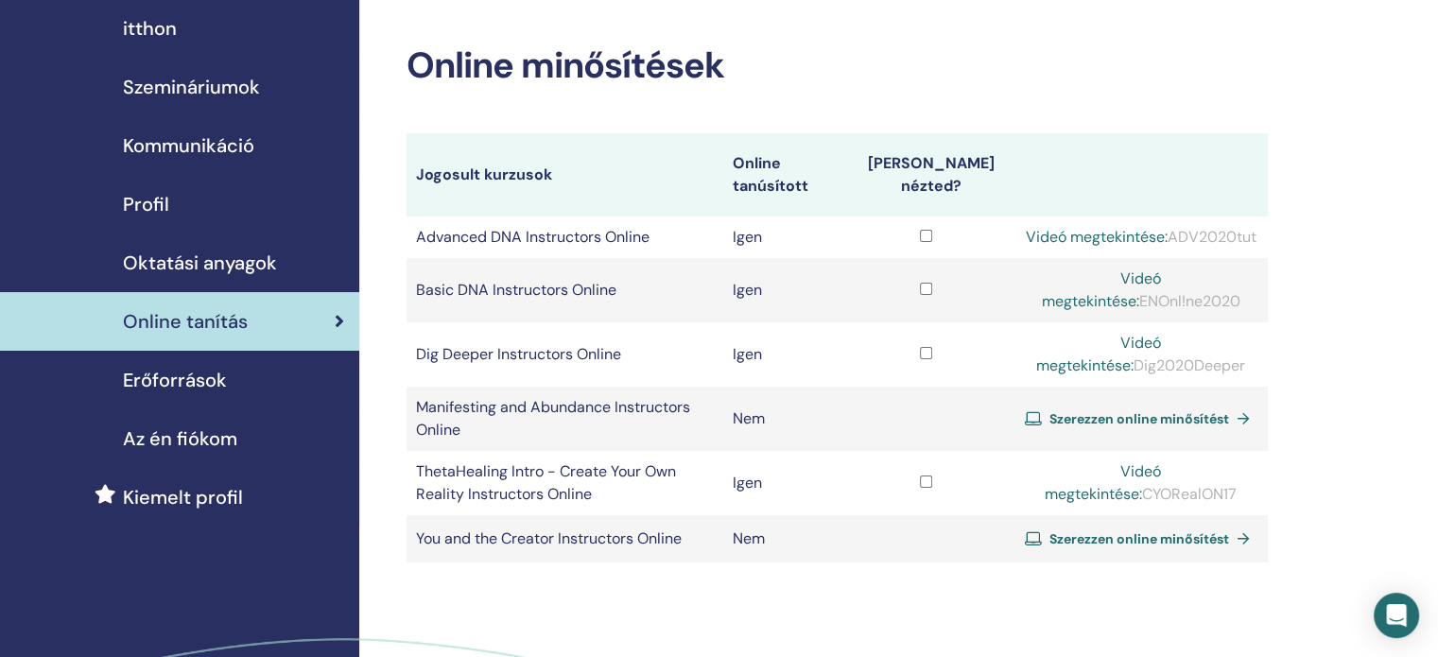
scroll to position [95, 0]
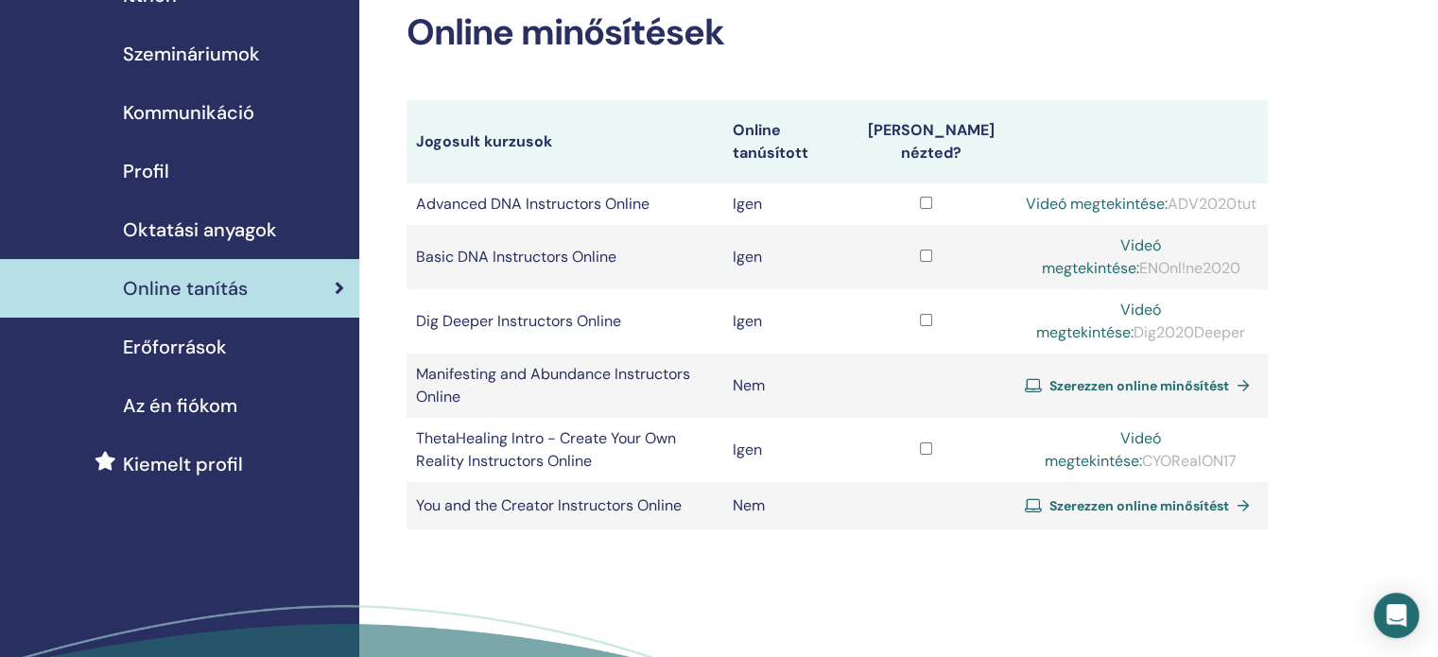
click at [187, 420] on span "Az én fiókom" at bounding box center [180, 406] width 114 height 28
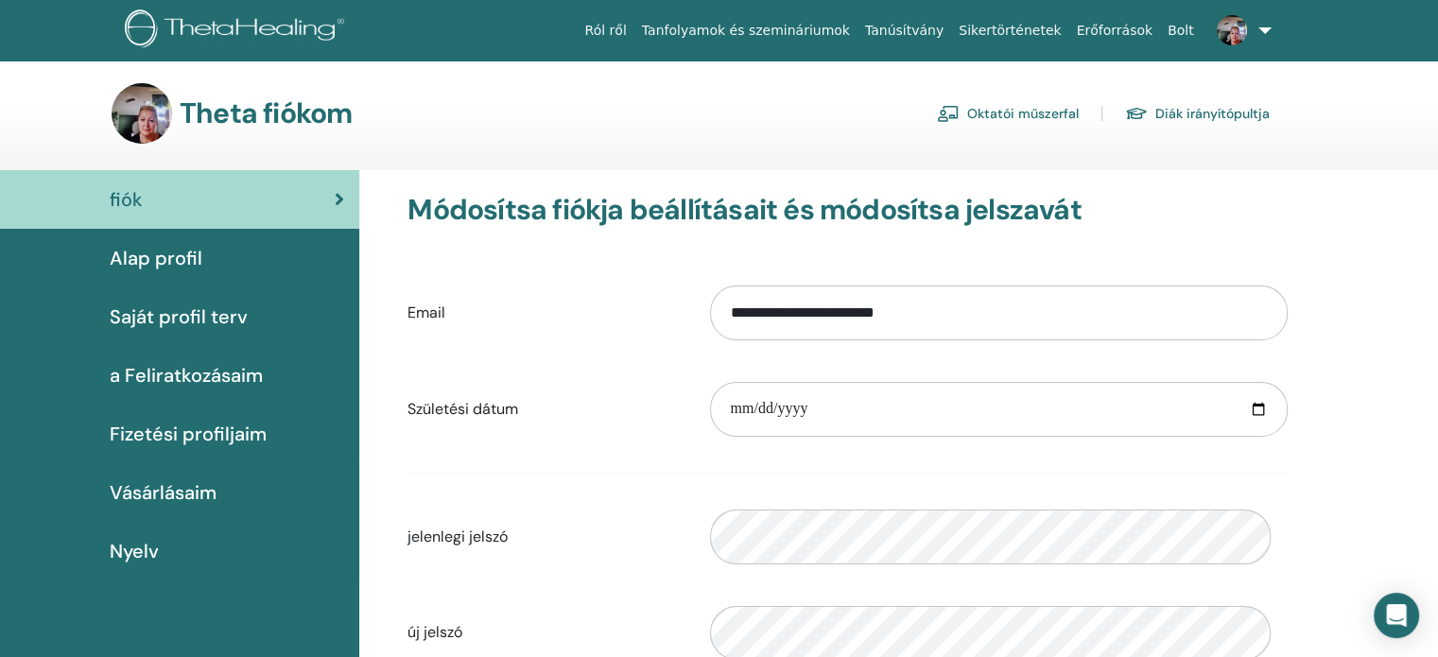
click at [1248, 33] on link at bounding box center [1241, 30] width 78 height 61
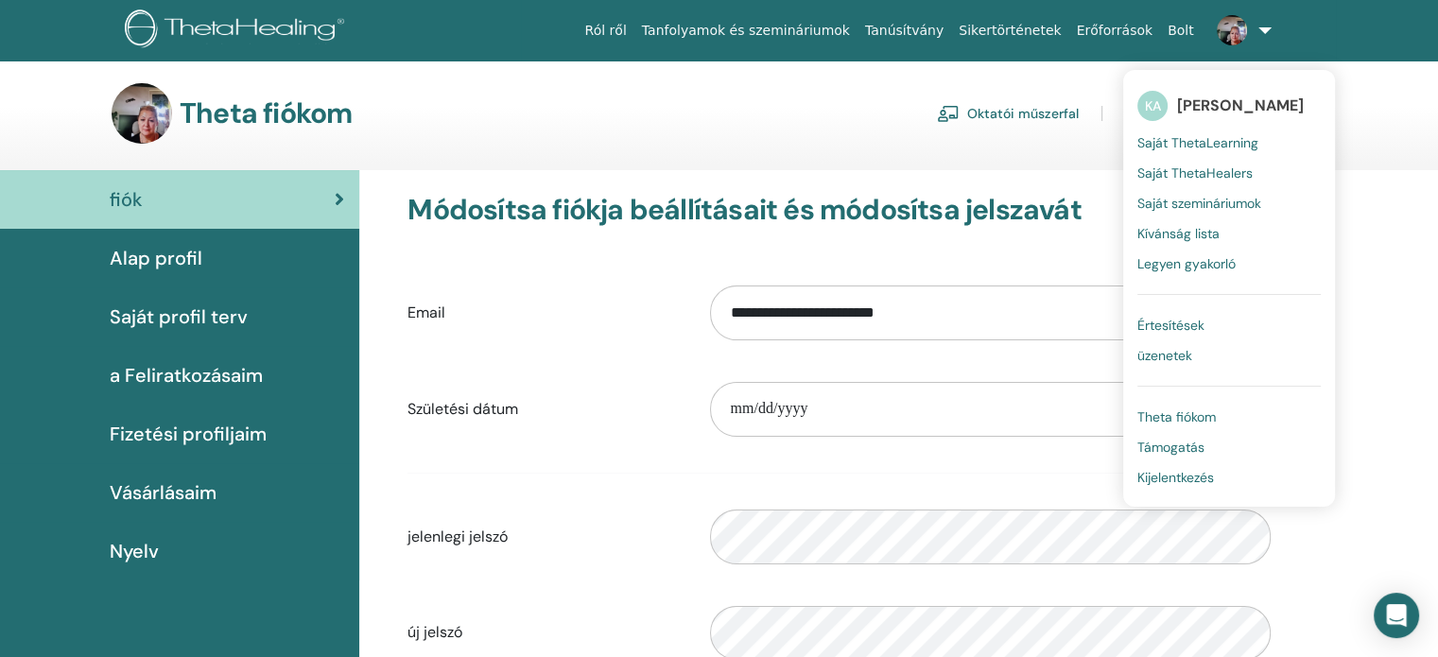
click at [1176, 426] on span "Theta fiókom" at bounding box center [1177, 417] width 78 height 17
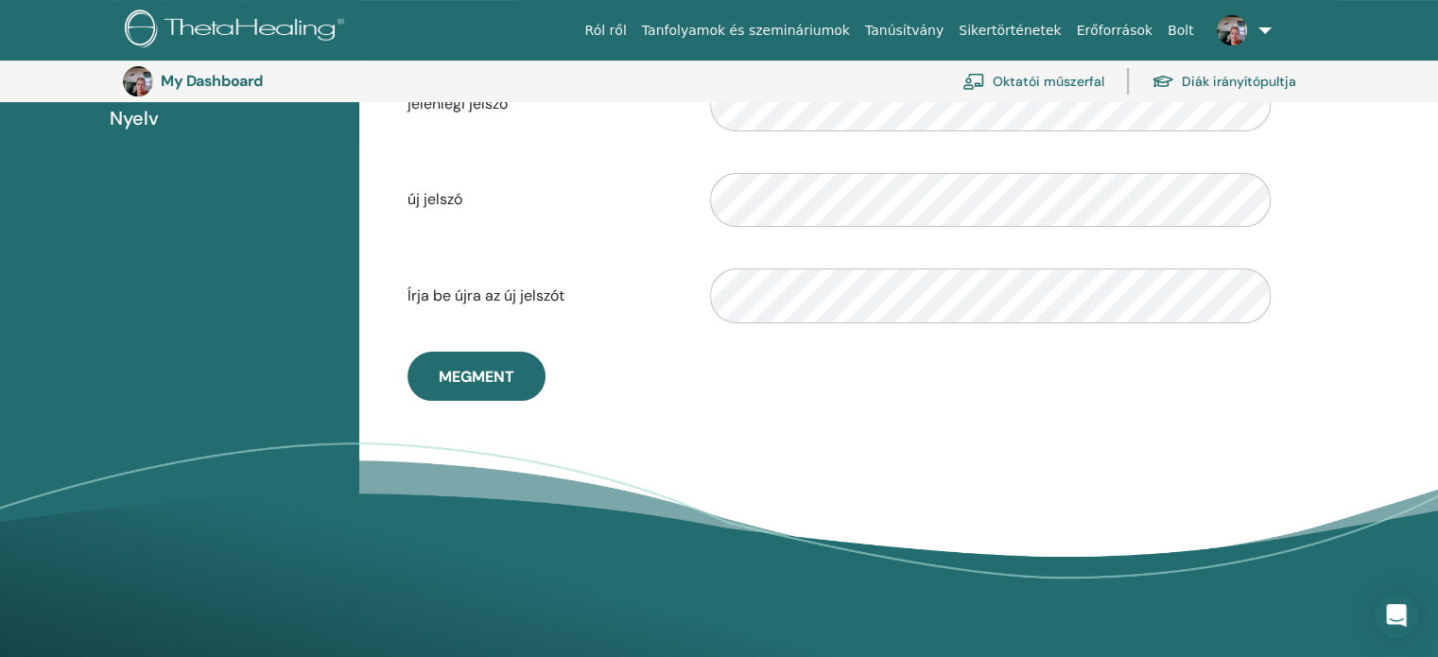
scroll to position [518, 0]
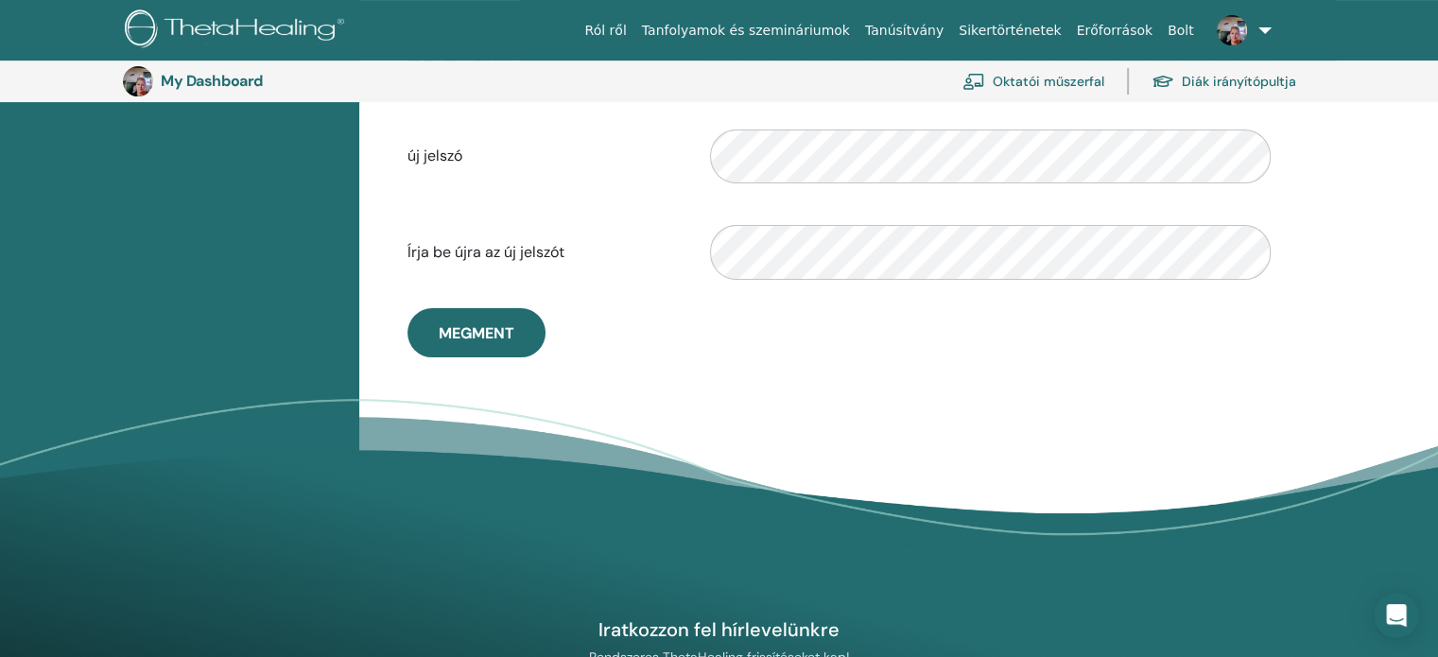
click at [1255, 33] on link at bounding box center [1241, 30] width 78 height 61
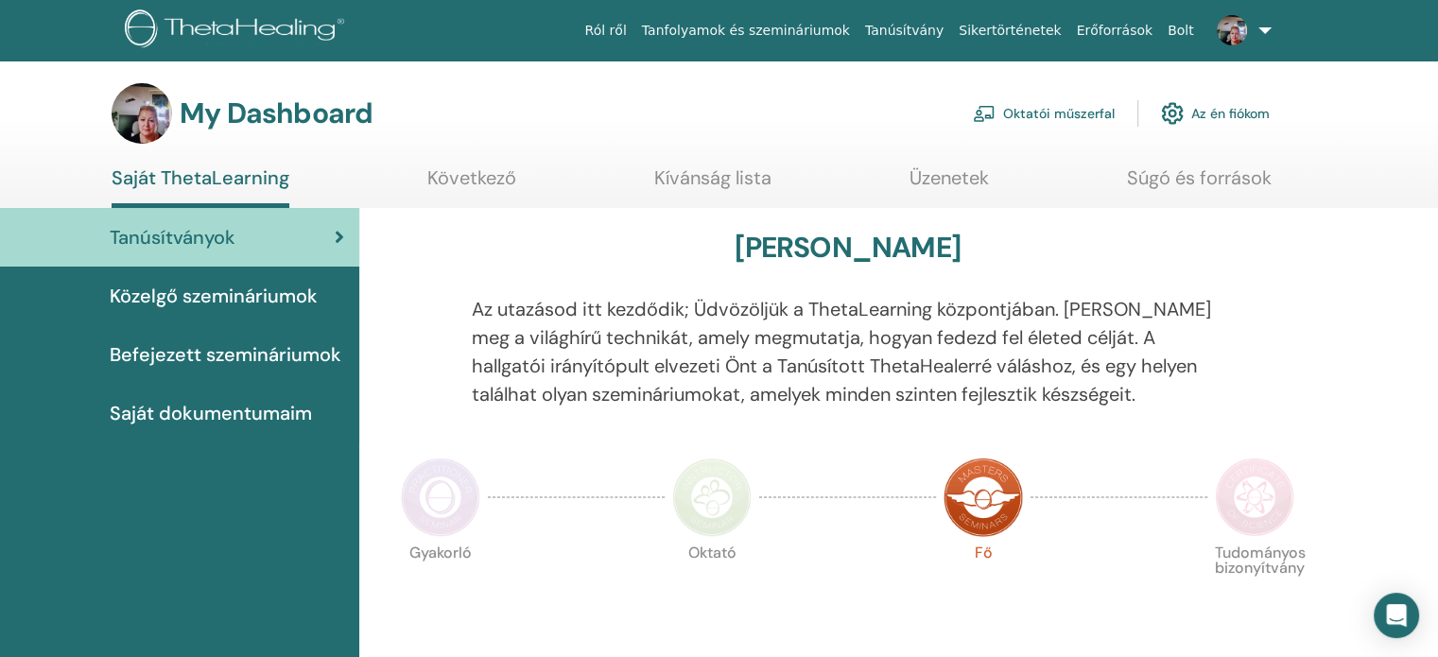
click at [1255, 32] on link at bounding box center [1241, 30] width 78 height 61
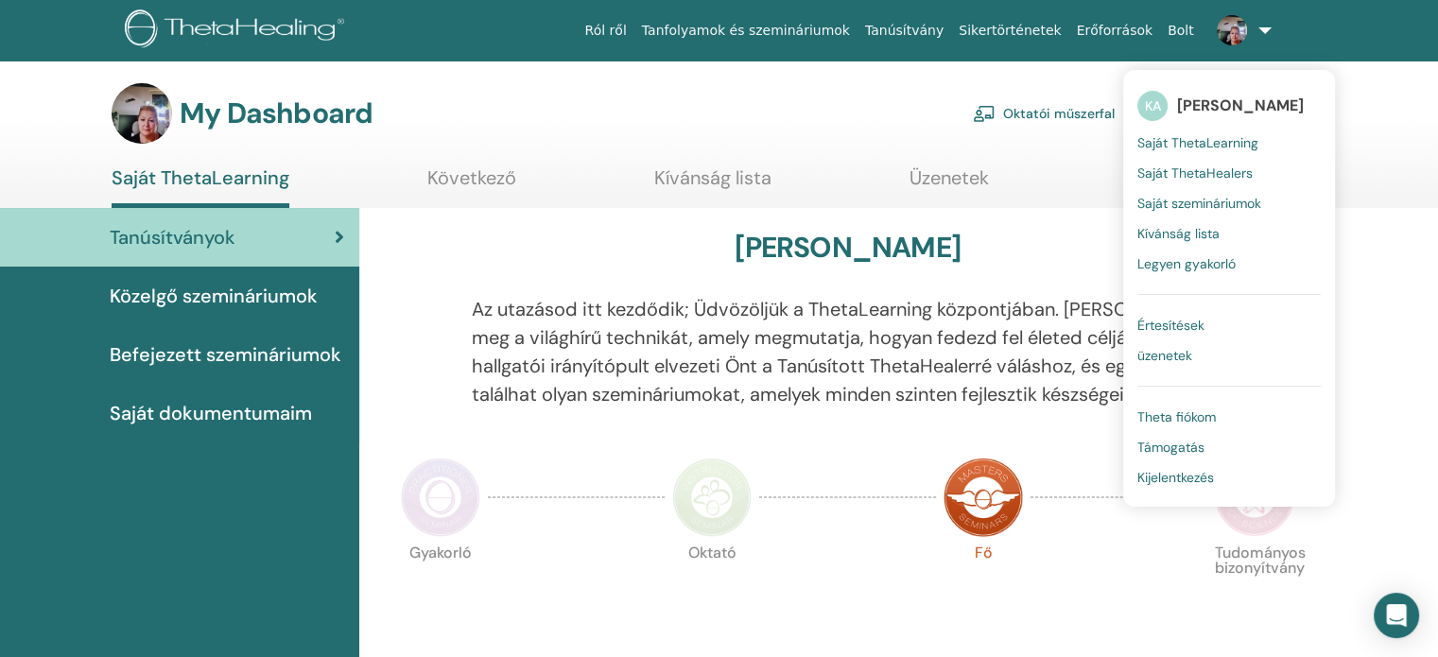
click at [1138, 148] on span "Saját ThetaLearning" at bounding box center [1198, 142] width 121 height 17
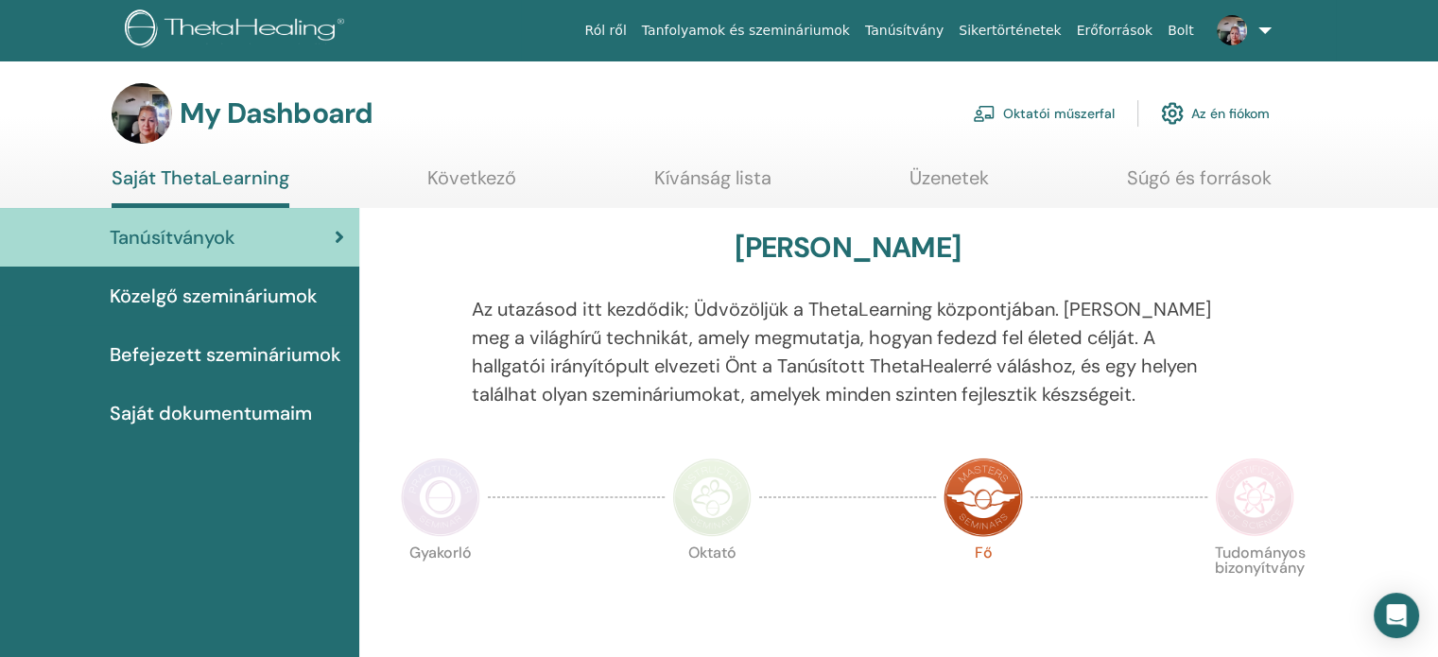
click at [1025, 127] on link "Oktatói műszerfal" at bounding box center [1044, 114] width 142 height 42
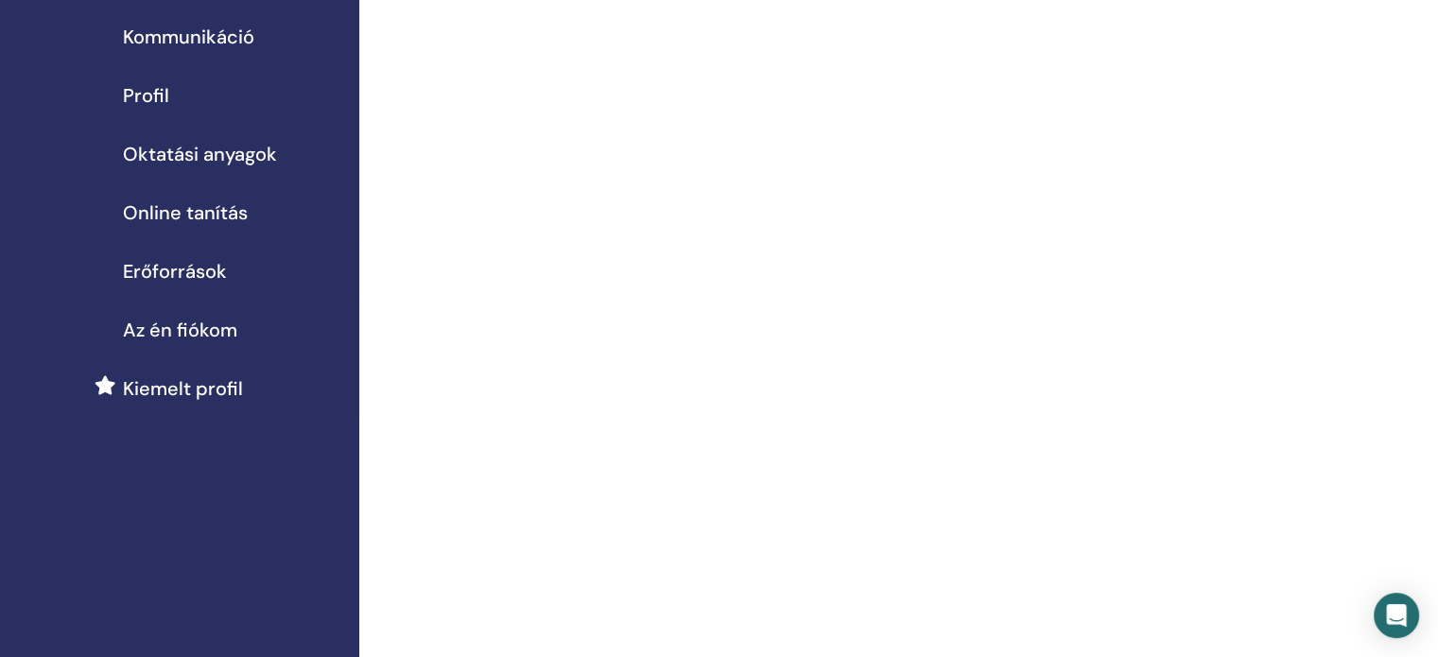
scroll to position [189, 0]
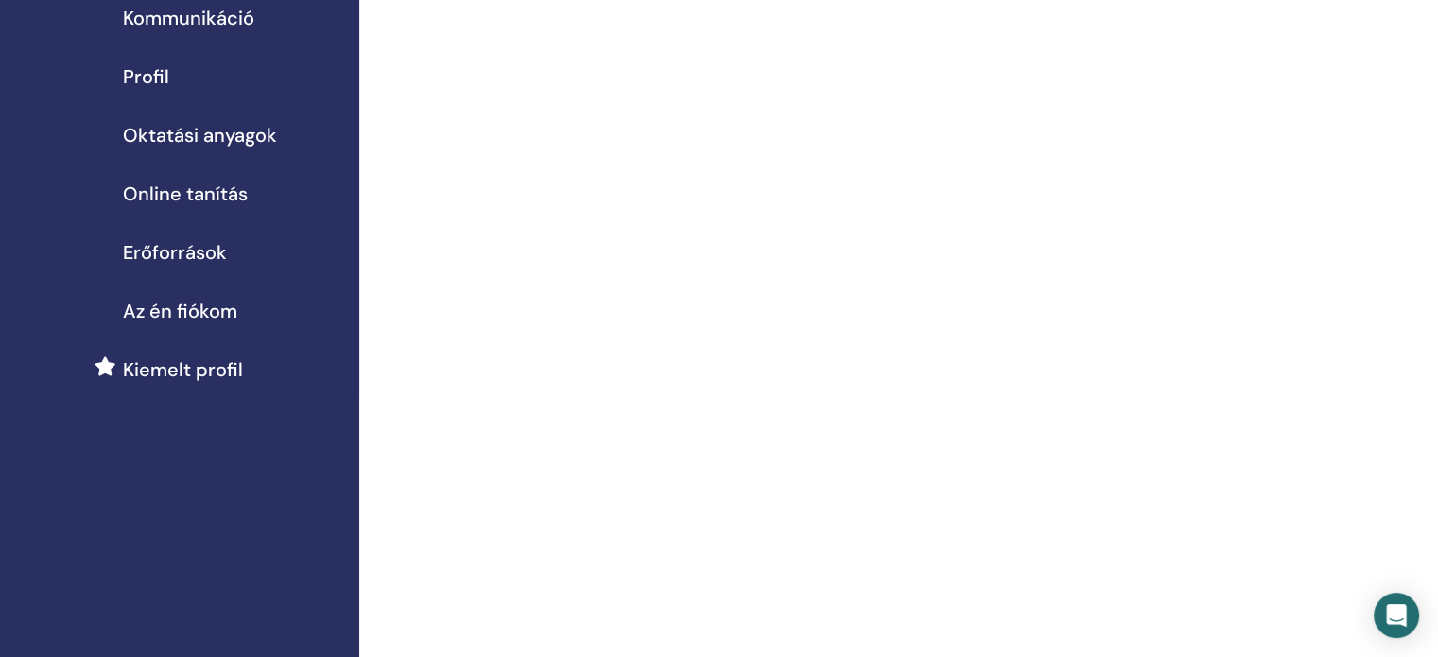
click at [223, 149] on span "Oktatási anyagok" at bounding box center [200, 135] width 154 height 28
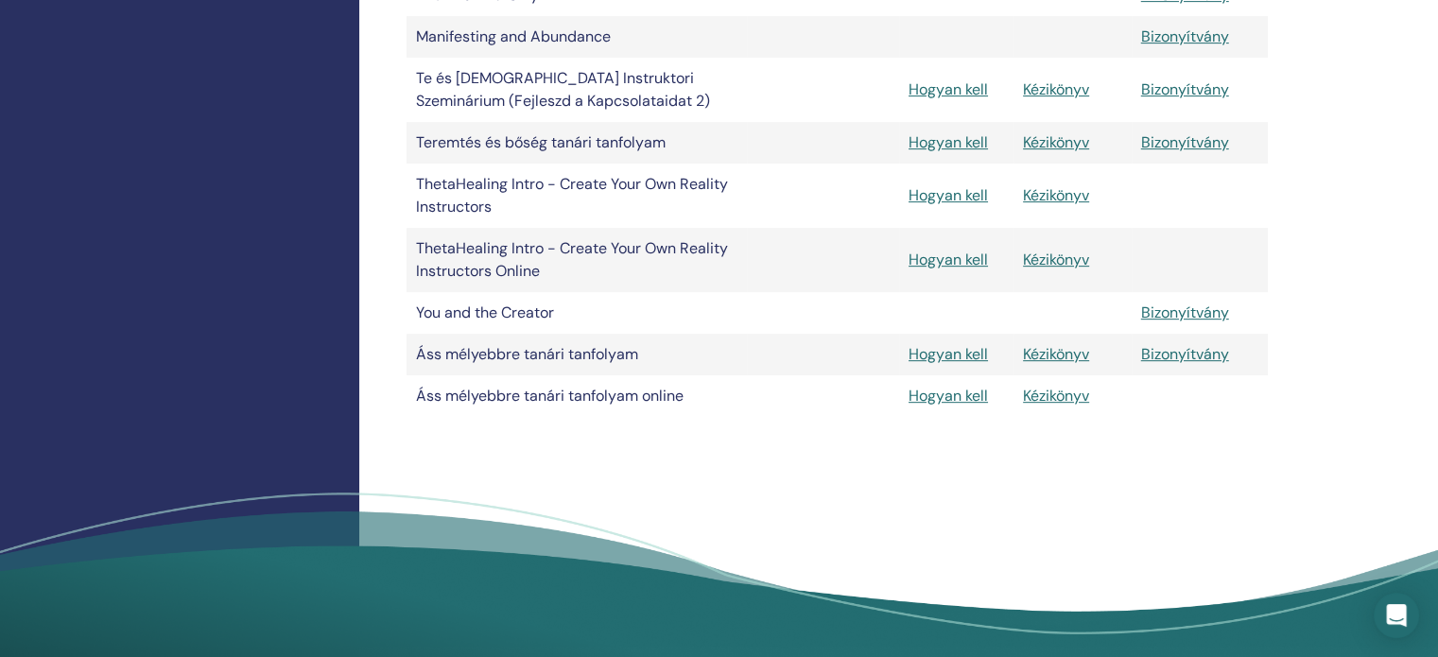
scroll to position [851, 0]
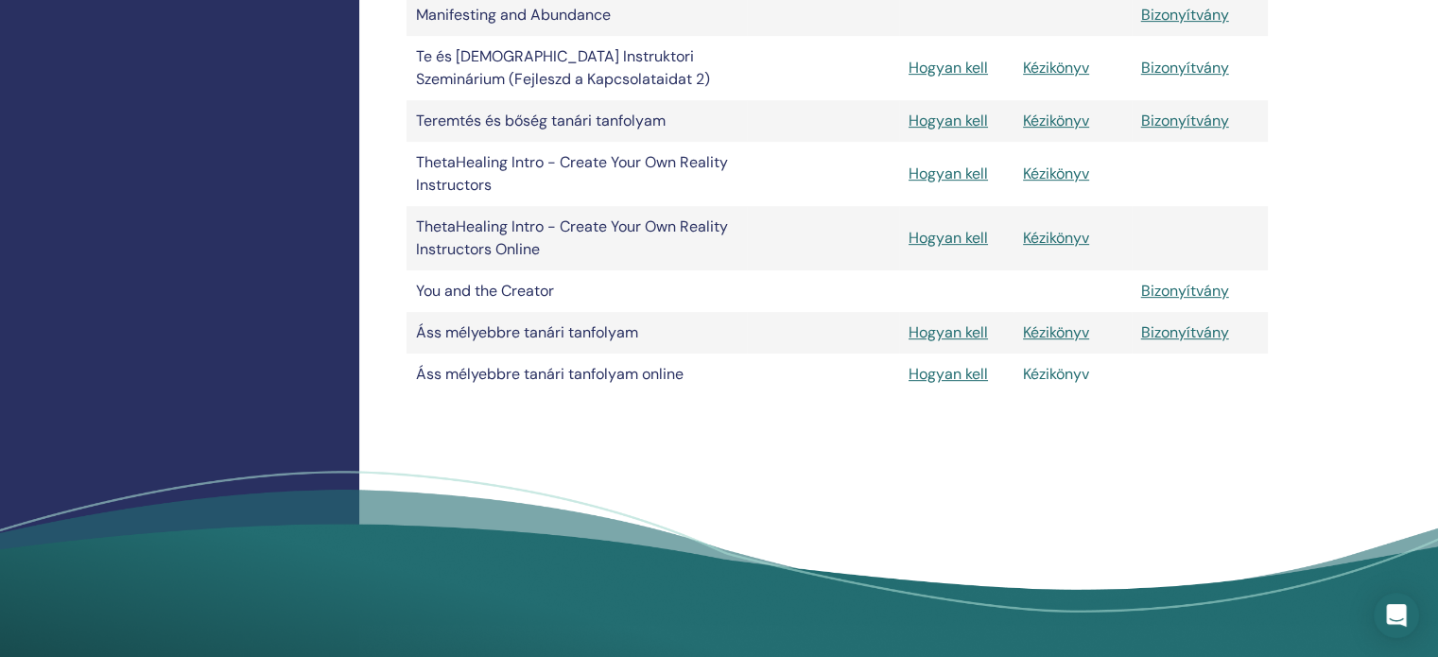
click at [1069, 384] on link "Kézikönyv" at bounding box center [1056, 374] width 66 height 20
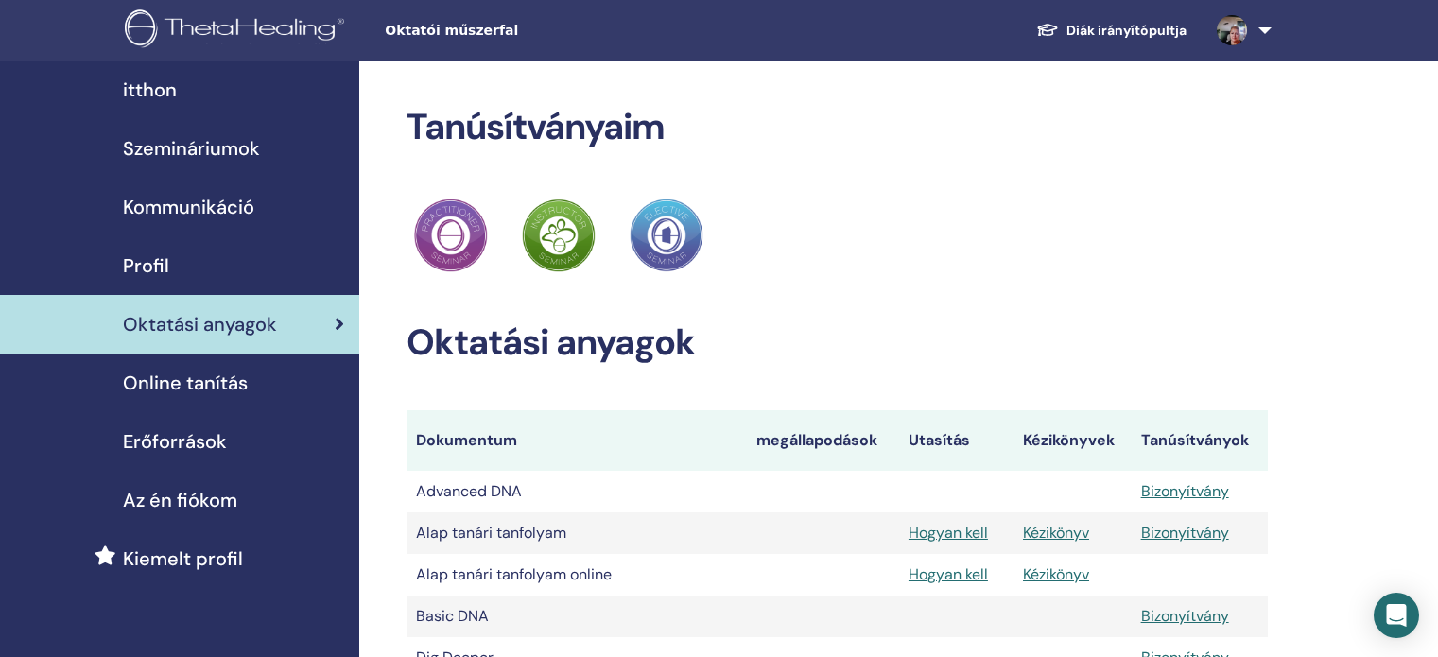
scroll to position [851, 0]
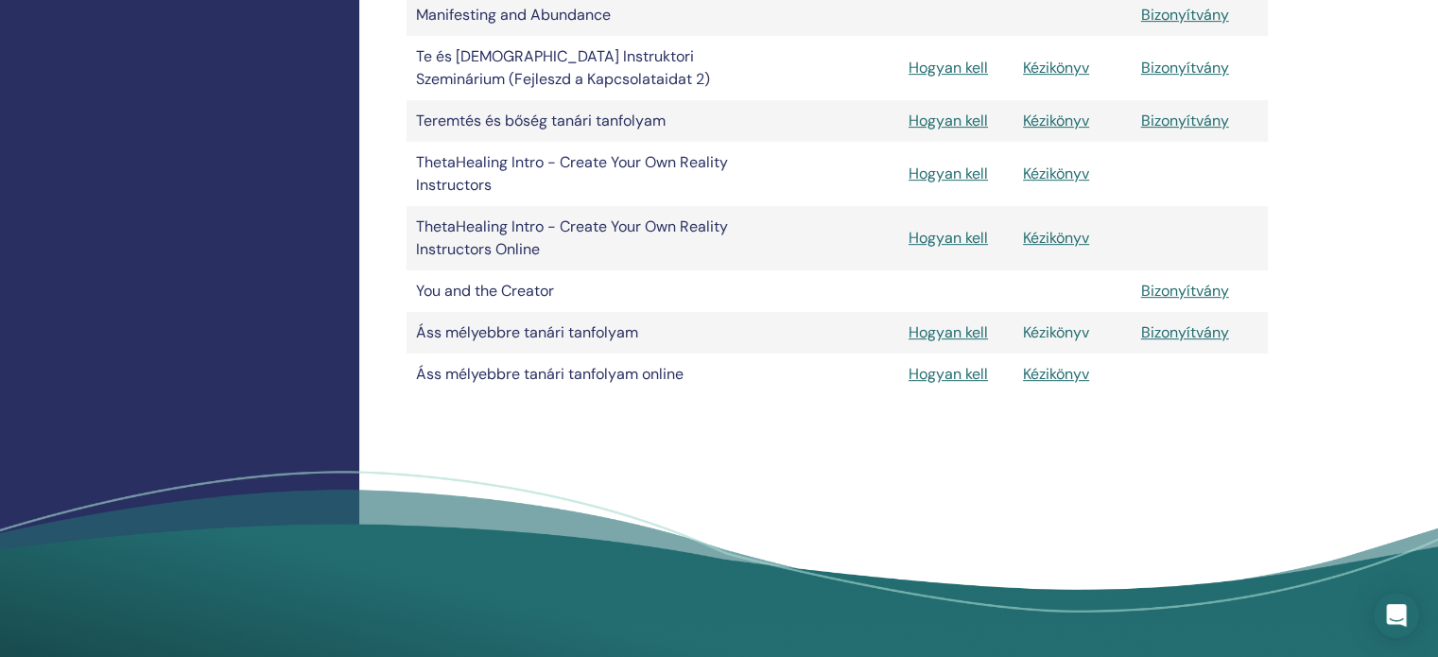
click at [1064, 342] on link "Kézikönyv" at bounding box center [1056, 332] width 66 height 20
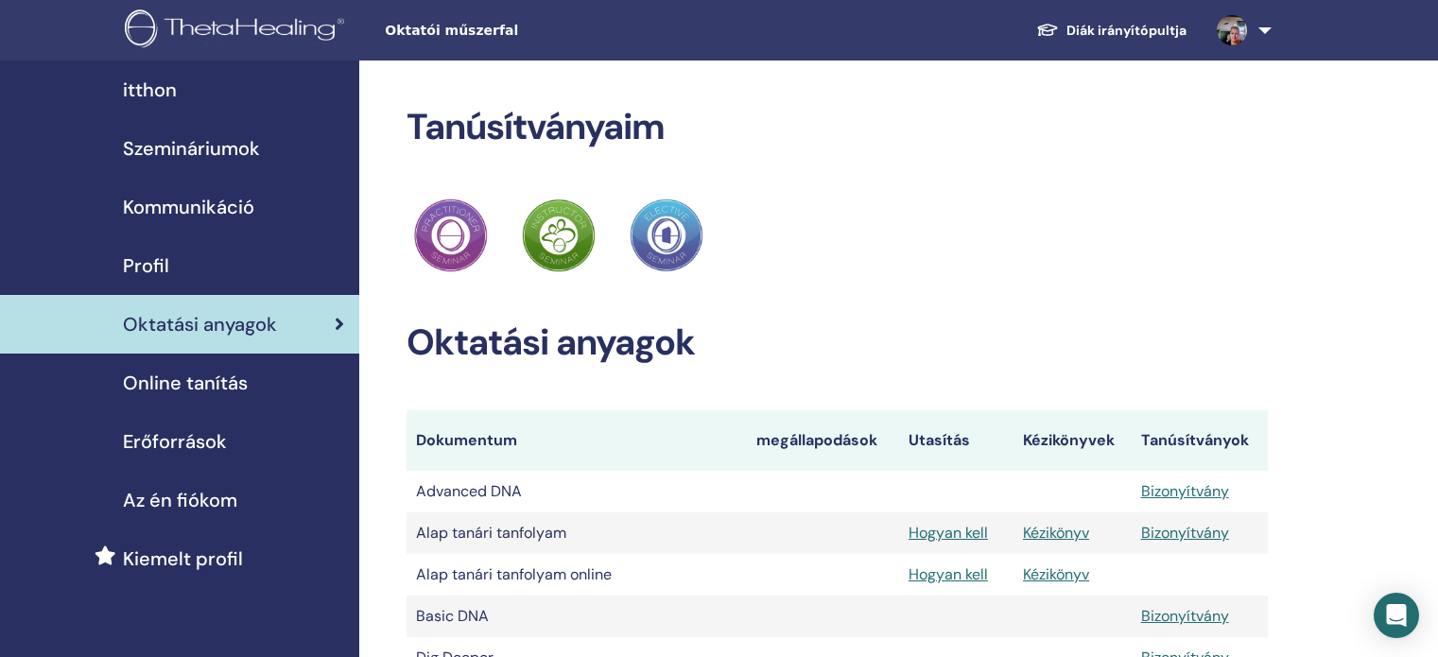
scroll to position [851, 0]
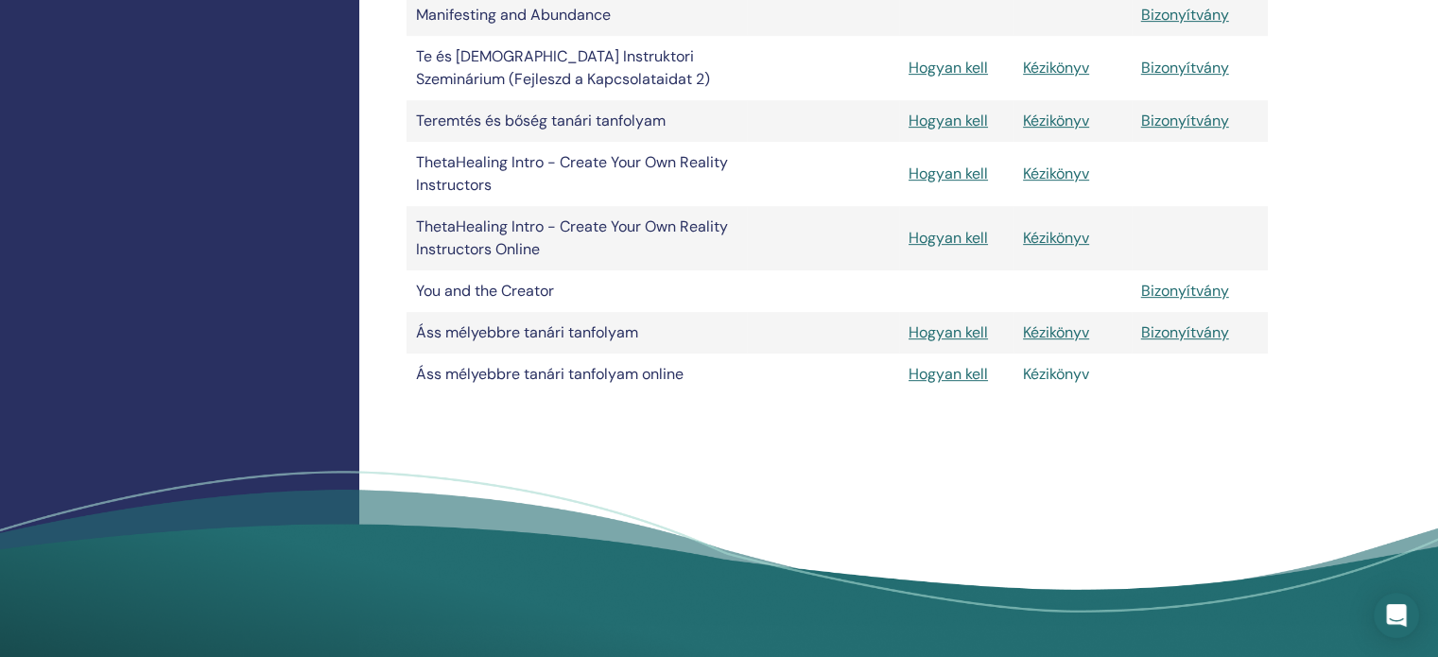
click at [1061, 384] on link "Kézikönyv" at bounding box center [1056, 374] width 66 height 20
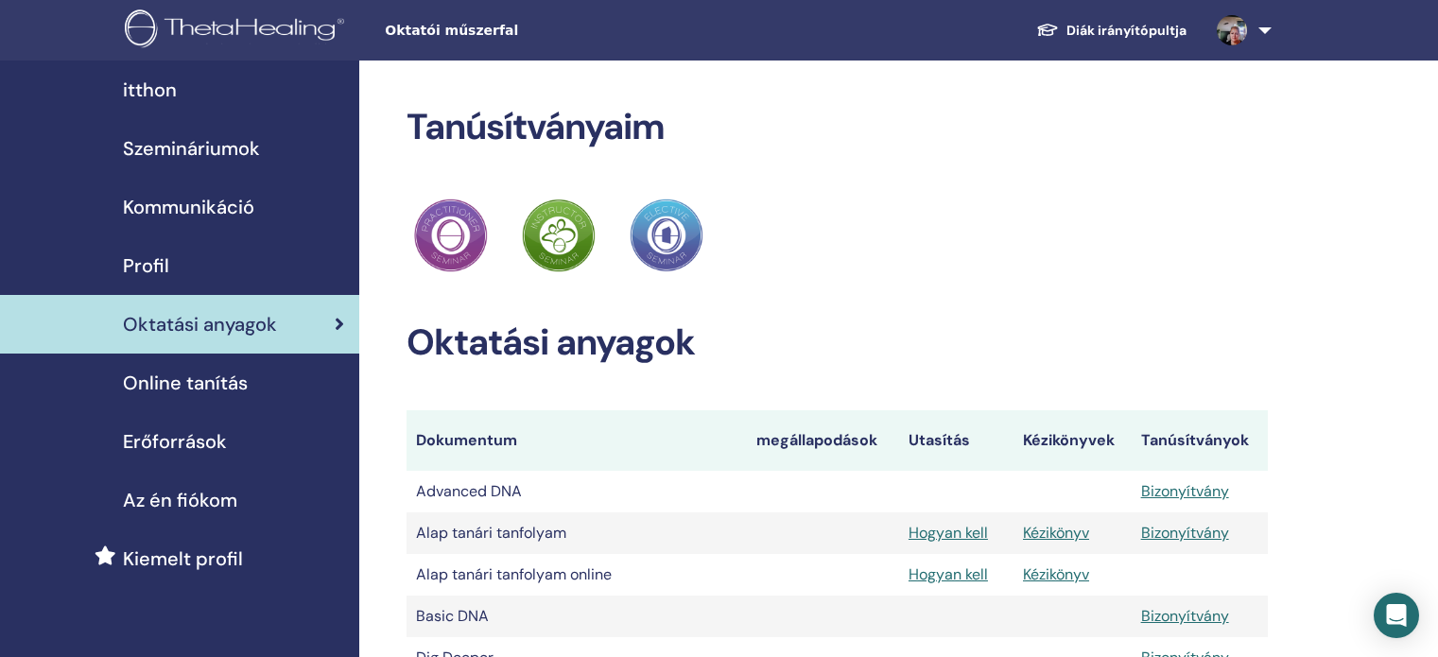
scroll to position [851, 0]
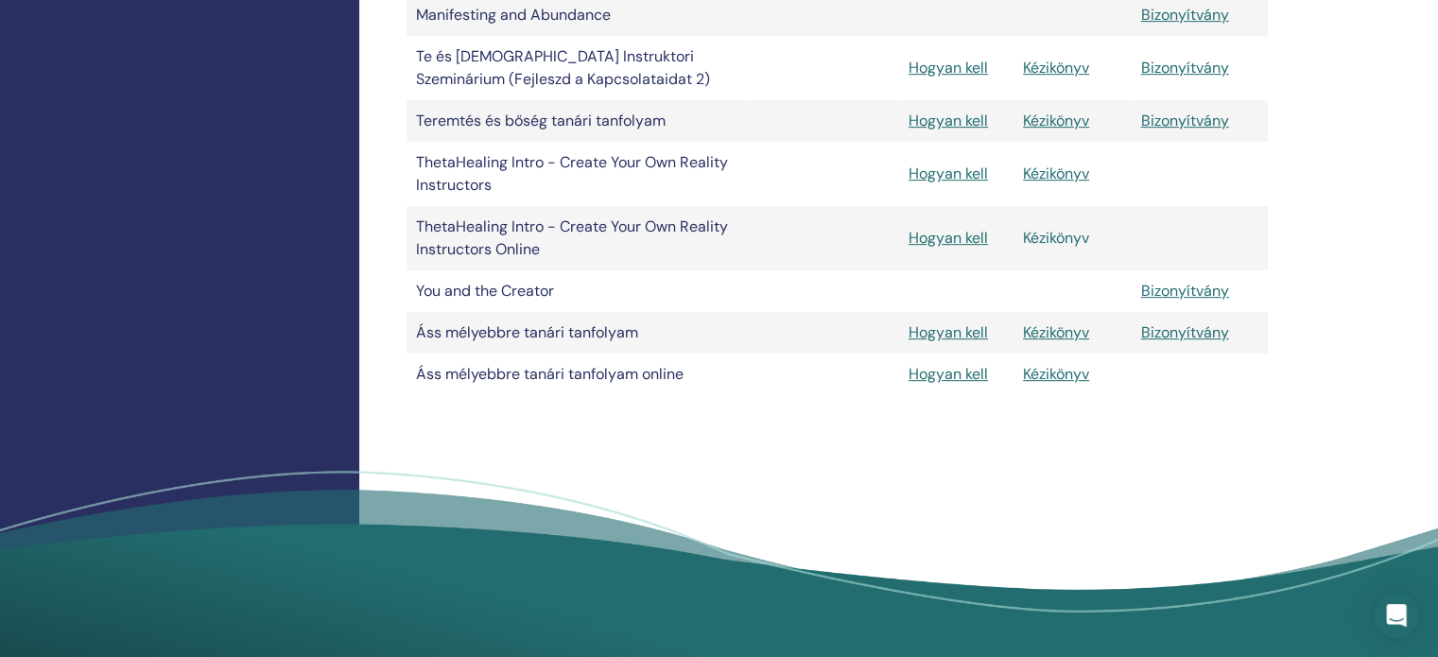
click at [1065, 248] on link "Kézikönyv" at bounding box center [1056, 238] width 66 height 20
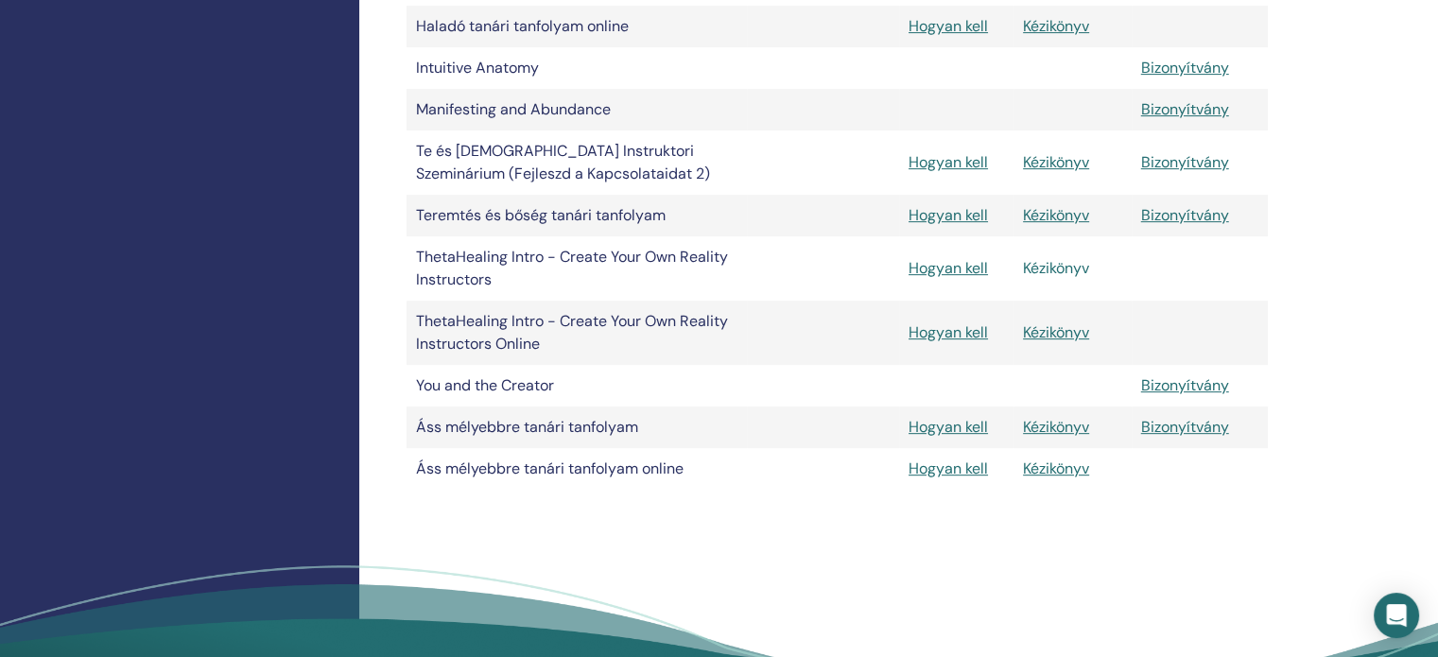
click at [1055, 278] on link "Kézikönyv" at bounding box center [1056, 268] width 66 height 20
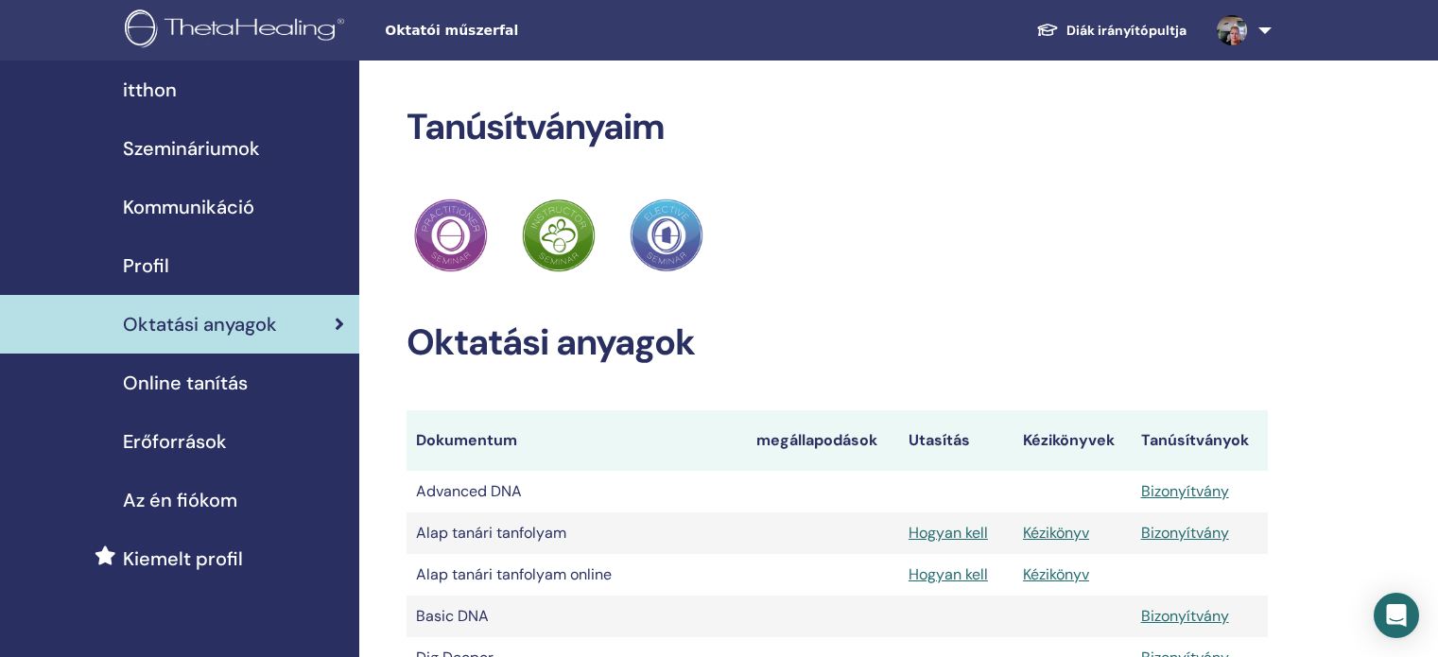
scroll to position [757, 0]
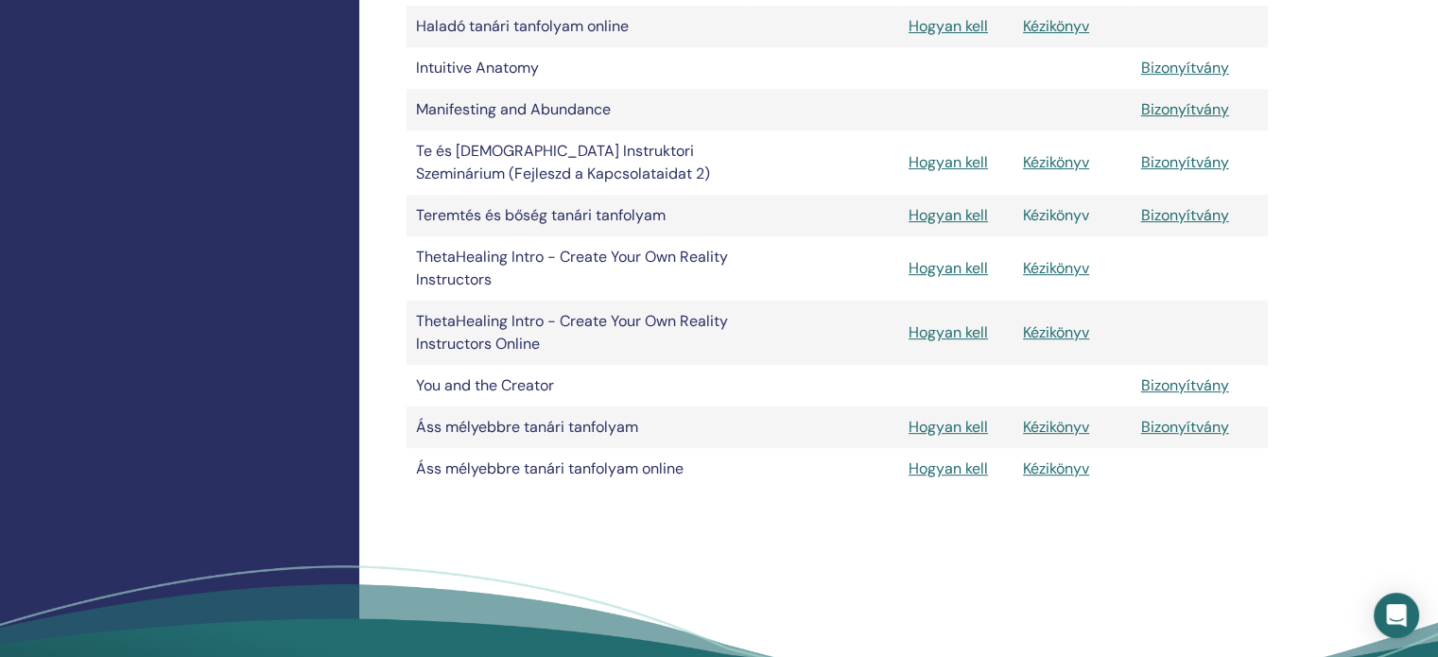
click at [1062, 225] on link "Kézikönyv" at bounding box center [1056, 215] width 66 height 20
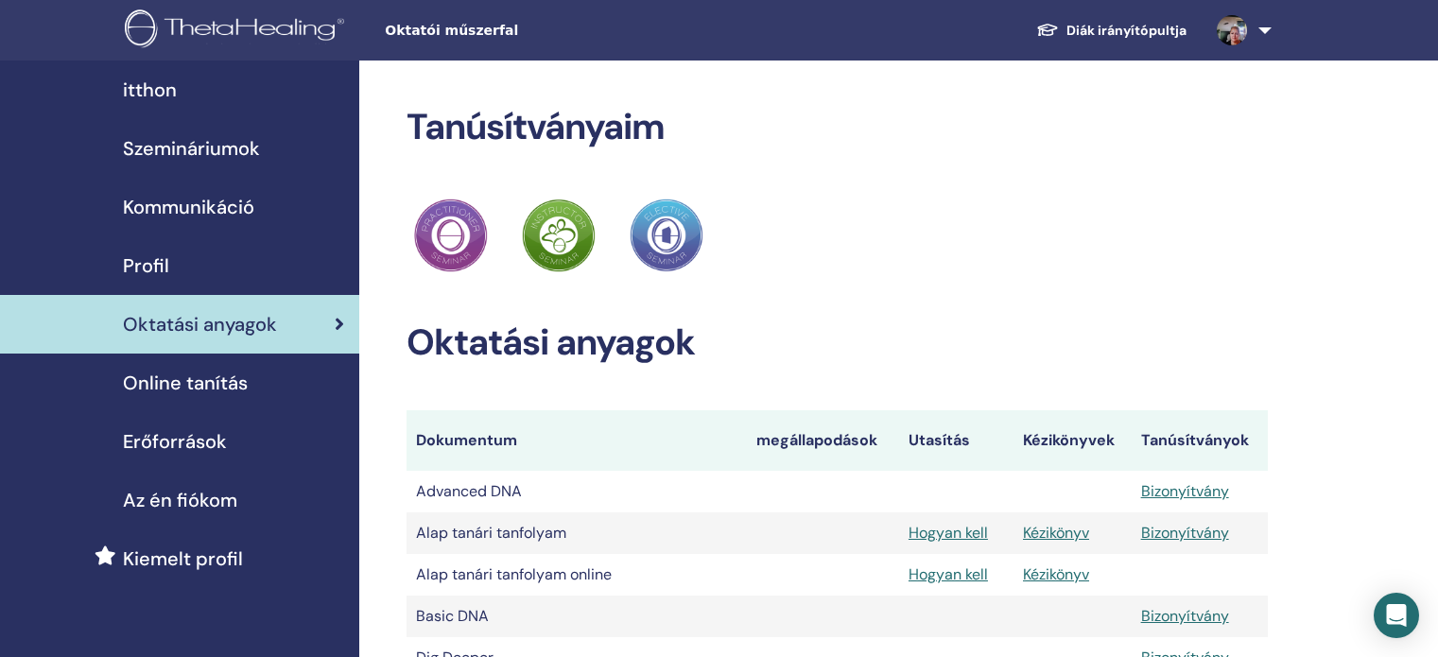
scroll to position [757, 0]
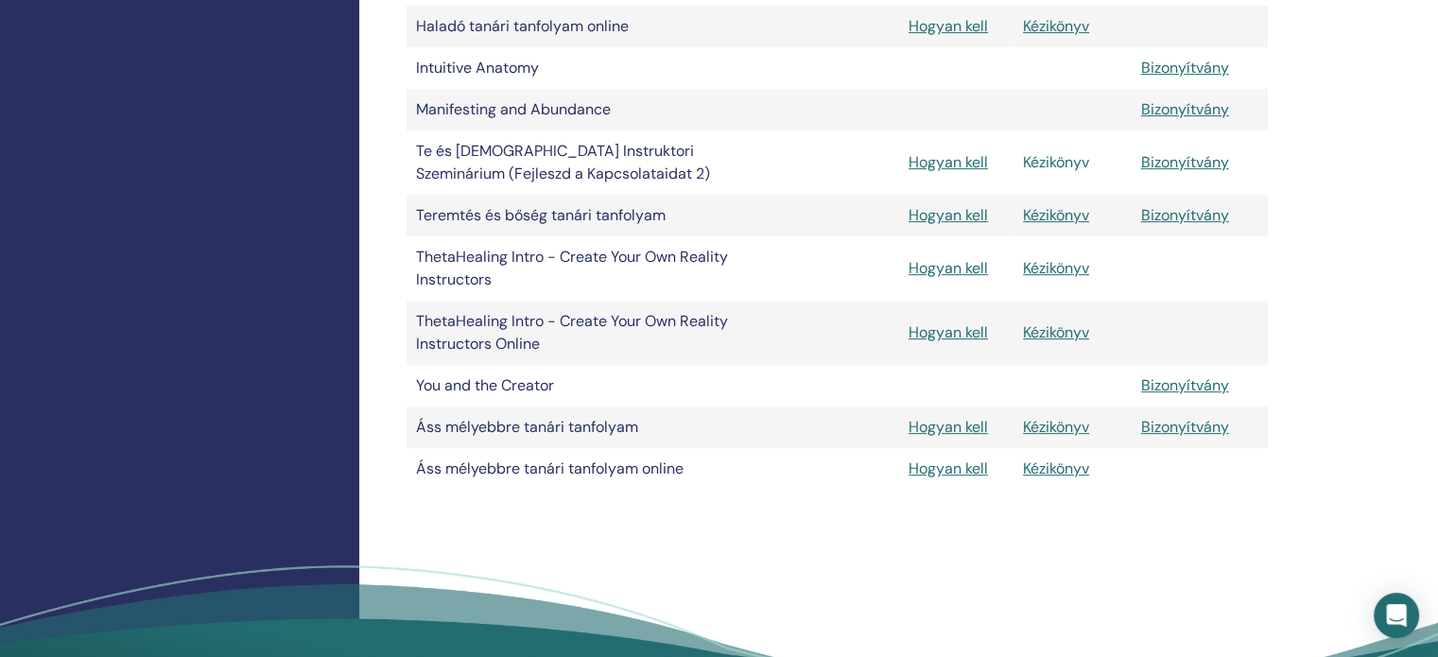
click at [1069, 172] on link "Kézikönyv" at bounding box center [1056, 162] width 66 height 20
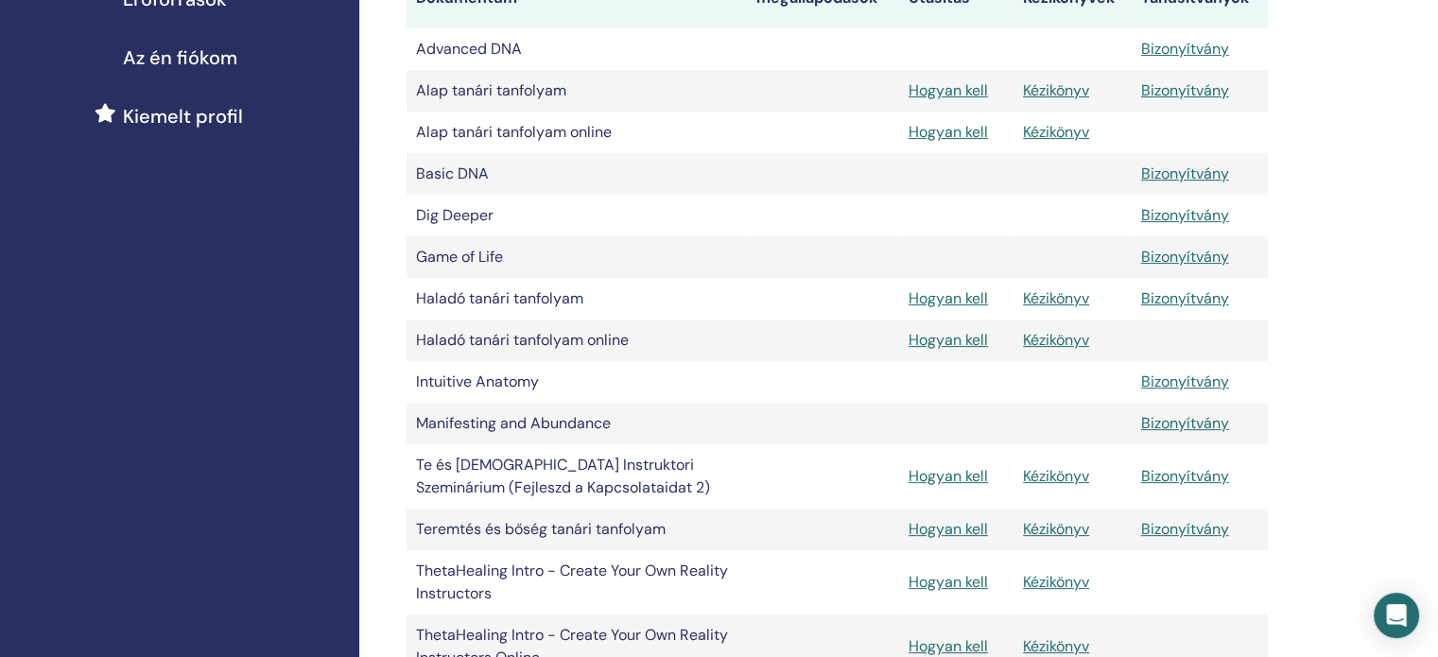
scroll to position [473, 0]
